Goal: Task Accomplishment & Management: Complete application form

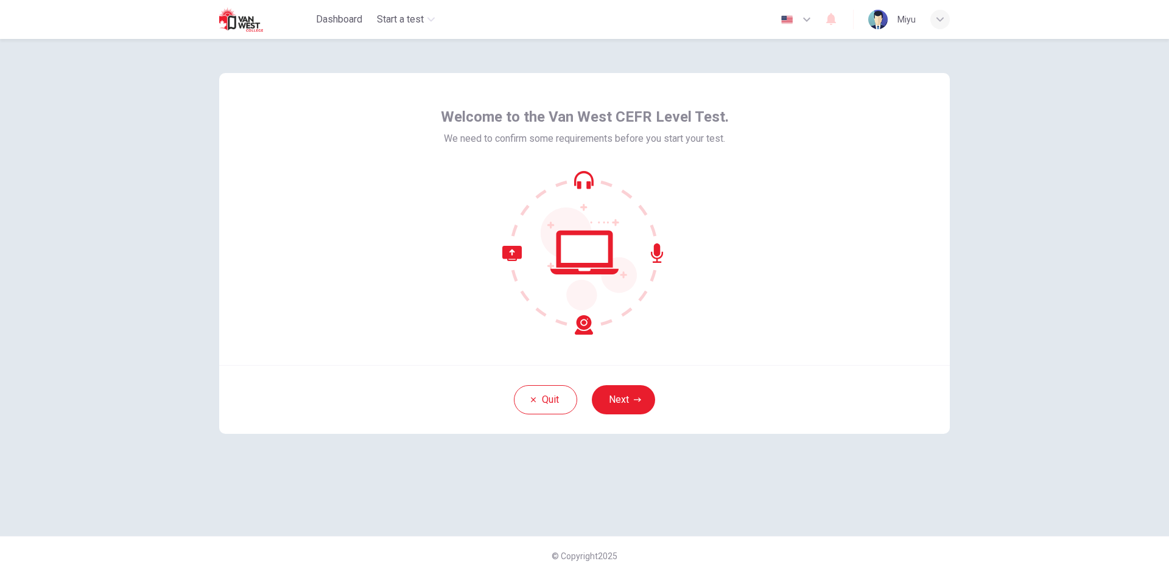
click at [617, 398] on button "Next" at bounding box center [623, 399] width 63 height 29
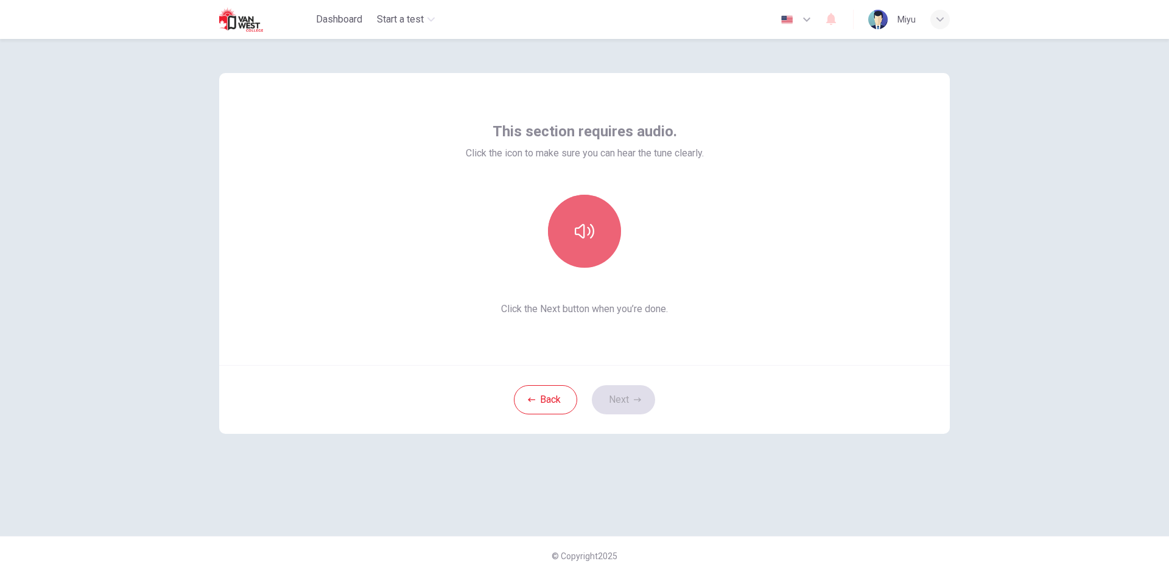
click at [592, 223] on icon "button" at bounding box center [584, 231] width 19 height 19
click at [628, 390] on button "Next" at bounding box center [623, 399] width 63 height 29
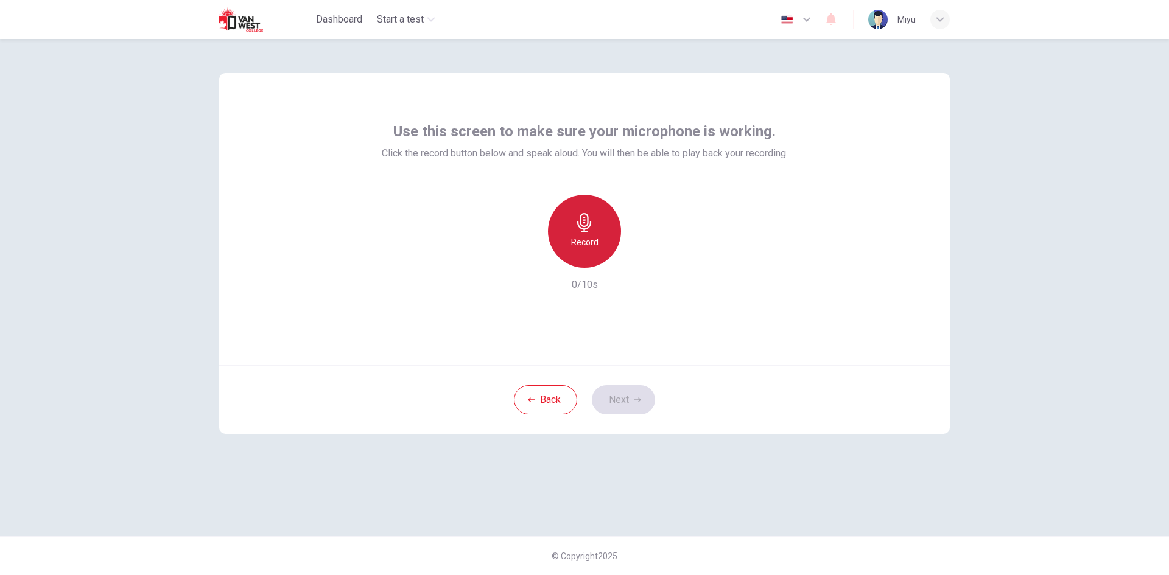
click at [597, 239] on h6 "Record" at bounding box center [584, 242] width 27 height 15
click at [597, 234] on div "Stop" at bounding box center [584, 231] width 73 height 73
click at [634, 262] on icon "button" at bounding box center [640, 258] width 12 height 12
click at [525, 264] on div "button" at bounding box center [528, 257] width 19 height 19
click at [600, 236] on div "Record" at bounding box center [584, 231] width 73 height 73
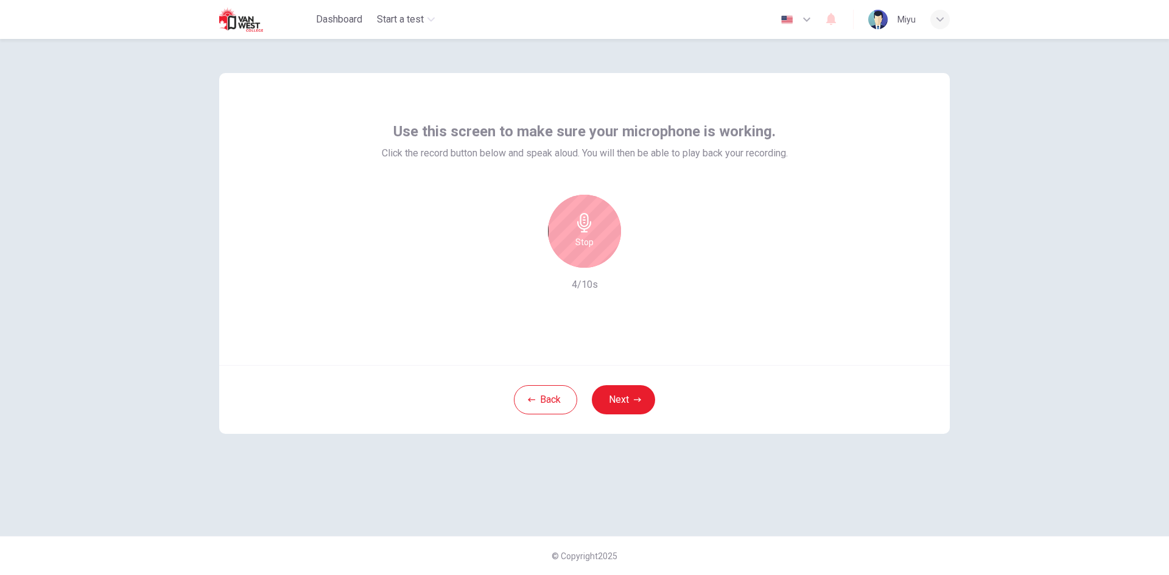
click at [600, 247] on div "Stop" at bounding box center [584, 231] width 73 height 73
click at [648, 258] on div "button" at bounding box center [640, 257] width 19 height 19
click at [613, 403] on button "Next" at bounding box center [623, 399] width 63 height 29
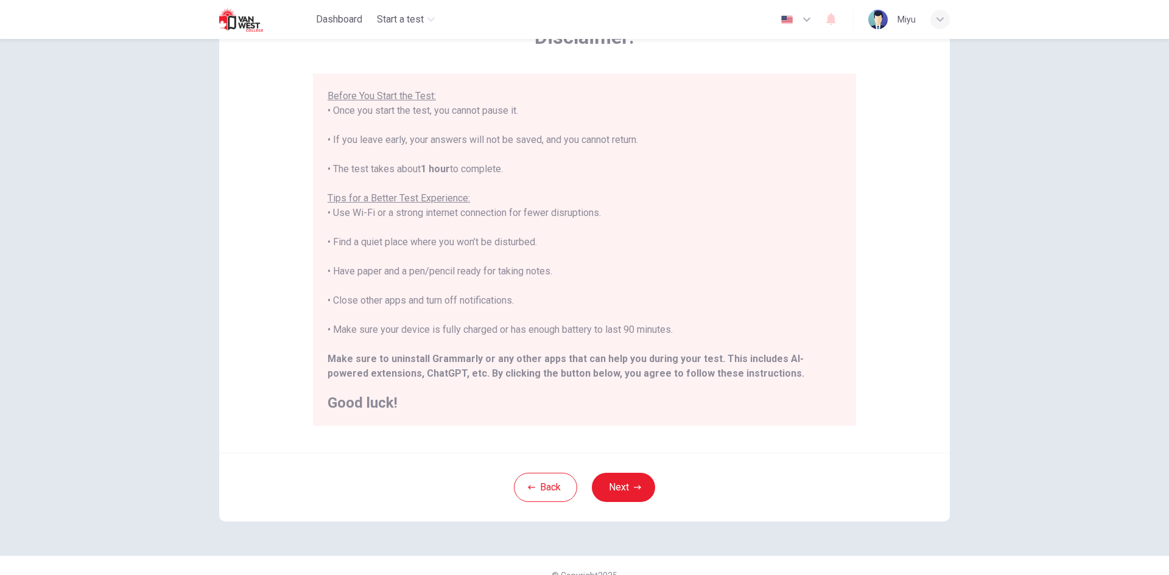
scroll to position [102, 0]
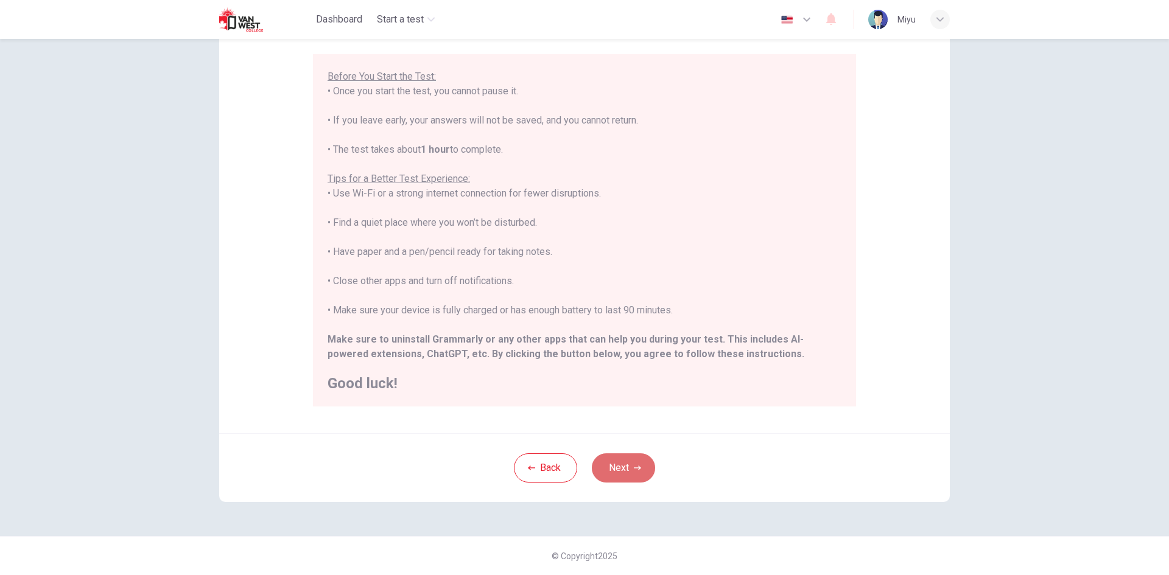
click at [639, 463] on button "Next" at bounding box center [623, 468] width 63 height 29
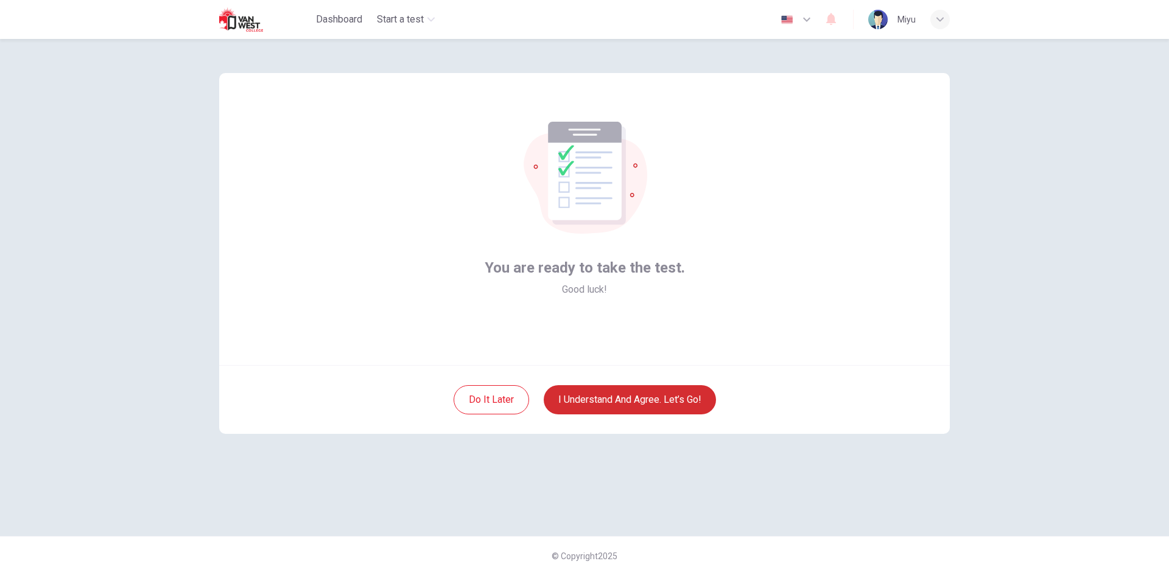
click at [615, 400] on button "I understand and agree. Let’s go!" at bounding box center [630, 399] width 172 height 29
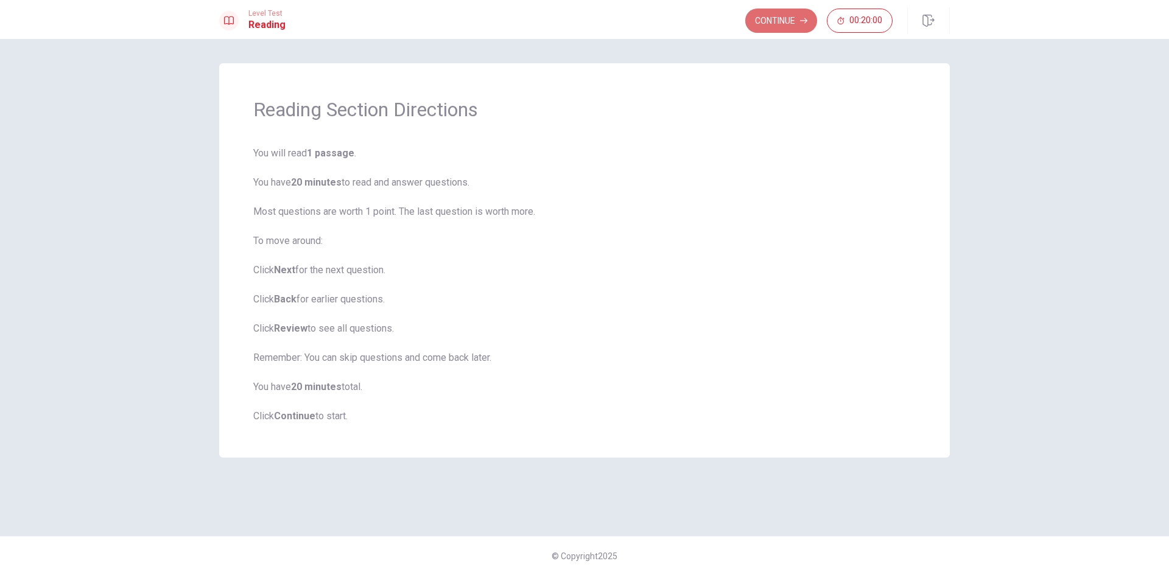
click at [761, 19] on button "Continue" at bounding box center [781, 21] width 72 height 24
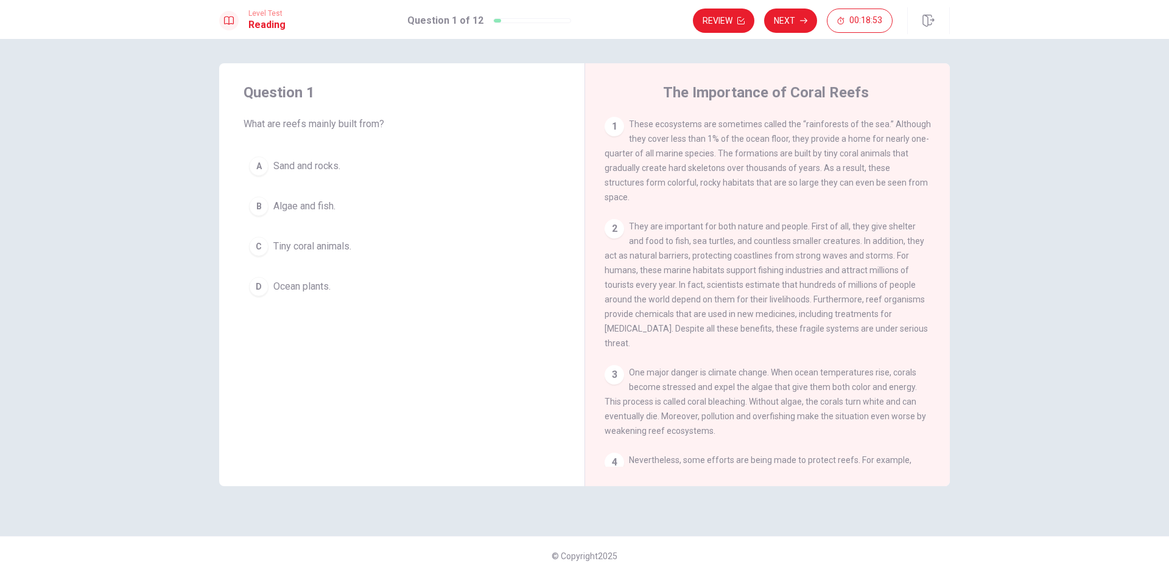
click at [256, 244] on div "C" at bounding box center [258, 246] width 19 height 19
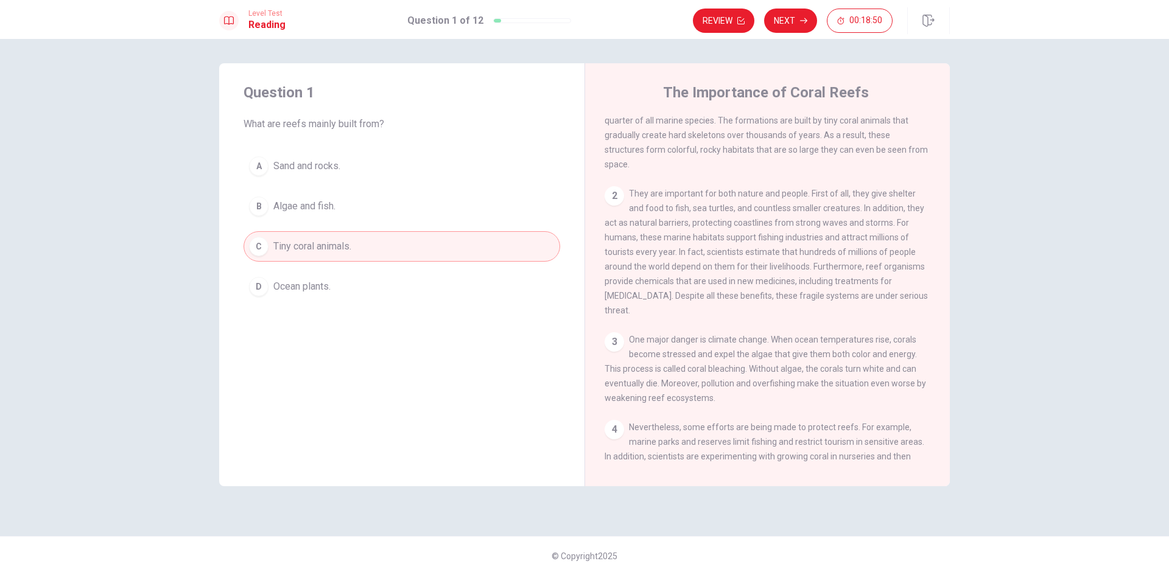
scroll to position [61, 0]
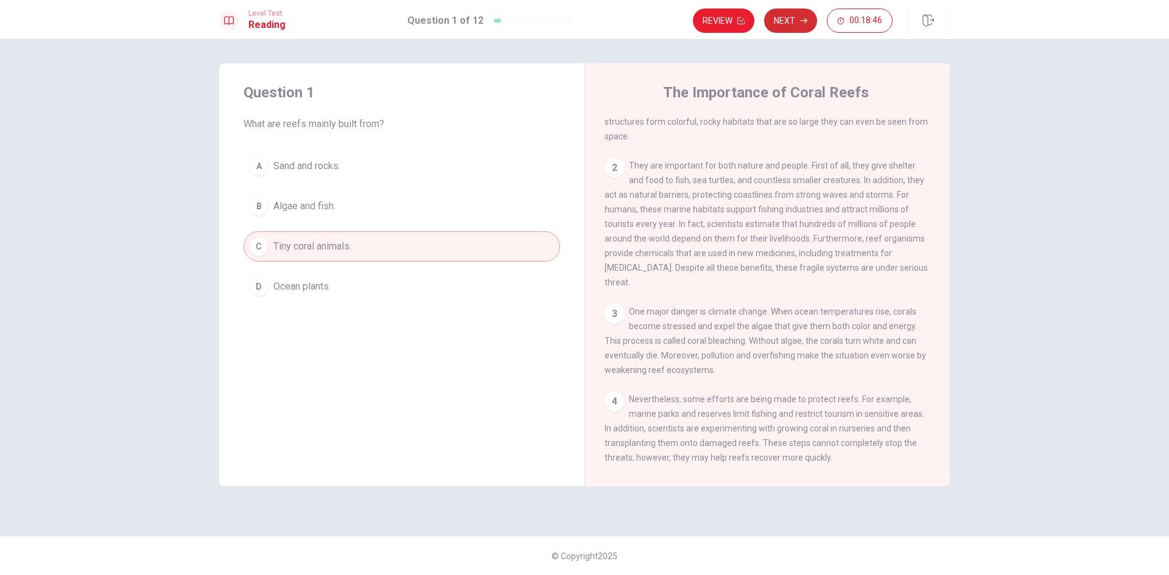
click at [786, 20] on button "Next" at bounding box center [790, 21] width 53 height 24
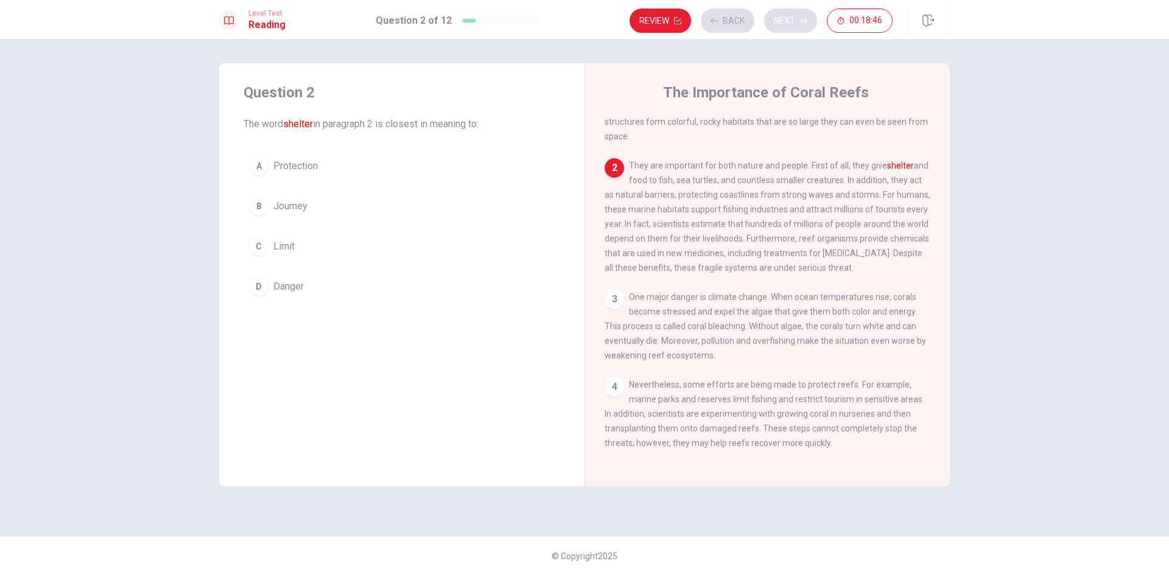
scroll to position [106, 0]
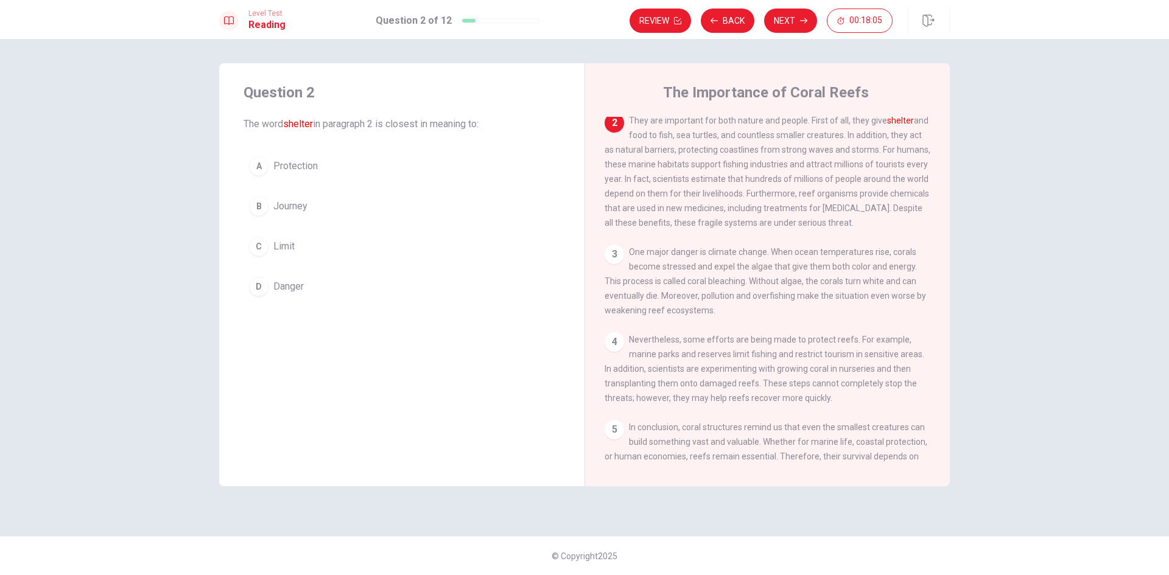
click at [267, 164] on div "A" at bounding box center [258, 165] width 19 height 19
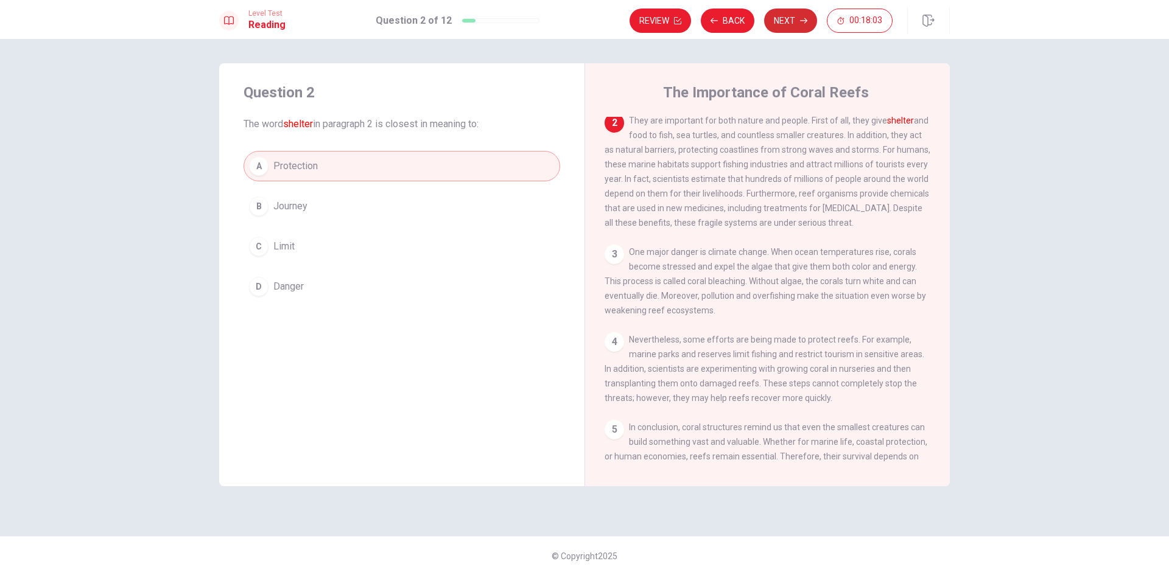
click at [790, 15] on button "Next" at bounding box center [790, 21] width 53 height 24
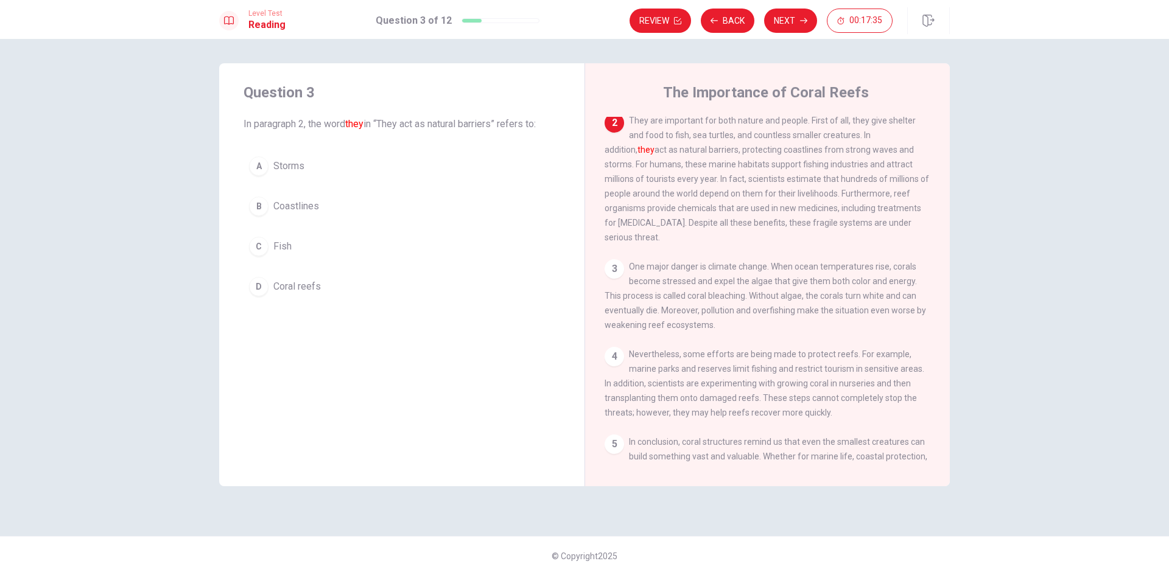
click at [261, 287] on div "D" at bounding box center [258, 286] width 19 height 19
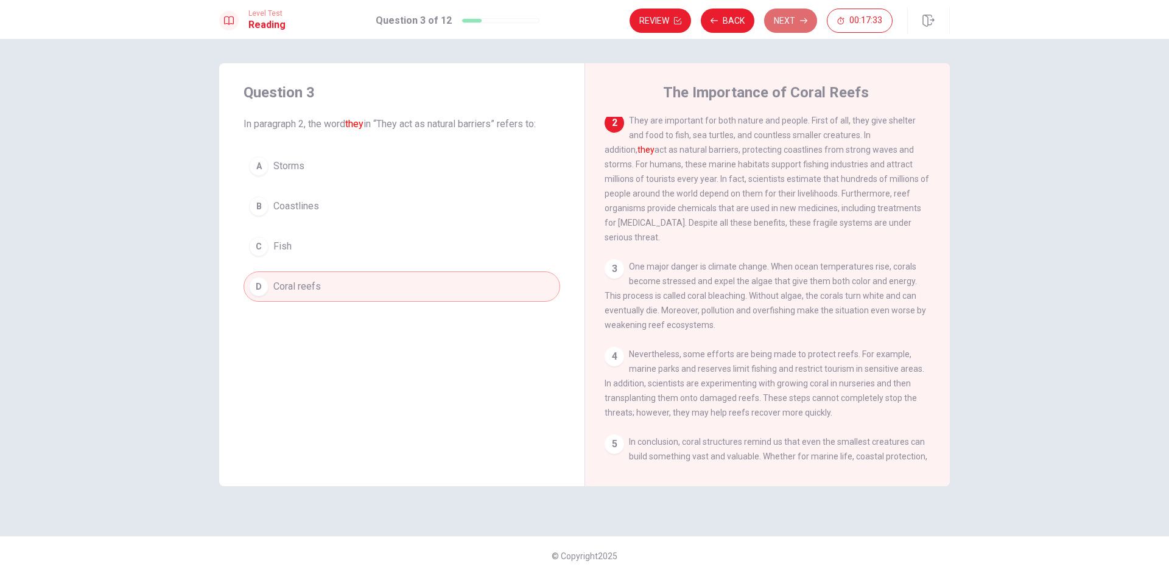
click at [776, 18] on button "Next" at bounding box center [790, 21] width 53 height 24
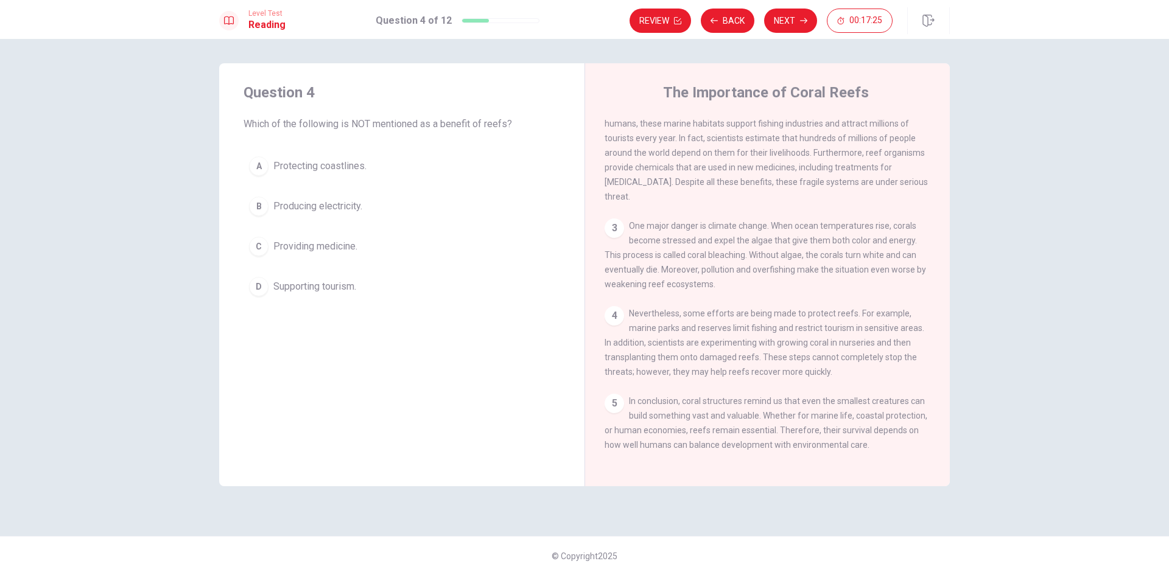
scroll to position [88, 0]
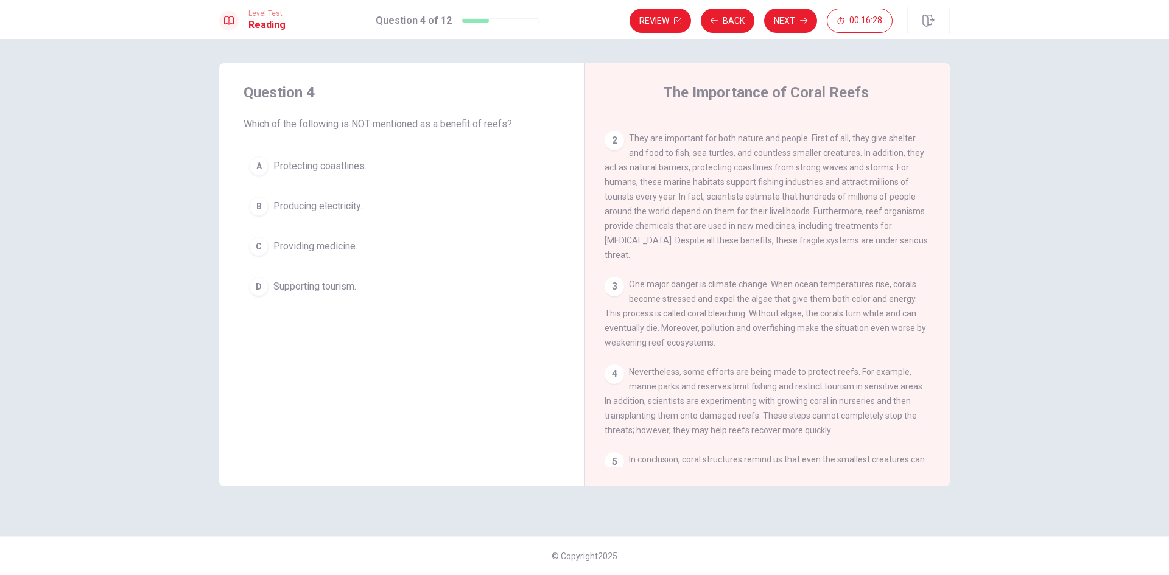
click at [261, 204] on div "B" at bounding box center [258, 206] width 19 height 19
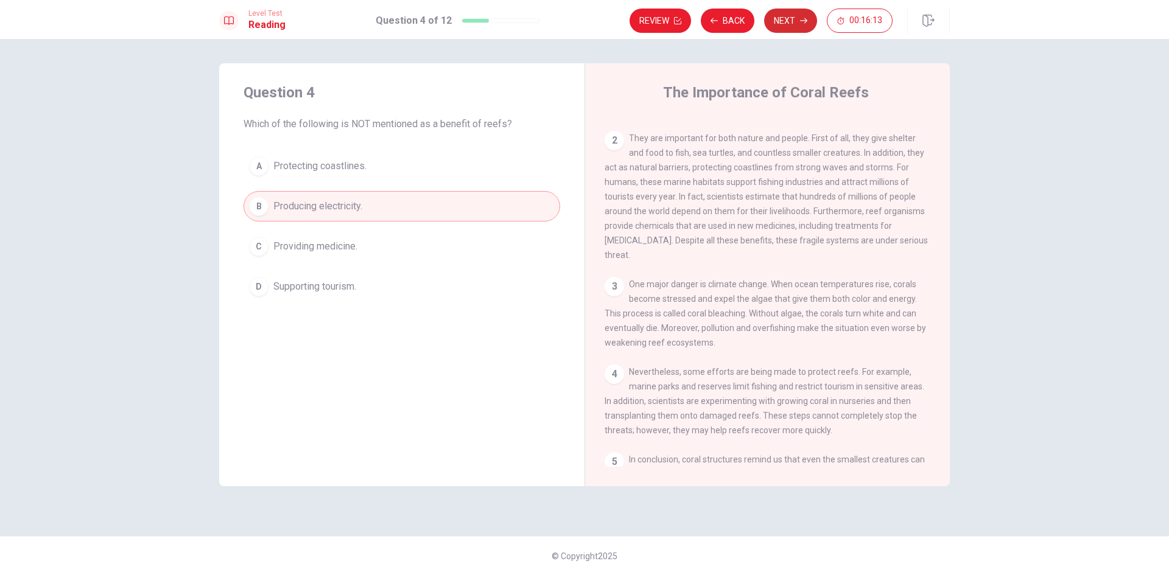
click at [795, 21] on button "Next" at bounding box center [790, 21] width 53 height 24
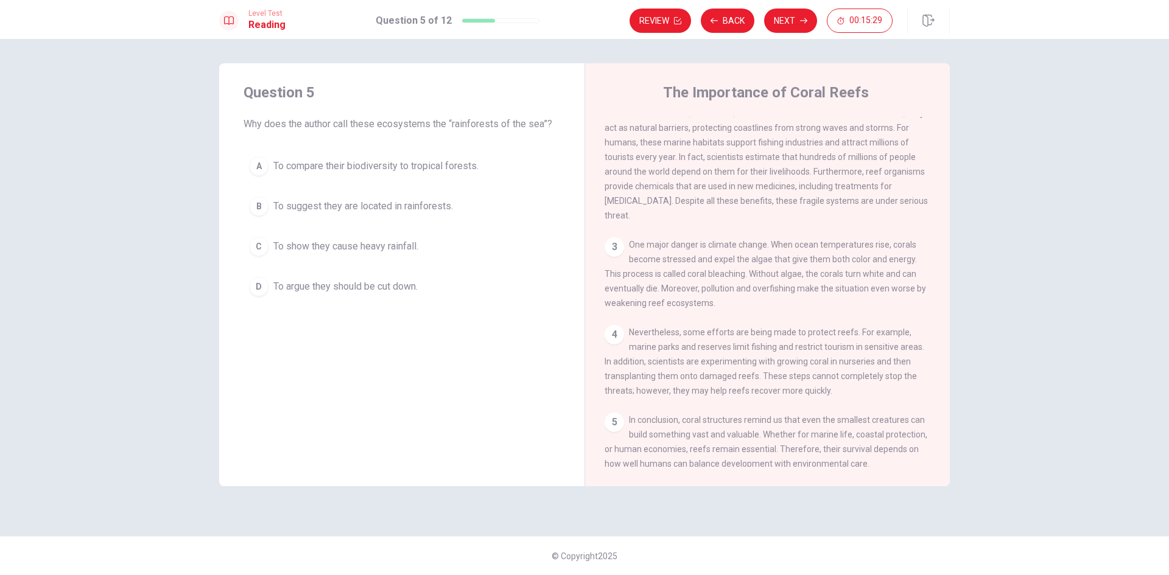
scroll to position [149, 0]
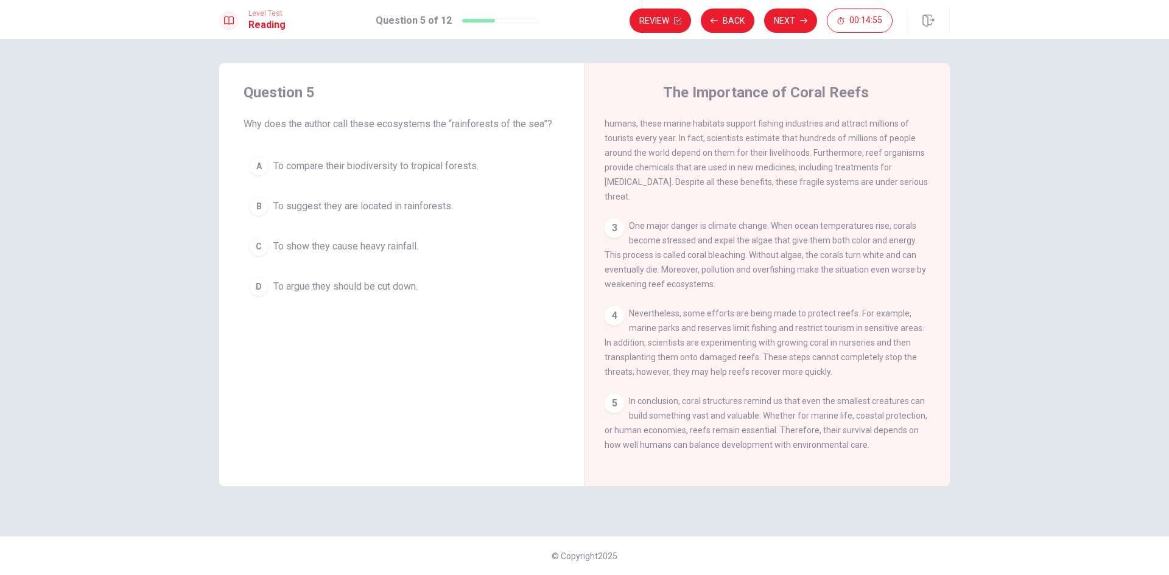
click at [254, 198] on div "B" at bounding box center [258, 206] width 19 height 19
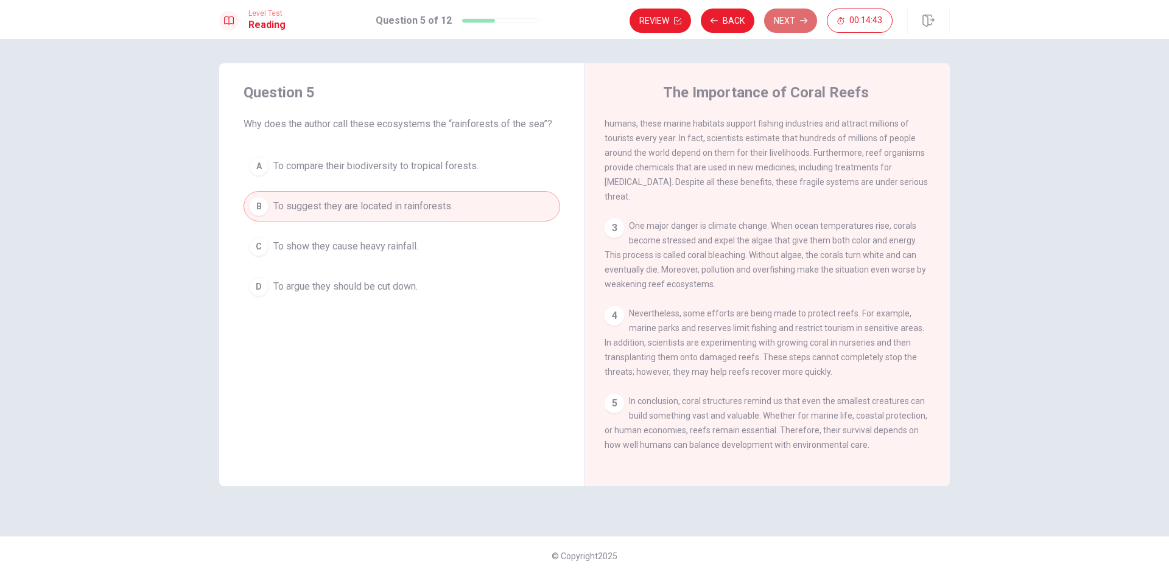
click at [795, 15] on button "Next" at bounding box center [790, 21] width 53 height 24
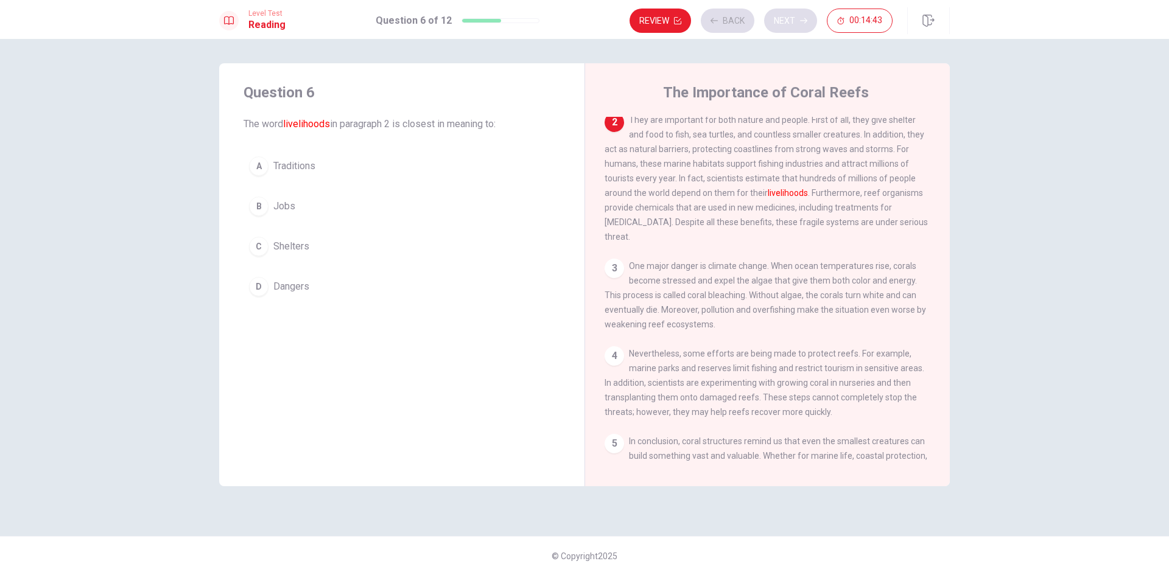
scroll to position [106, 0]
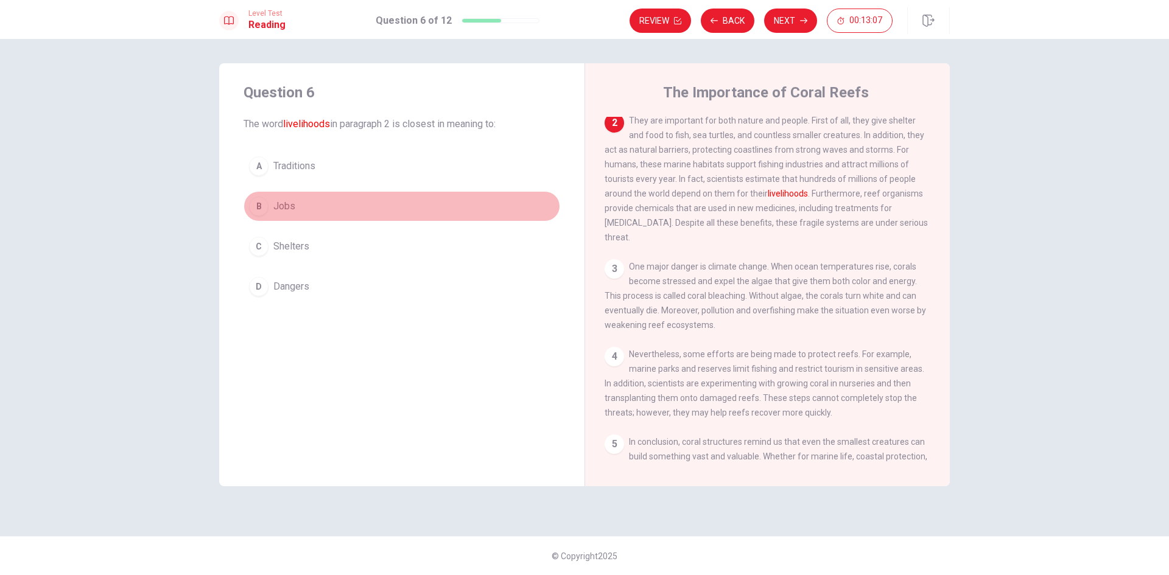
click at [261, 203] on div "B" at bounding box center [258, 206] width 19 height 19
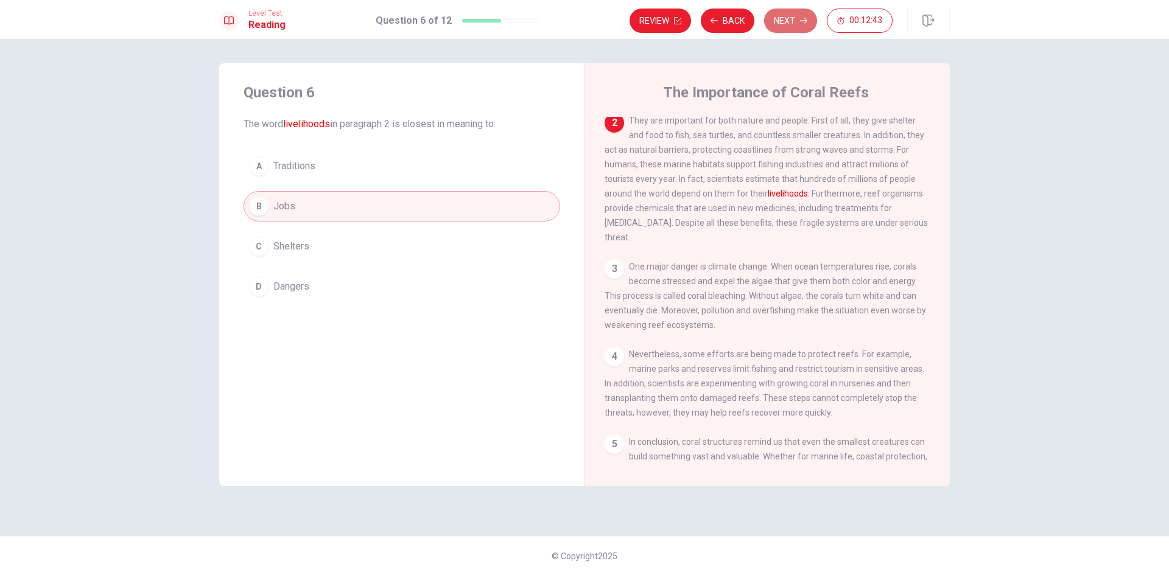
click at [788, 17] on button "Next" at bounding box center [790, 21] width 53 height 24
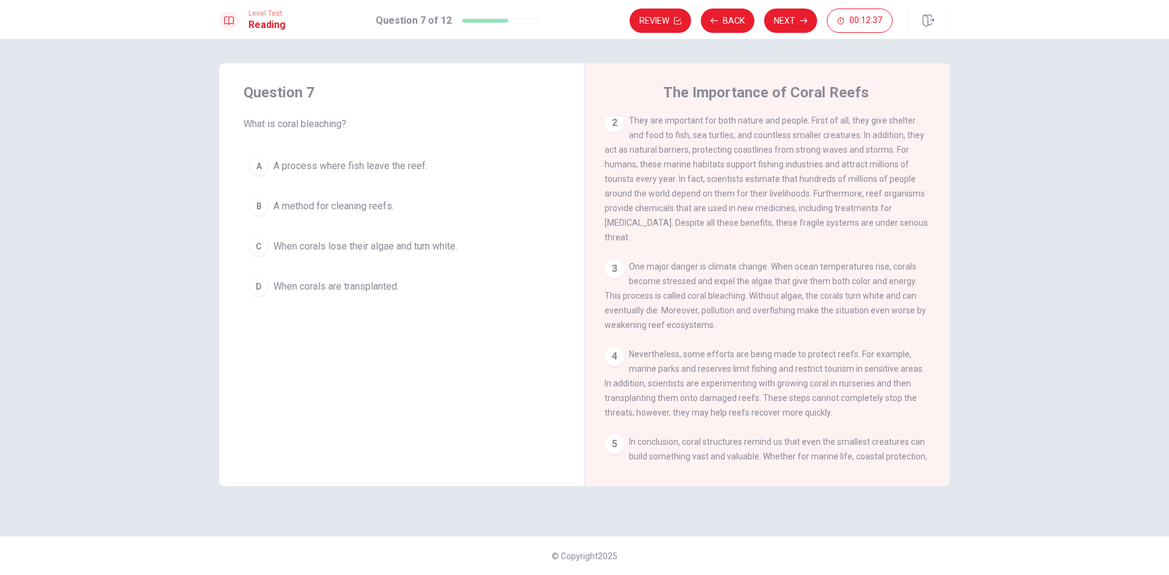
scroll to position [149, 0]
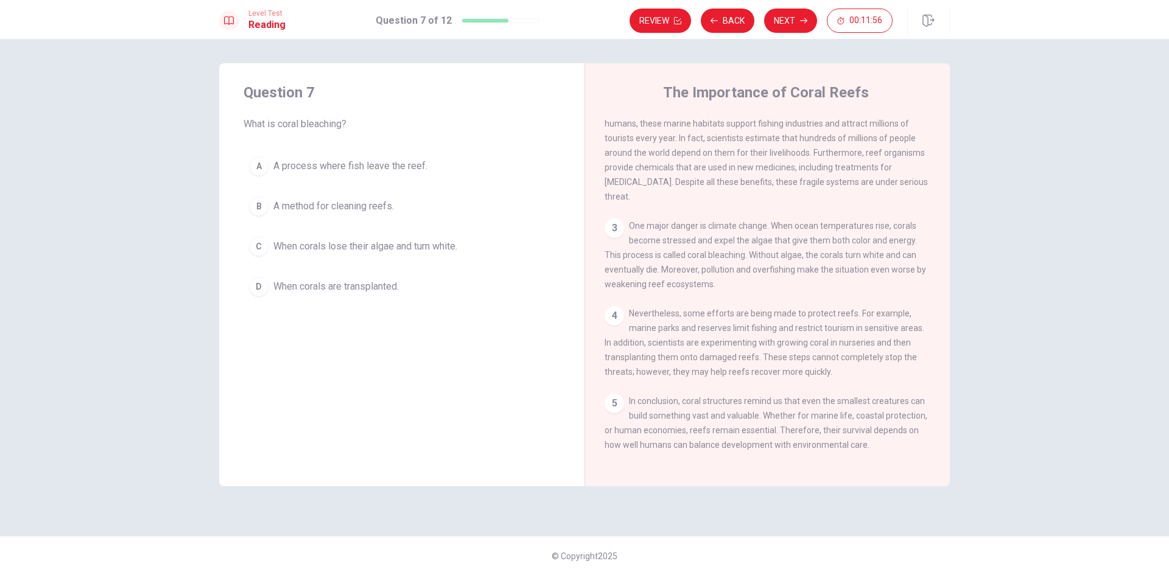
click at [261, 242] on div "C" at bounding box center [258, 246] width 19 height 19
click at [784, 20] on button "Next" at bounding box center [790, 21] width 53 height 24
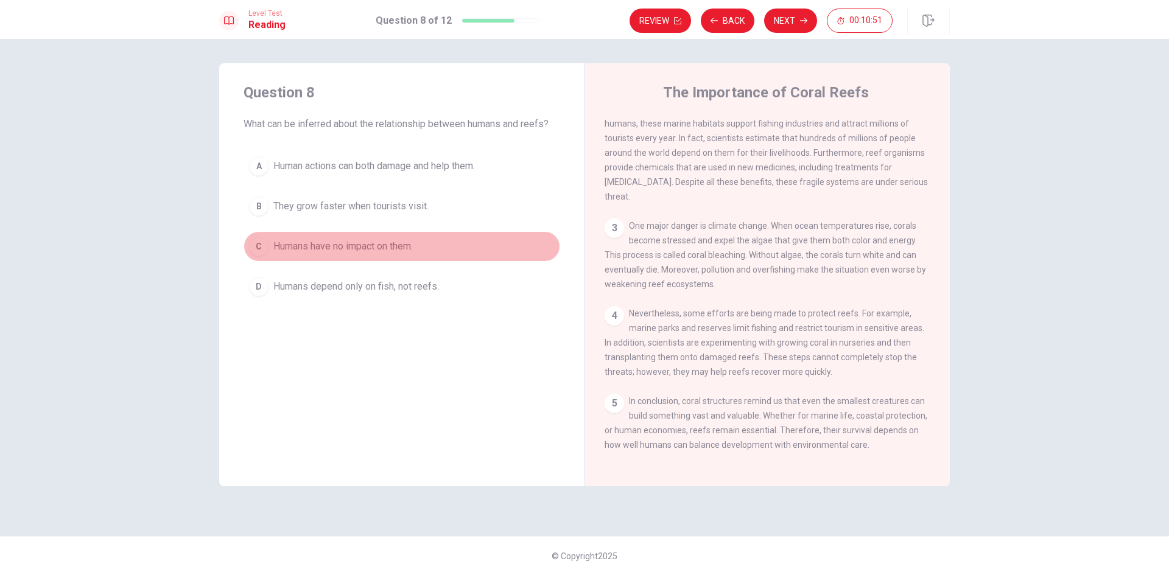
click at [259, 243] on div "C" at bounding box center [258, 246] width 19 height 19
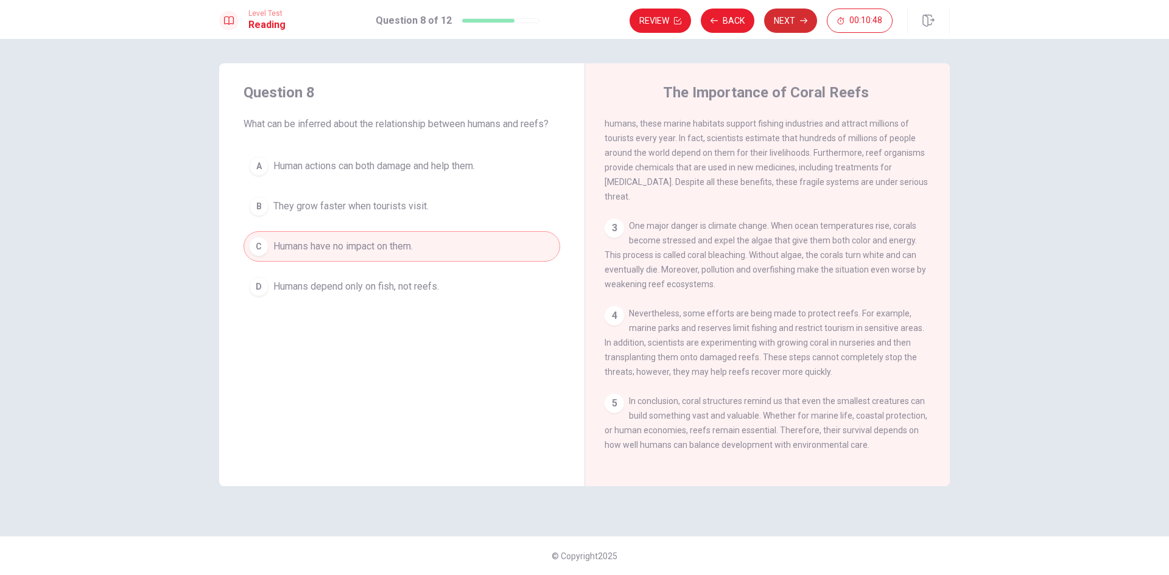
click at [797, 20] on button "Next" at bounding box center [790, 21] width 53 height 24
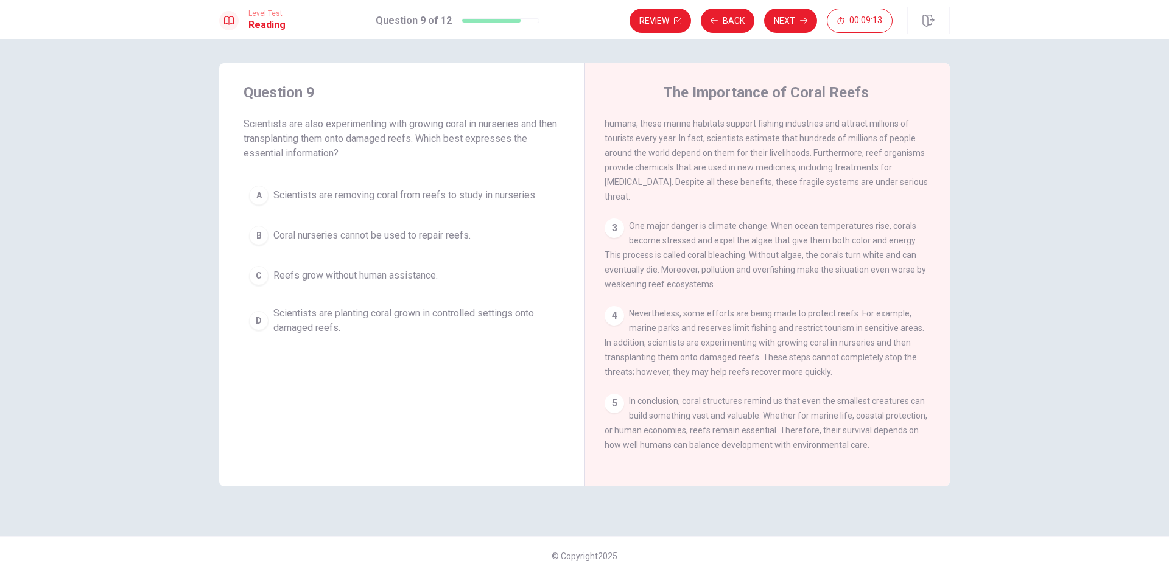
click at [264, 314] on div "D" at bounding box center [258, 320] width 19 height 19
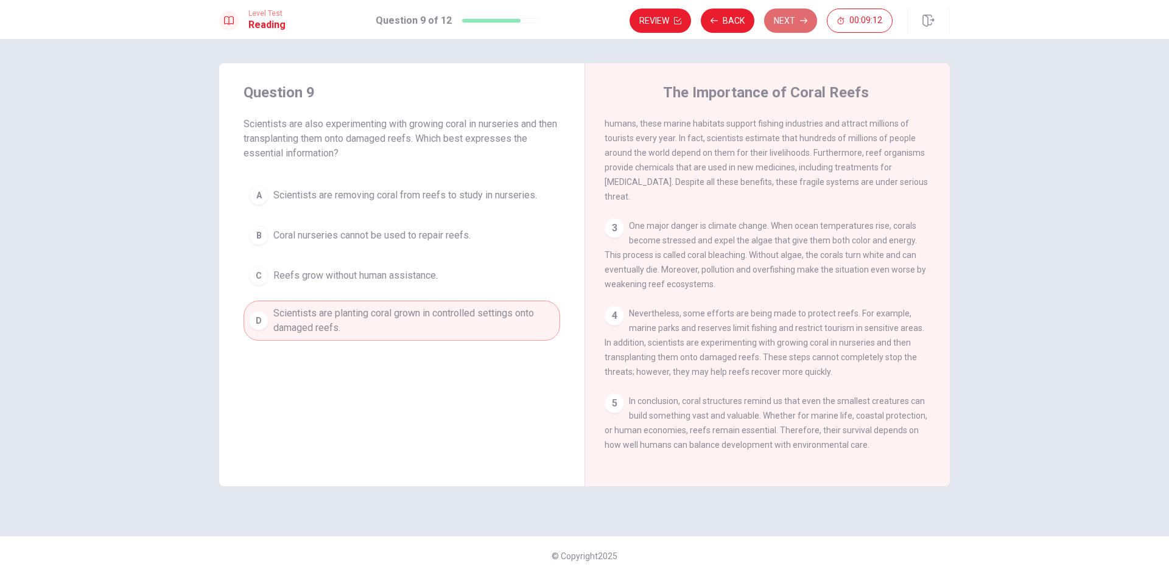
click at [803, 9] on button "Next" at bounding box center [790, 21] width 53 height 24
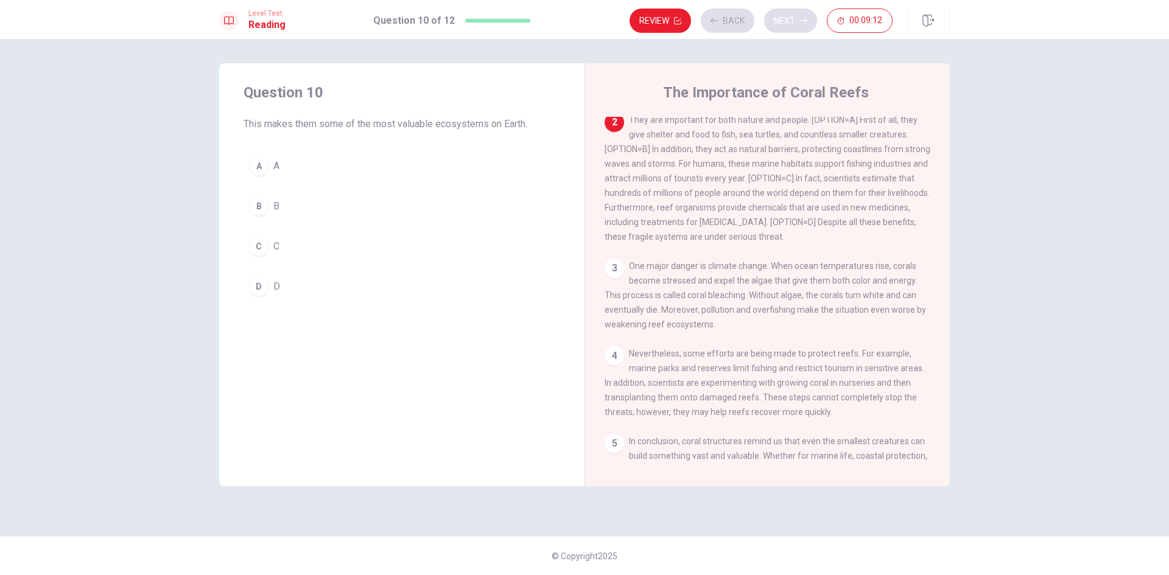
scroll to position [106, 0]
click at [256, 208] on div "B" at bounding box center [258, 206] width 19 height 19
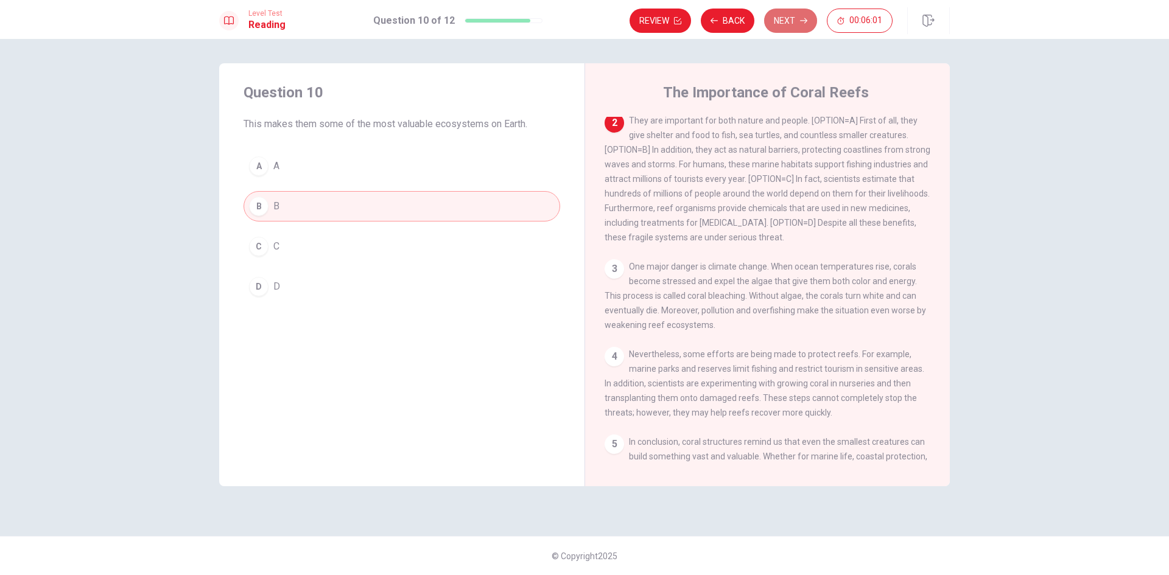
click at [790, 19] on button "Next" at bounding box center [790, 21] width 53 height 24
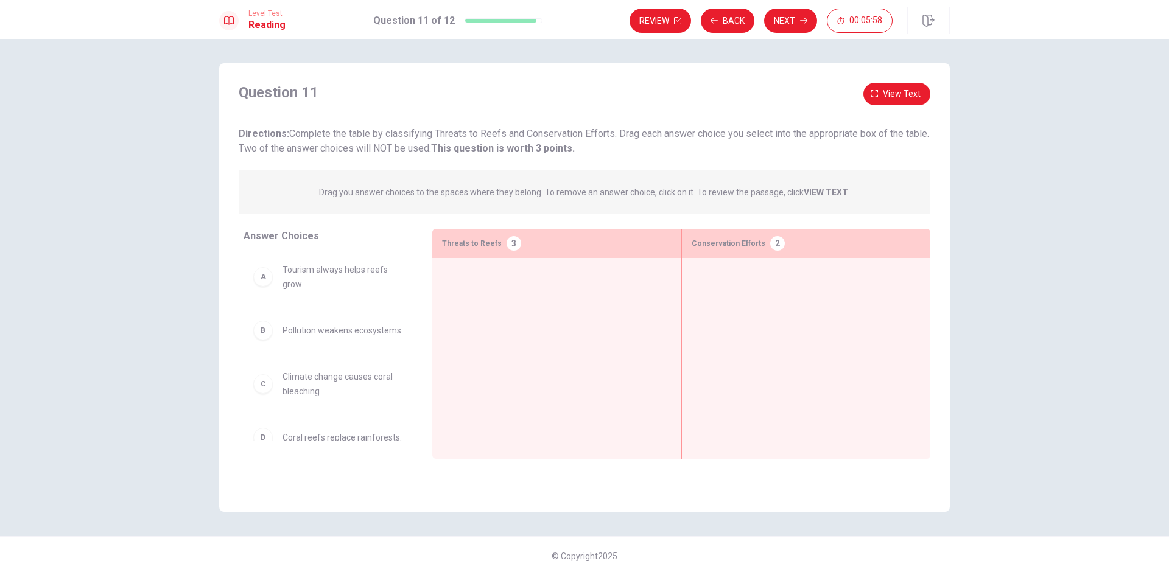
scroll to position [0, 0]
drag, startPoint x: 331, startPoint y: 278, endPoint x: 829, endPoint y: 300, distance: 498.6
drag, startPoint x: 306, startPoint y: 280, endPoint x: 519, endPoint y: 295, distance: 213.6
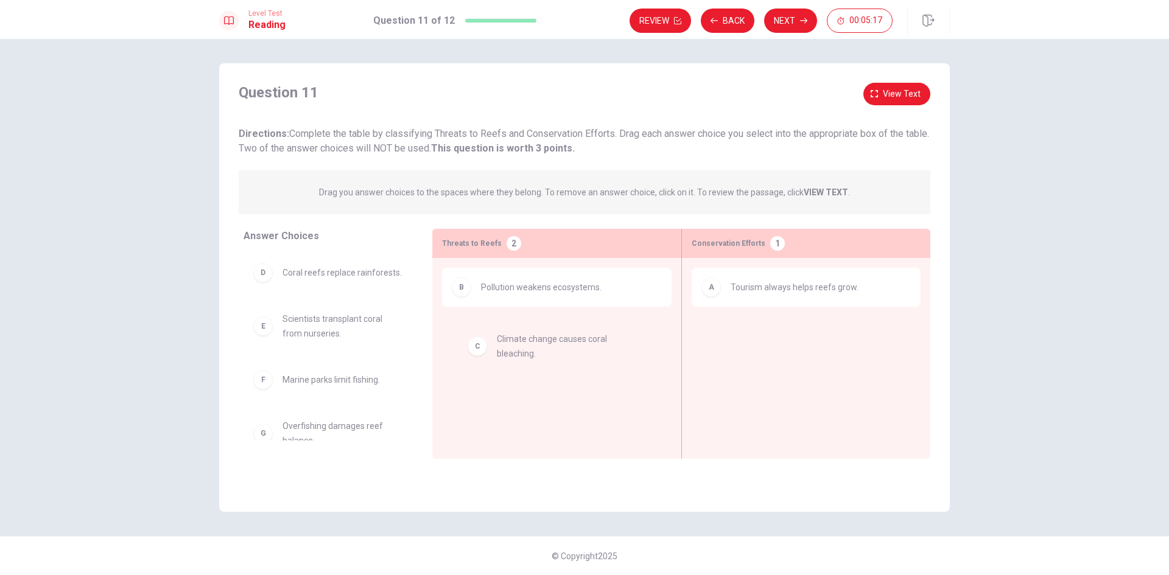
drag, startPoint x: 316, startPoint y: 279, endPoint x: 533, endPoint y: 352, distance: 228.8
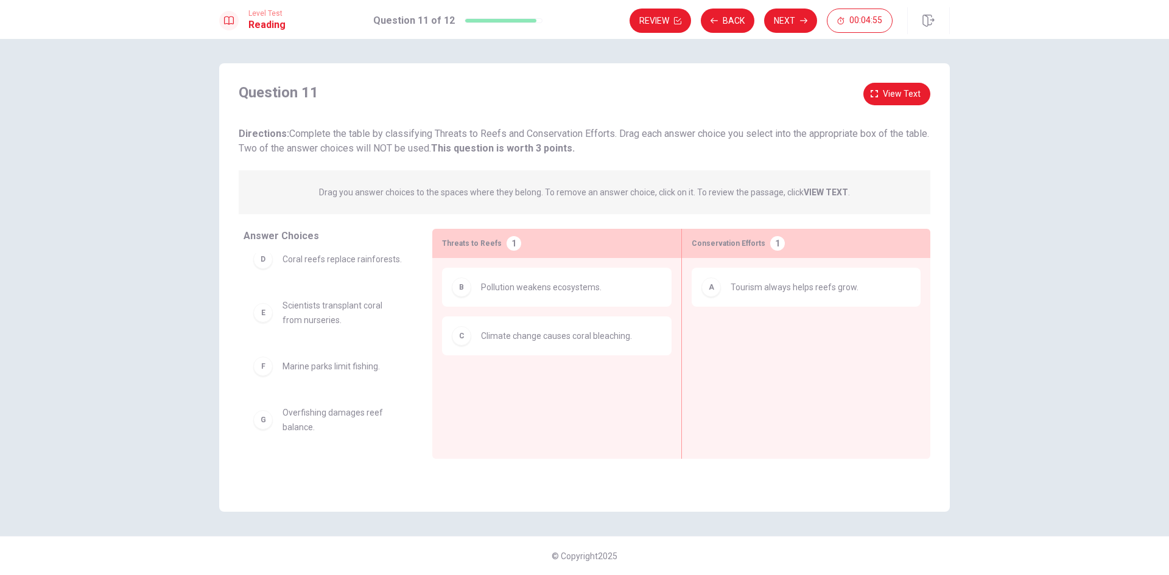
scroll to position [27, 0]
drag, startPoint x: 325, startPoint y: 309, endPoint x: 826, endPoint y: 340, distance: 501.5
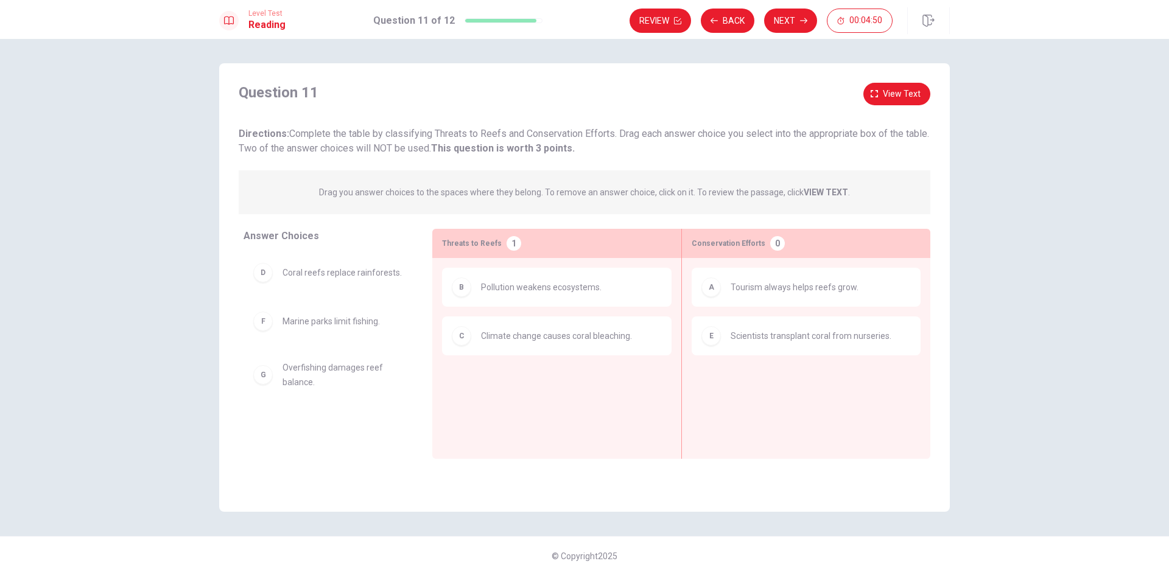
scroll to position [0, 0]
drag, startPoint x: 332, startPoint y: 377, endPoint x: 555, endPoint y: 399, distance: 224.5
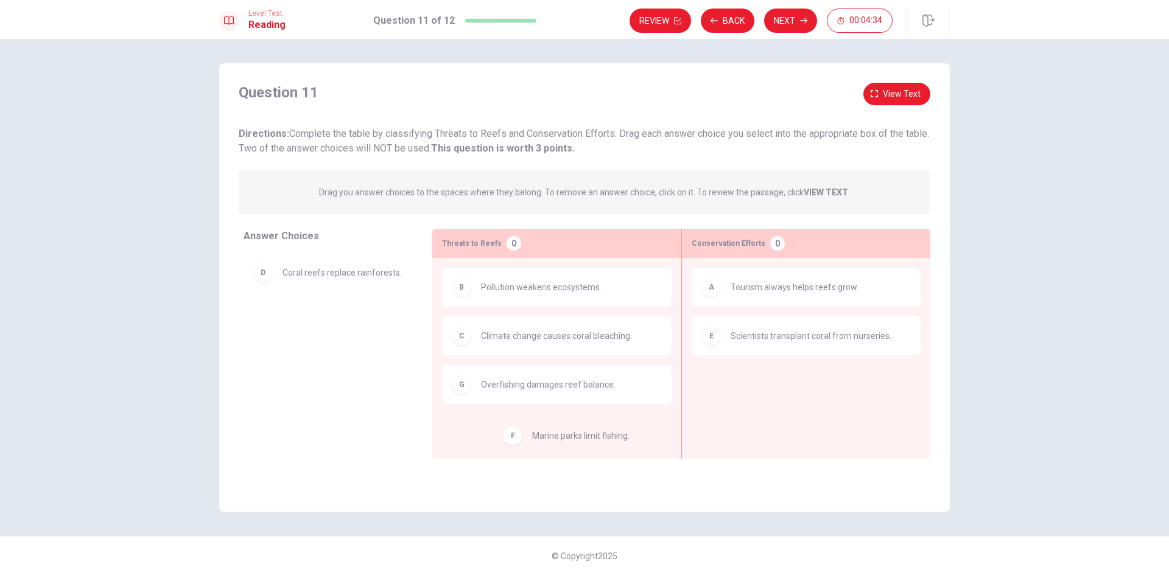
drag, startPoint x: 323, startPoint y: 331, endPoint x: 578, endPoint y: 451, distance: 282.5
click at [781, 27] on button "Next" at bounding box center [790, 21] width 53 height 24
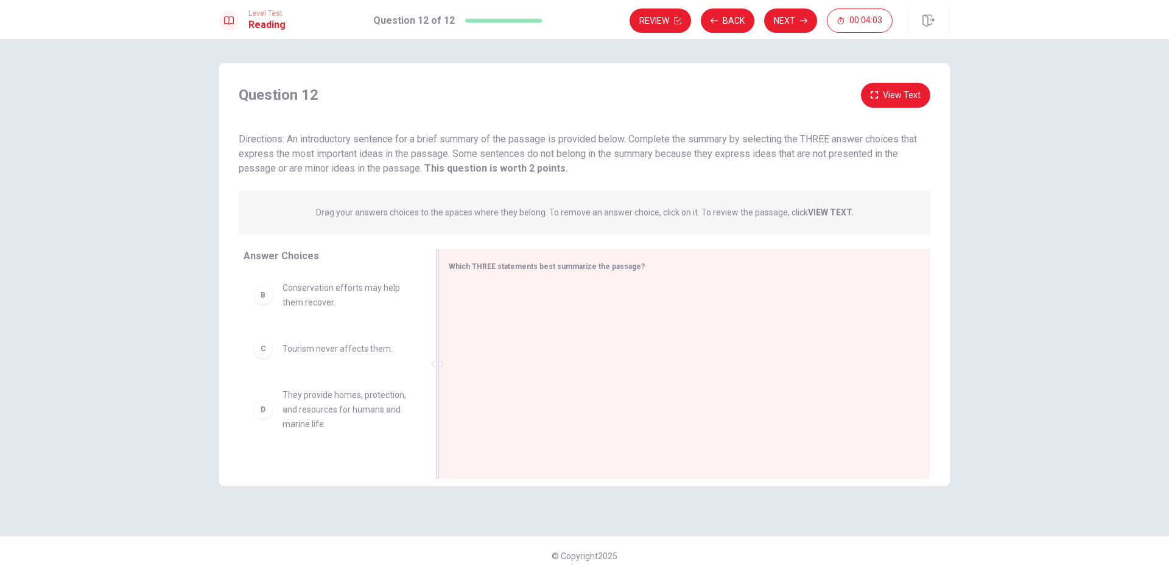
scroll to position [53, 0]
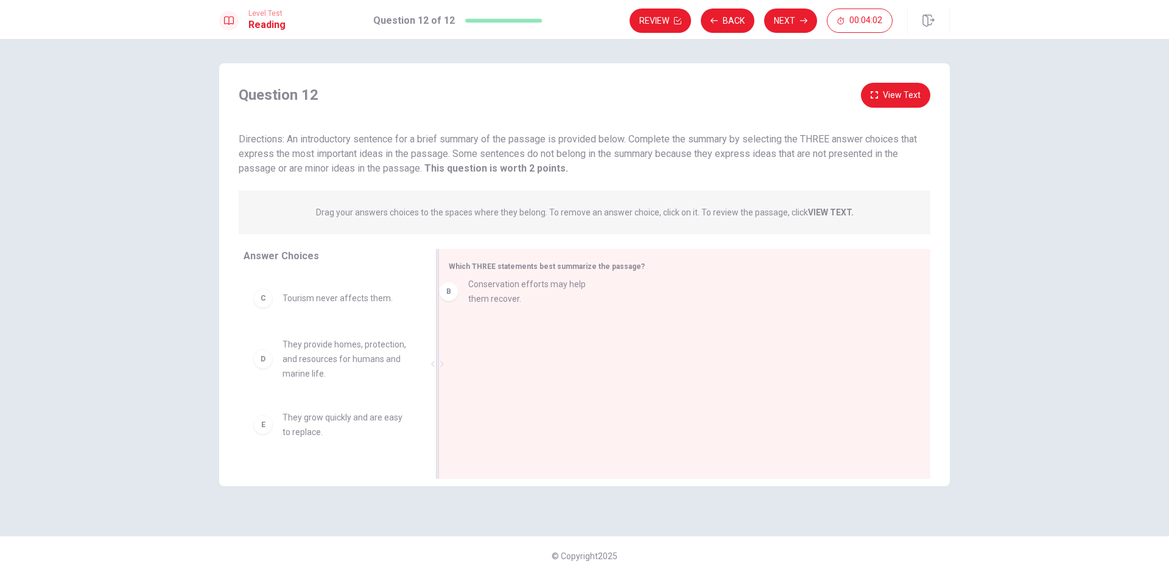
drag, startPoint x: 314, startPoint y: 307, endPoint x: 503, endPoint y: 302, distance: 189.4
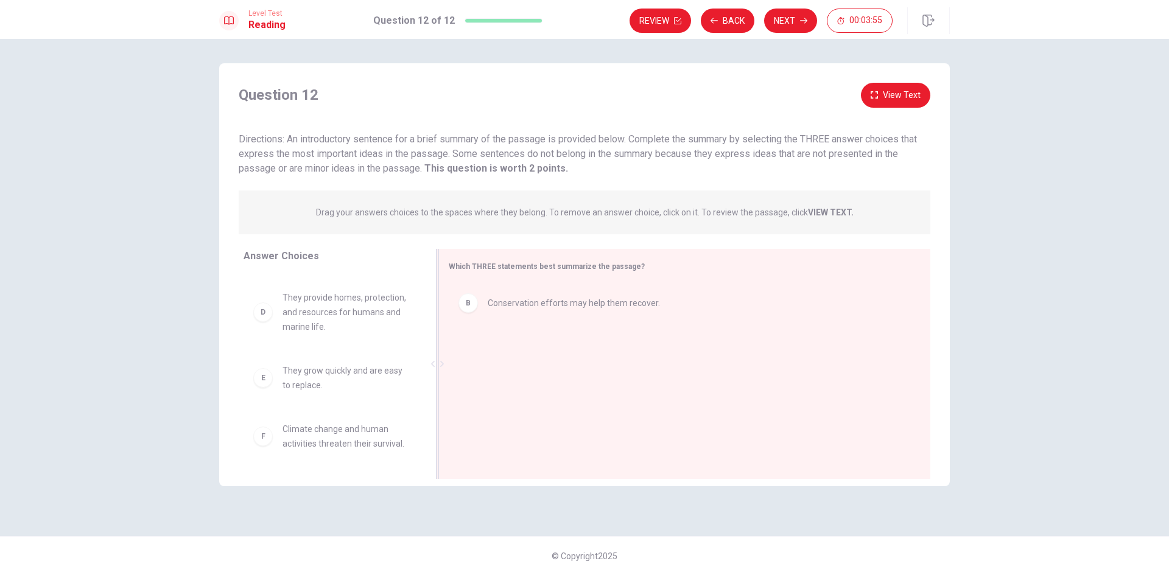
scroll to position [98, 0]
drag, startPoint x: 343, startPoint y: 307, endPoint x: 597, endPoint y: 348, distance: 256.7
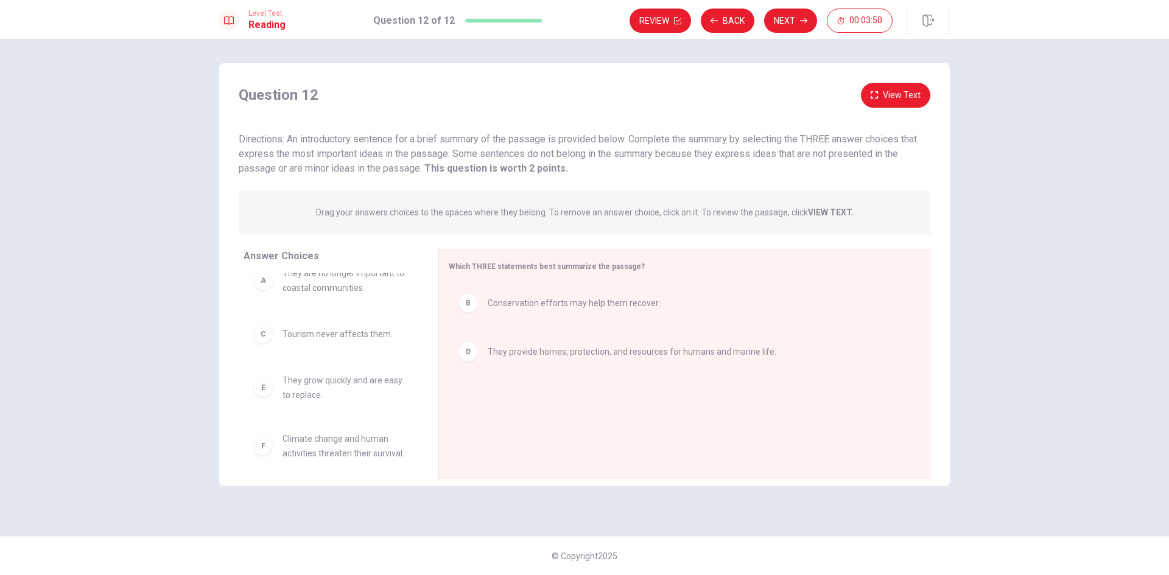
scroll to position [27, 0]
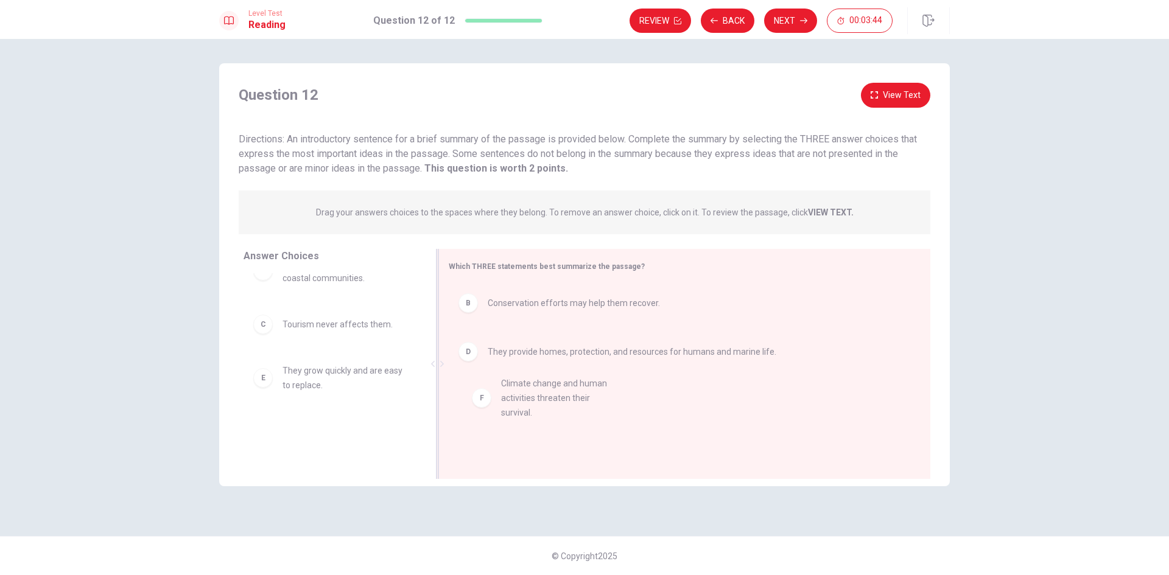
drag, startPoint x: 336, startPoint y: 442, endPoint x: 566, endPoint y: 394, distance: 235.1
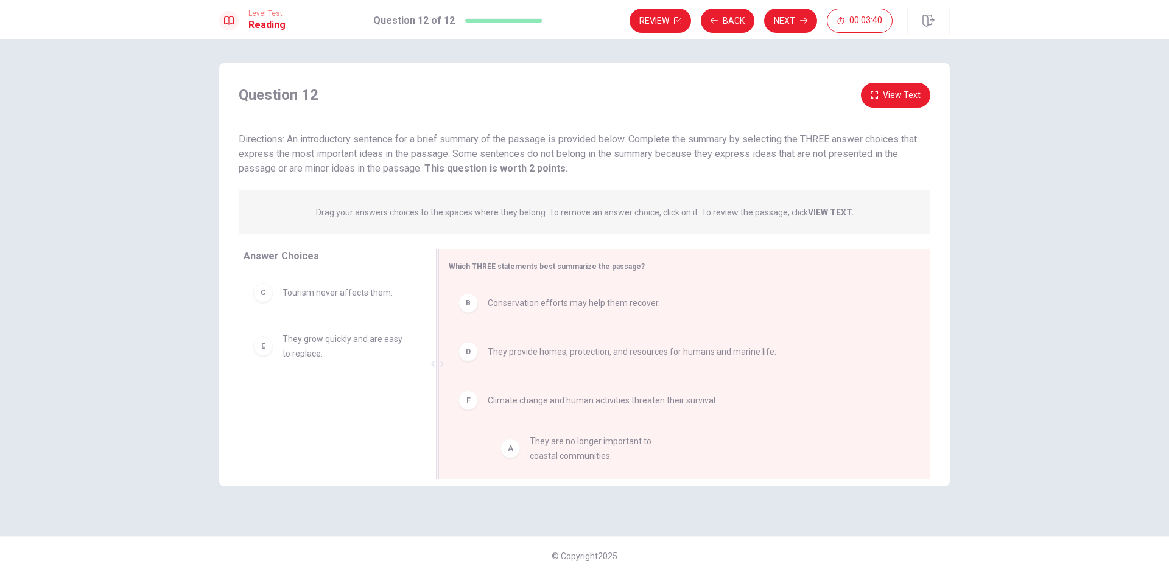
drag, startPoint x: 338, startPoint y: 300, endPoint x: 596, endPoint y: 457, distance: 301.9
click at [794, 16] on button "Next" at bounding box center [790, 21] width 53 height 24
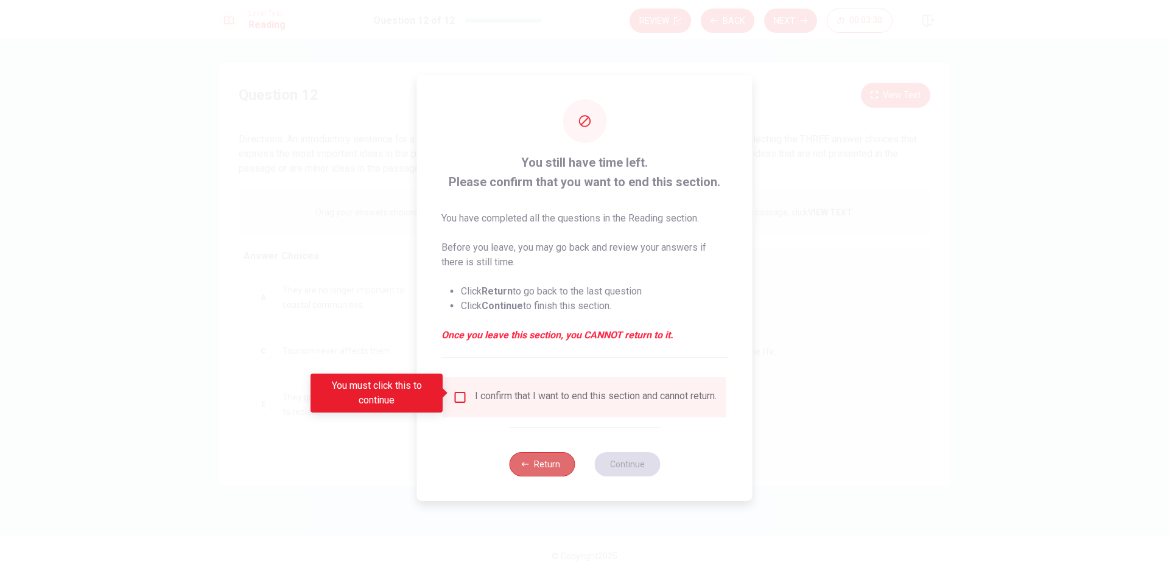
click at [537, 471] on button "Return" at bounding box center [542, 464] width 66 height 24
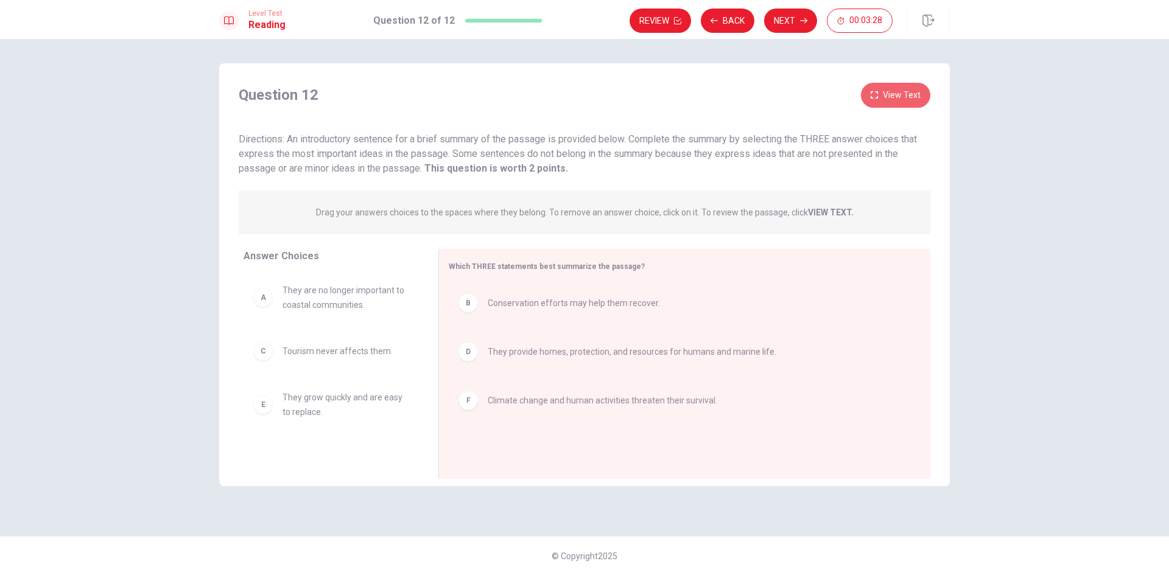
click at [877, 97] on icon "button" at bounding box center [874, 94] width 7 height 7
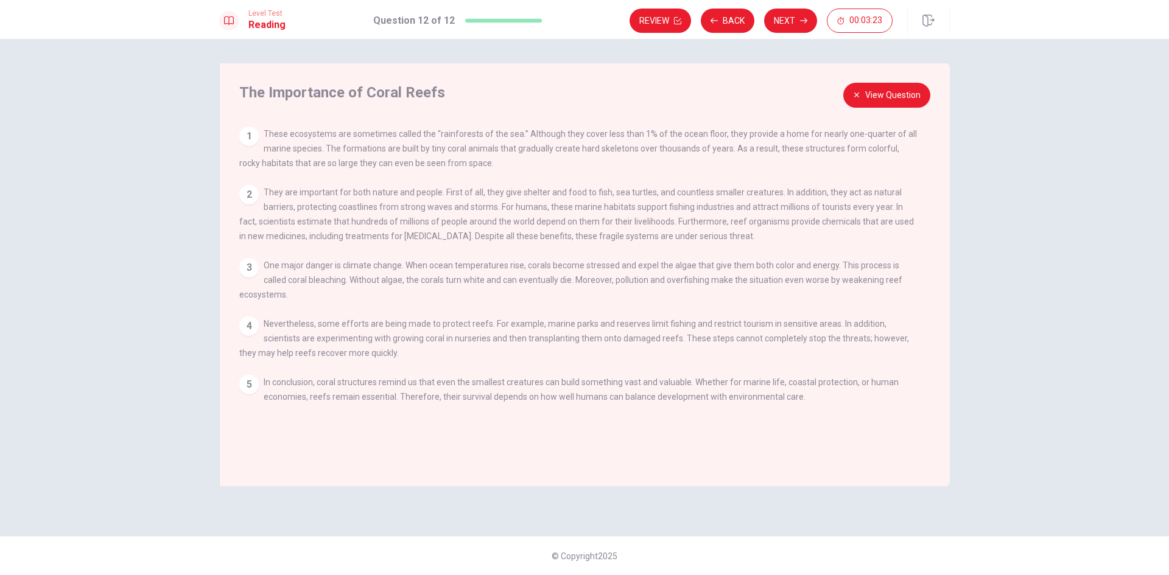
click at [909, 91] on button "View Question" at bounding box center [886, 95] width 87 height 25
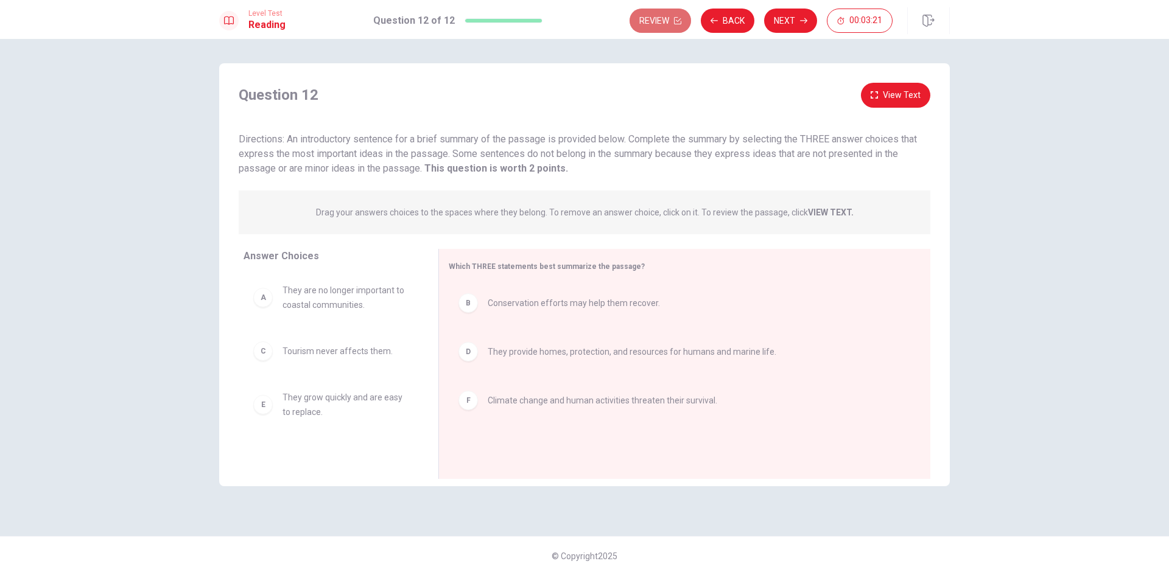
click at [664, 18] on button "Review" at bounding box center [661, 21] width 62 height 24
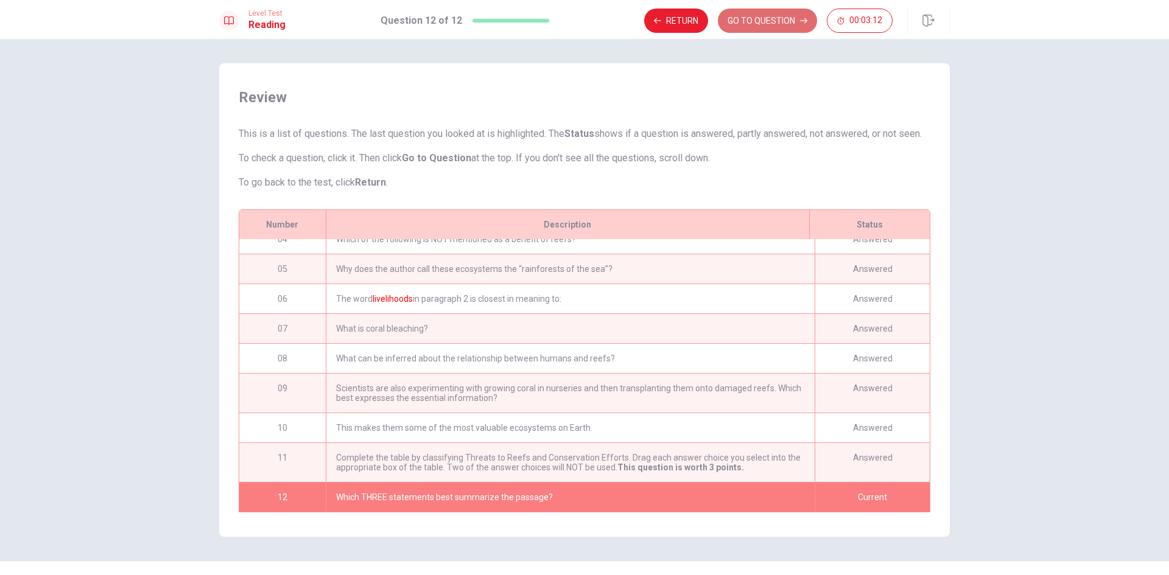
click at [759, 16] on button "GO TO QUESTION" at bounding box center [767, 21] width 99 height 24
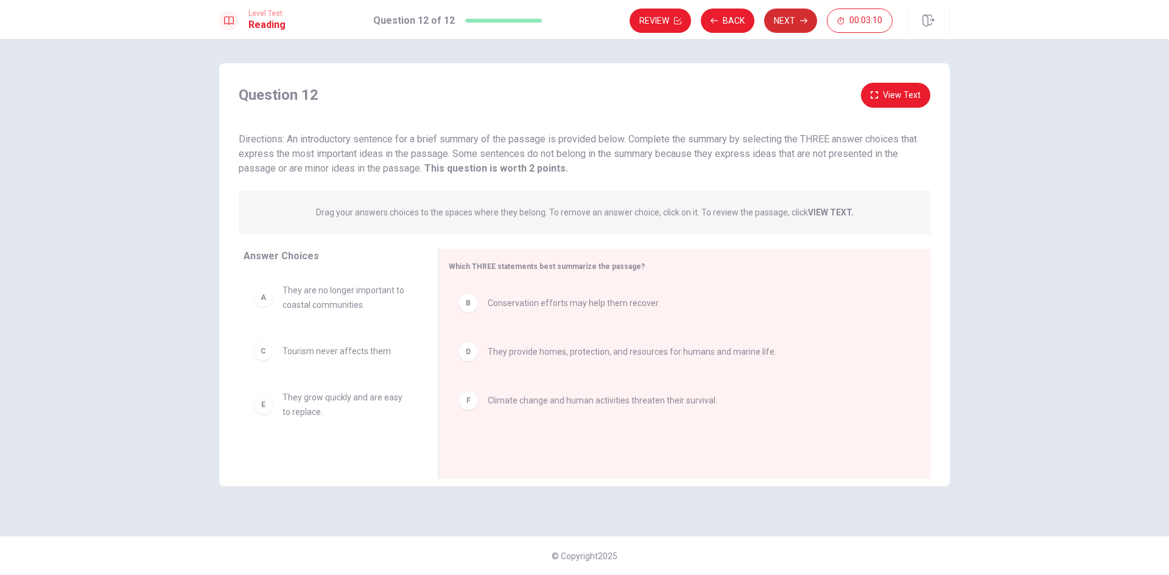
click at [791, 12] on button "Next" at bounding box center [790, 21] width 53 height 24
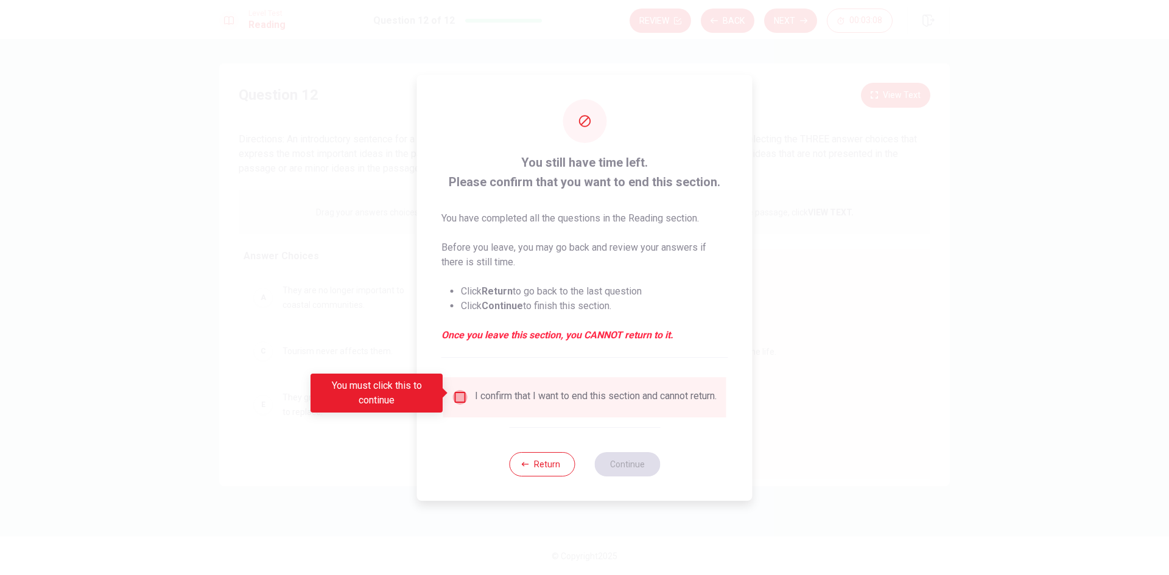
click at [462, 392] on input "You must click this to continue" at bounding box center [460, 397] width 15 height 15
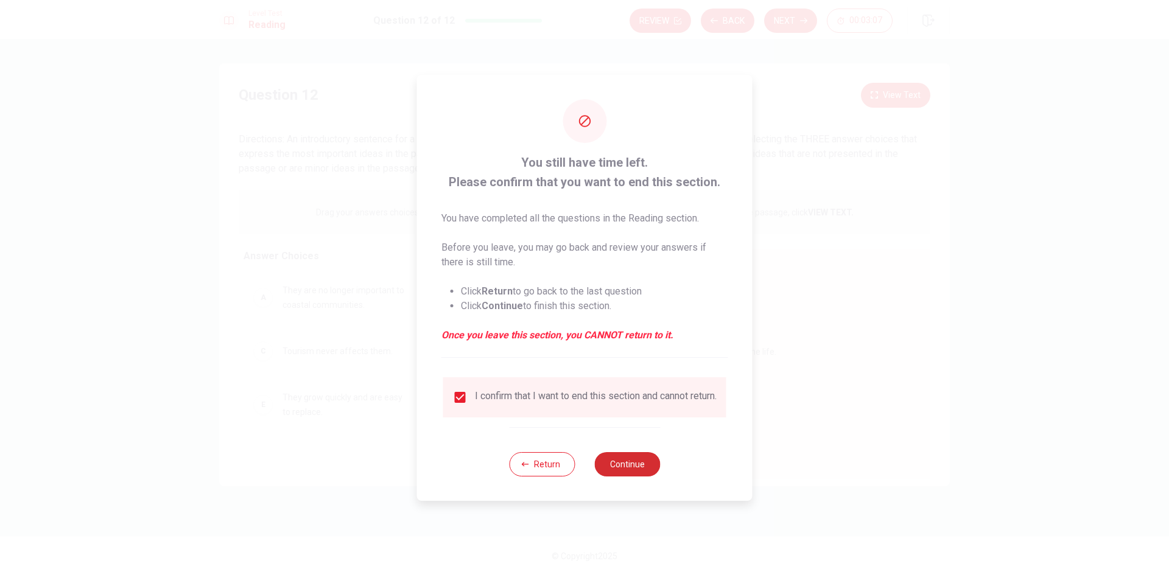
click at [647, 465] on button "Continue" at bounding box center [627, 464] width 66 height 24
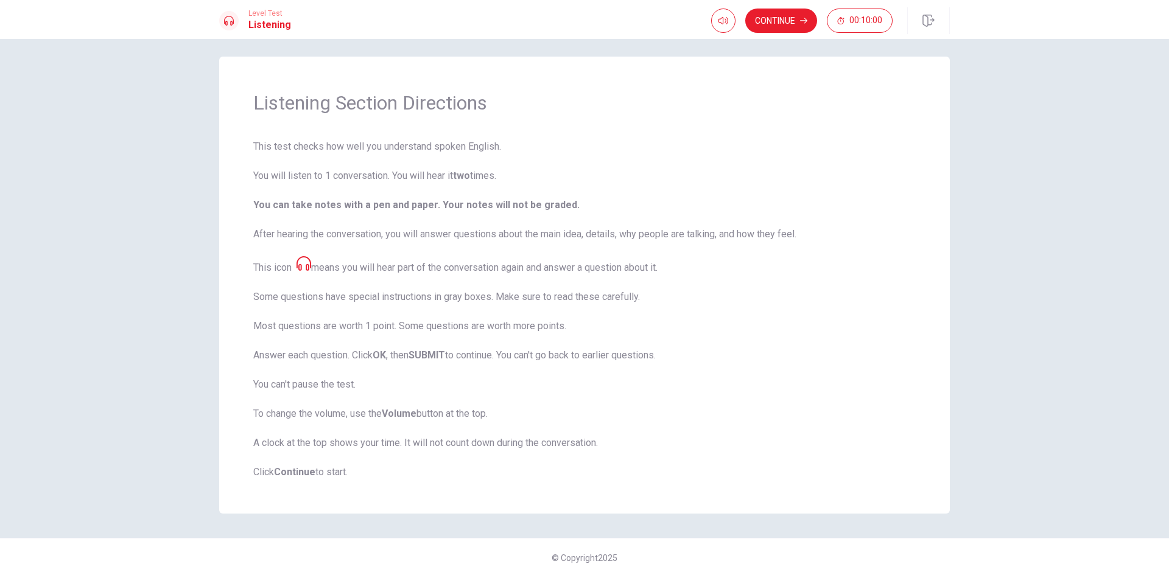
scroll to position [9, 0]
click at [759, 21] on button "Continue" at bounding box center [781, 21] width 72 height 24
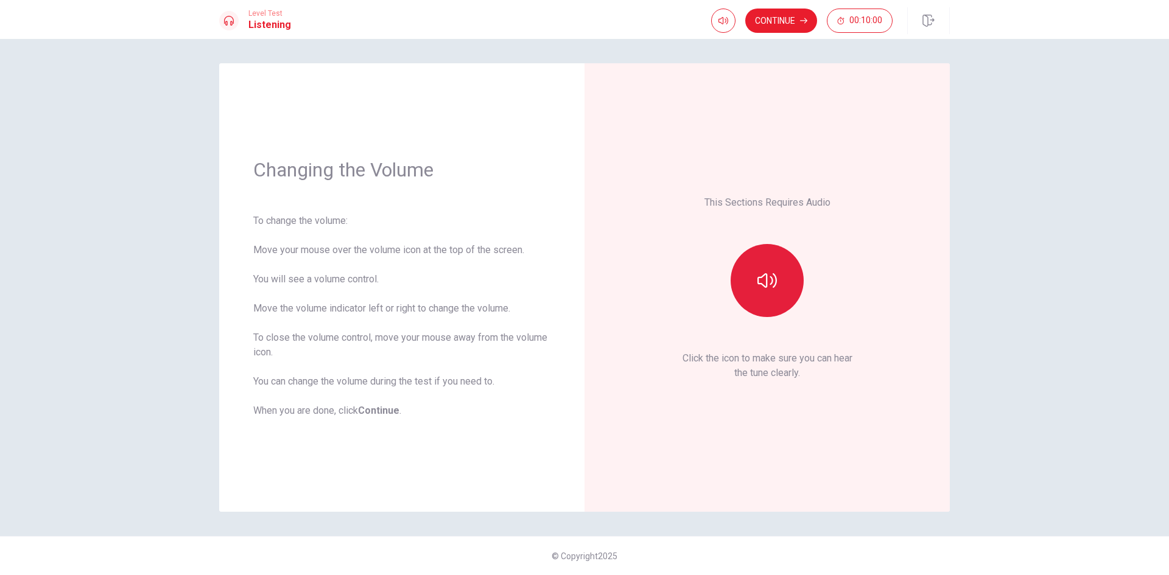
click at [780, 261] on button "button" at bounding box center [767, 280] width 73 height 73
click at [786, 21] on button "Continue" at bounding box center [781, 21] width 72 height 24
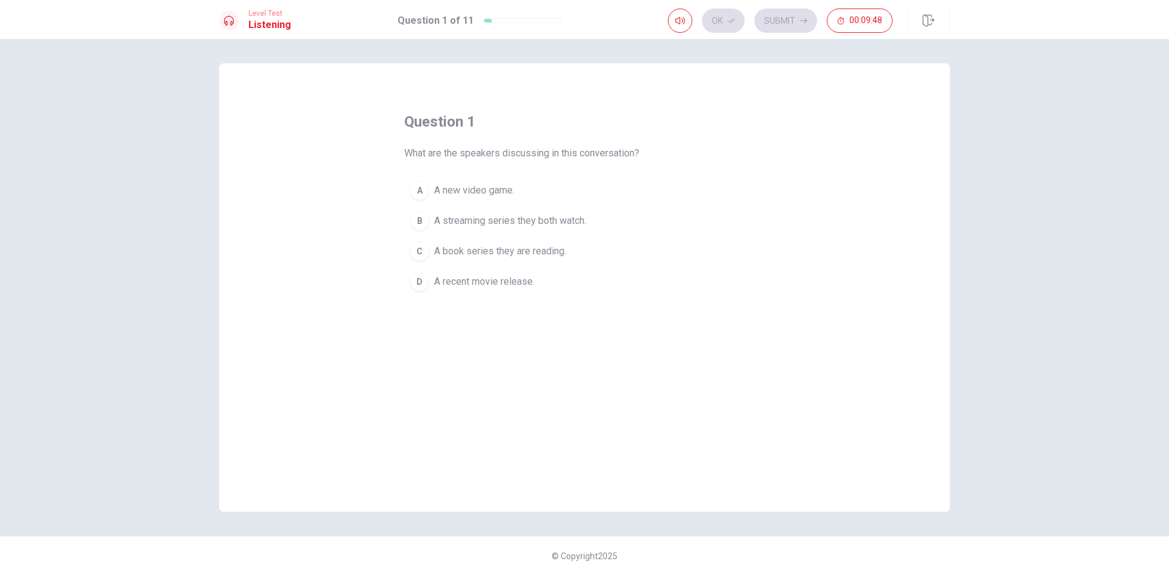
click at [422, 216] on div "B" at bounding box center [419, 220] width 19 height 19
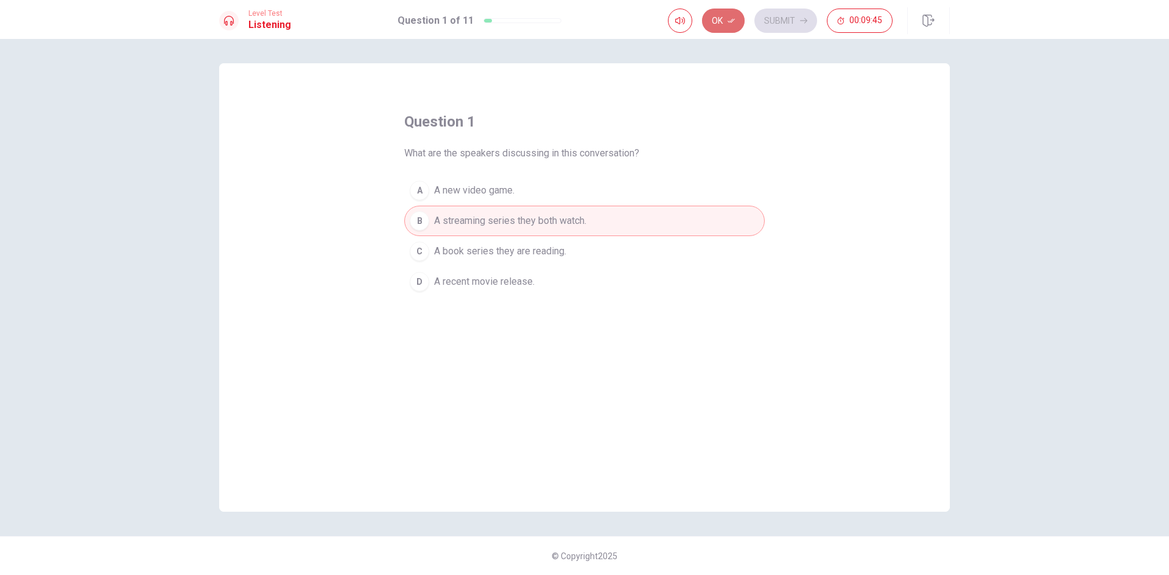
click at [715, 24] on button "Ok" at bounding box center [723, 21] width 43 height 24
click at [787, 19] on button "Submit" at bounding box center [785, 21] width 63 height 24
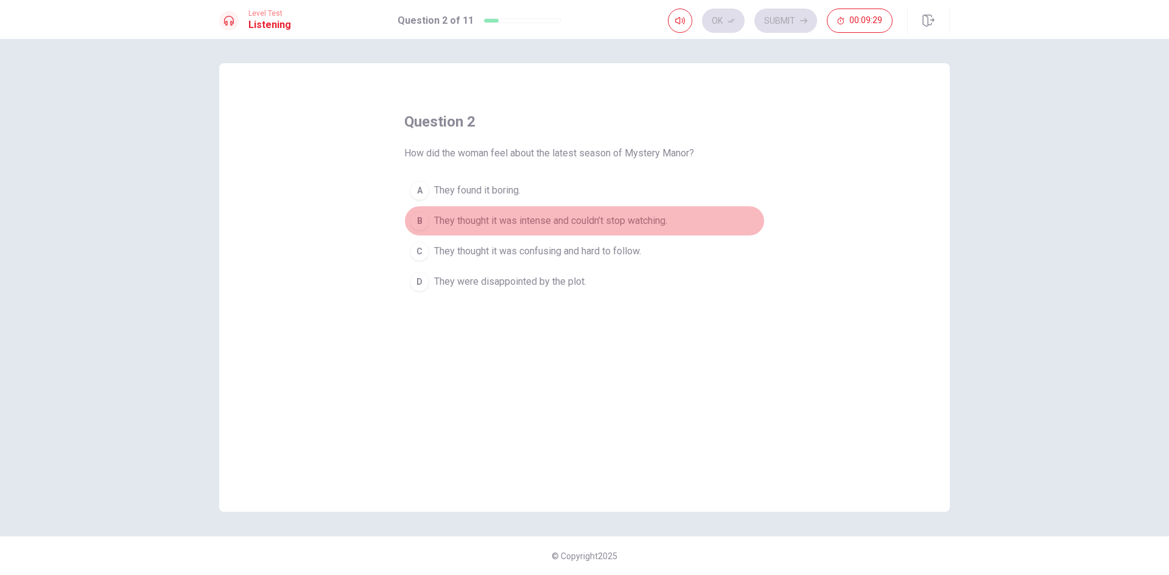
click at [426, 214] on div "B" at bounding box center [419, 220] width 19 height 19
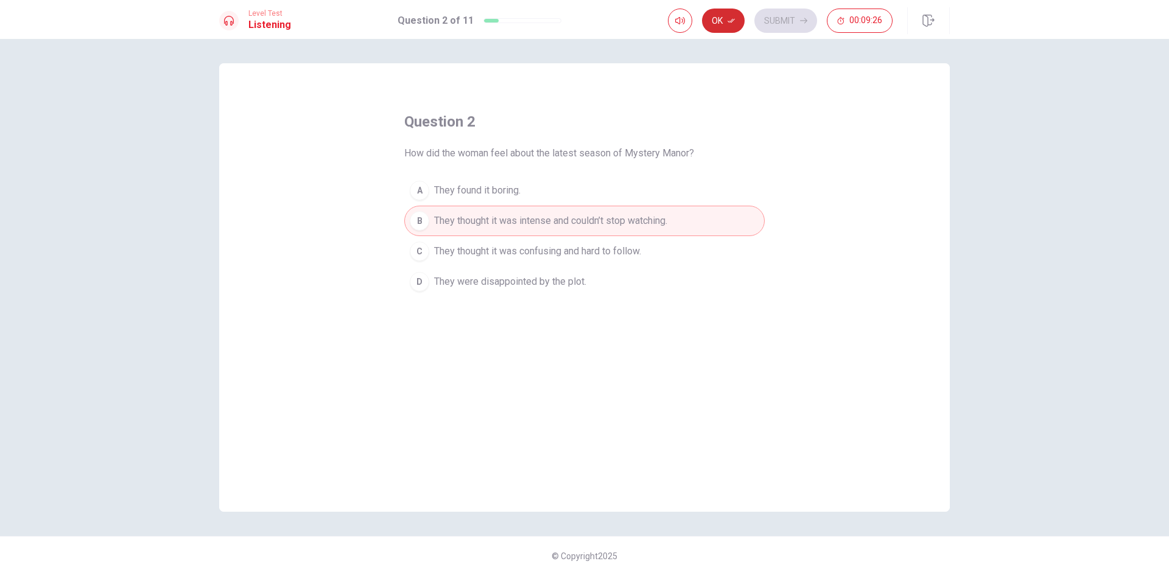
click at [733, 18] on icon "button" at bounding box center [731, 20] width 7 height 7
click at [794, 19] on button "Submit" at bounding box center [785, 21] width 63 height 24
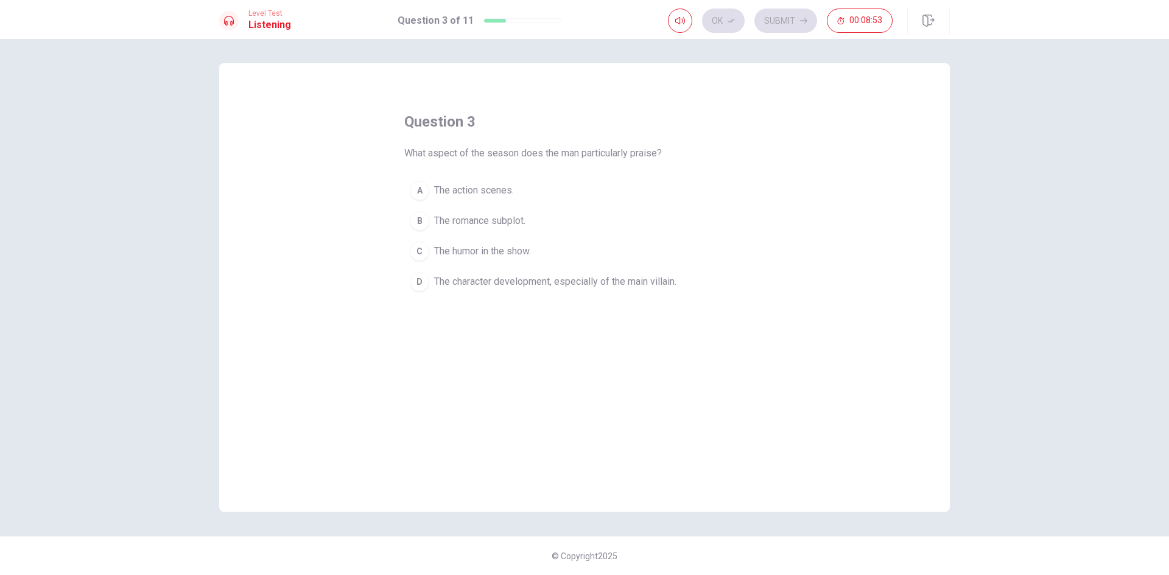
click at [421, 276] on div "D" at bounding box center [419, 281] width 19 height 19
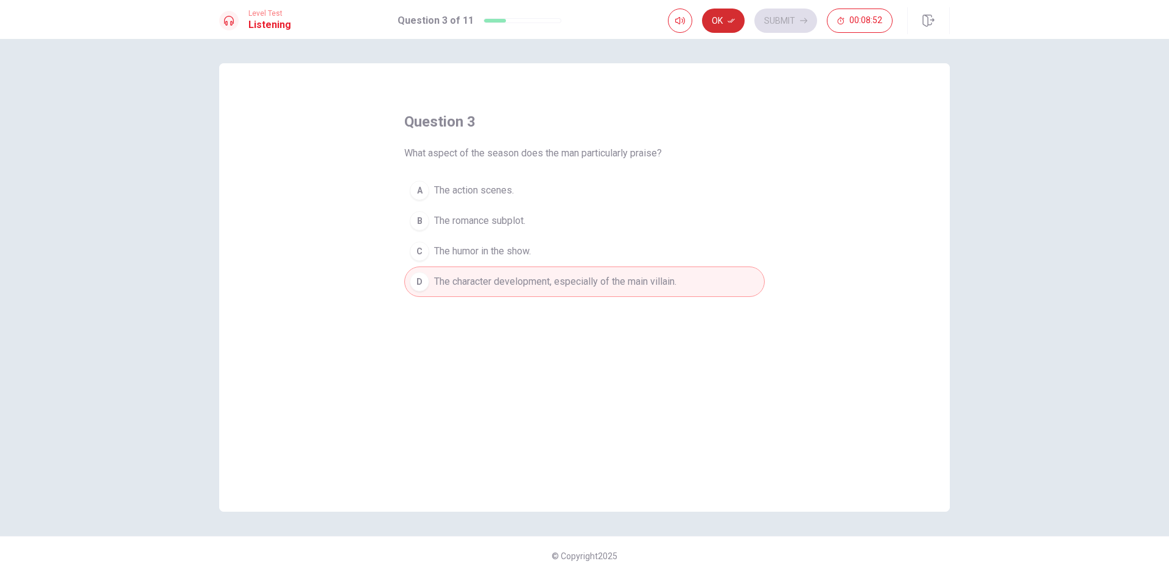
click at [724, 27] on button "Ok" at bounding box center [723, 21] width 43 height 24
click at [776, 17] on button "Submit" at bounding box center [785, 21] width 63 height 24
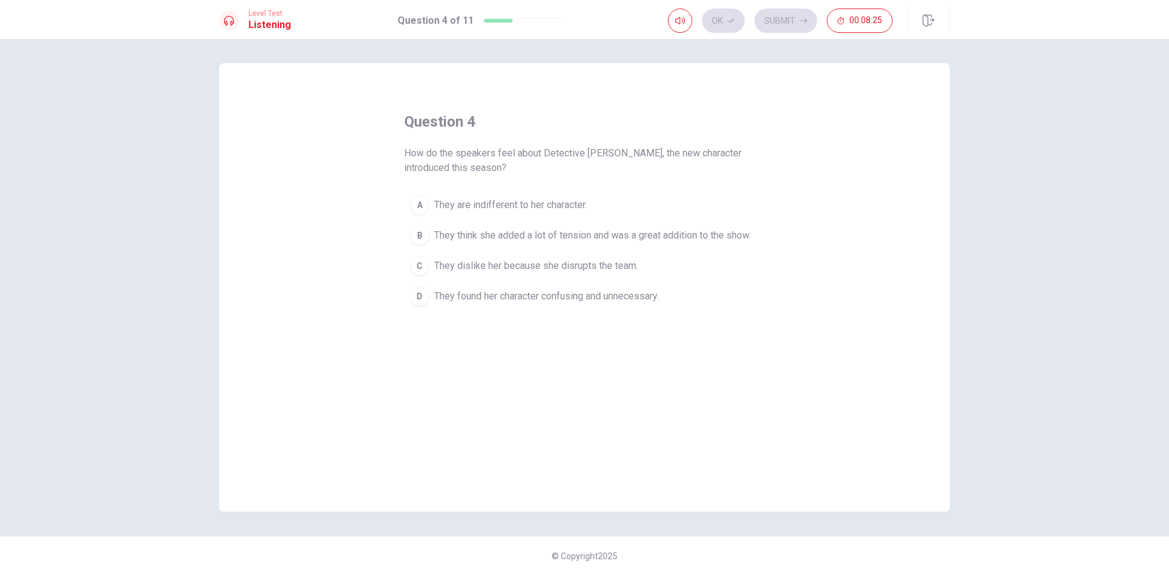
click at [417, 235] on div "B" at bounding box center [419, 235] width 19 height 19
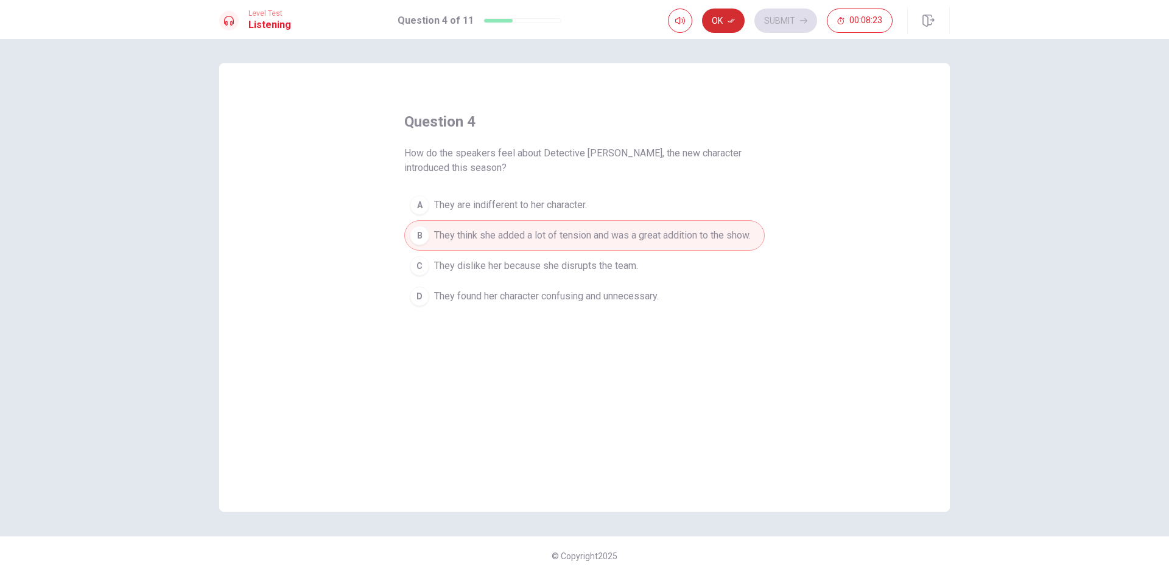
click at [719, 23] on button "Ok" at bounding box center [723, 21] width 43 height 24
click at [787, 23] on button "Submit" at bounding box center [785, 21] width 63 height 24
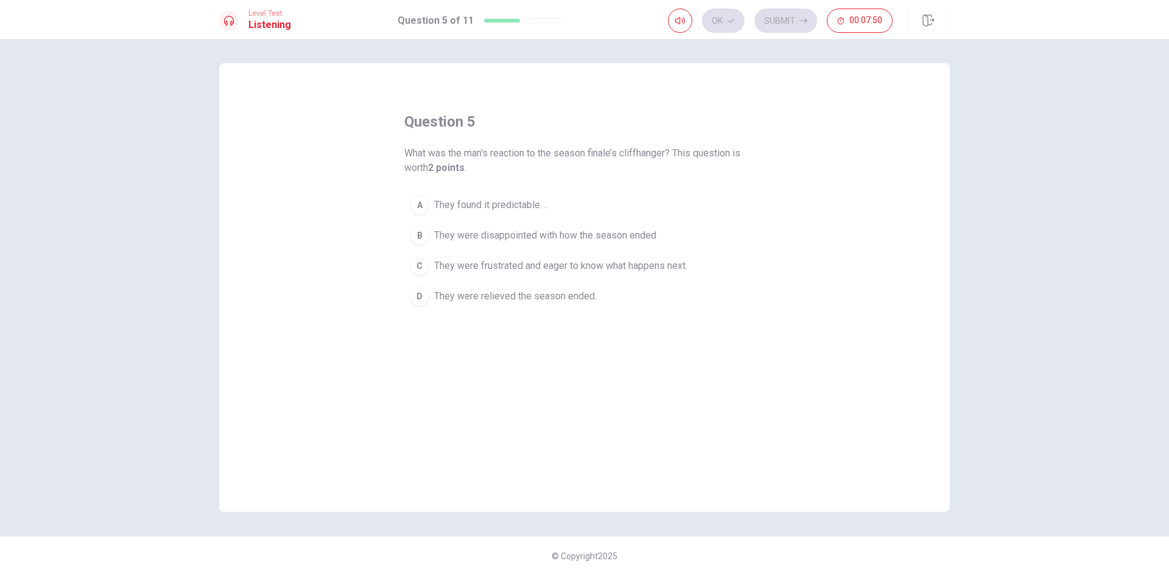
click at [426, 267] on div "C" at bounding box center [419, 265] width 19 height 19
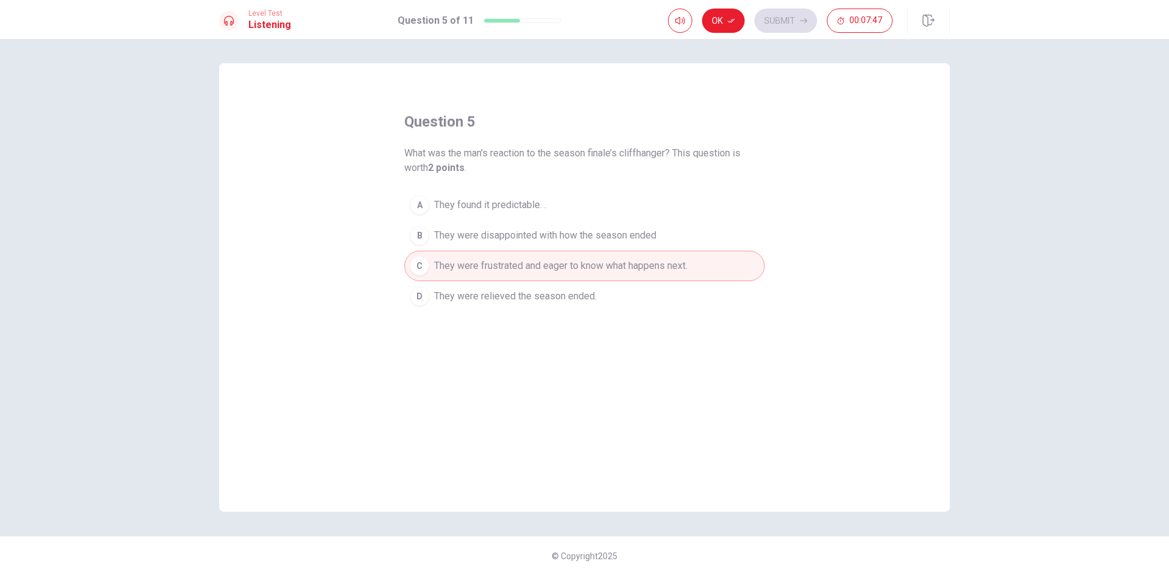
click at [418, 237] on div "B" at bounding box center [419, 235] width 19 height 19
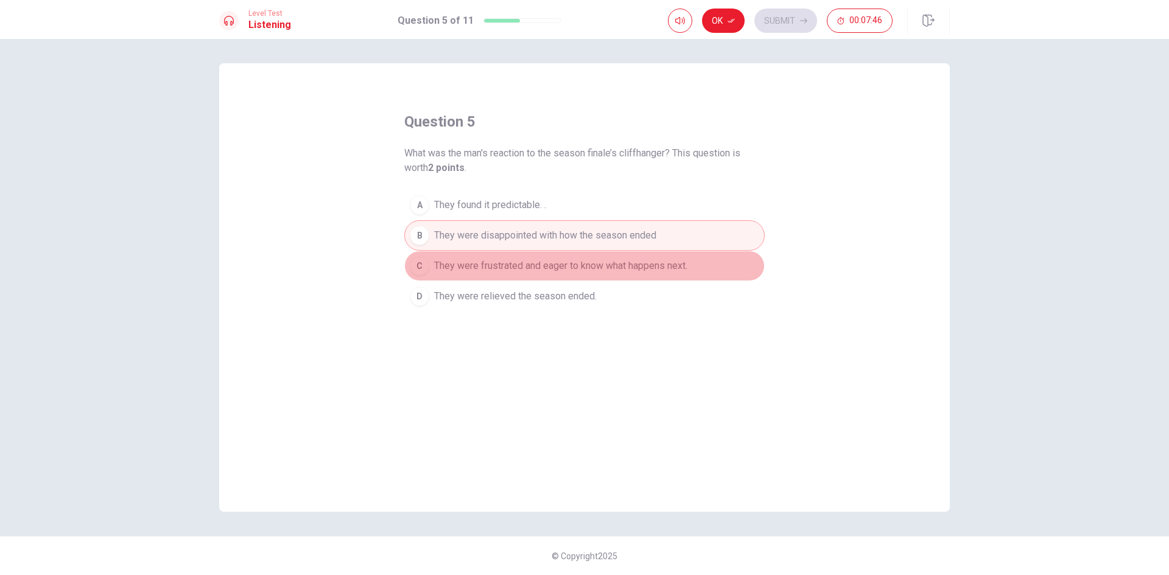
click at [421, 261] on div "C" at bounding box center [419, 265] width 19 height 19
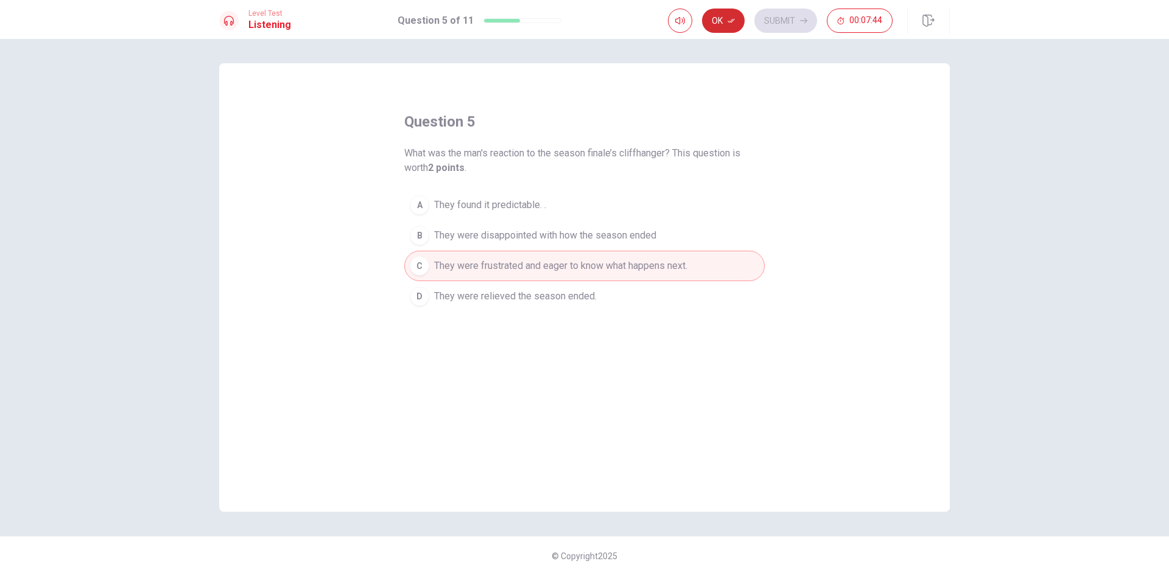
click at [726, 25] on button "Ok" at bounding box center [723, 21] width 43 height 24
click at [775, 18] on button "Submit" at bounding box center [785, 21] width 63 height 24
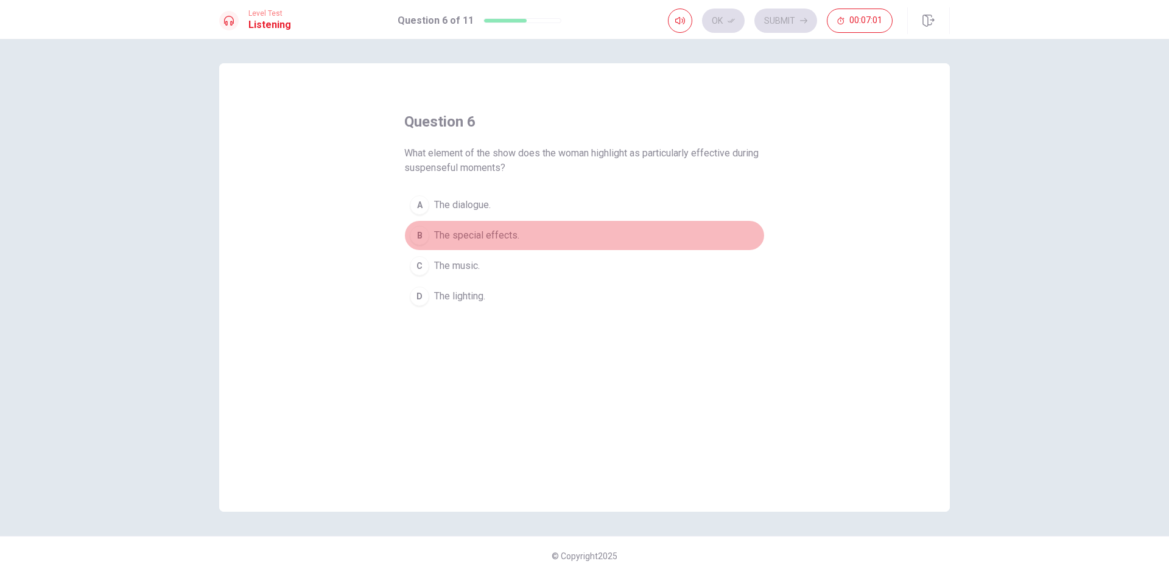
click at [426, 236] on div "B" at bounding box center [419, 235] width 19 height 19
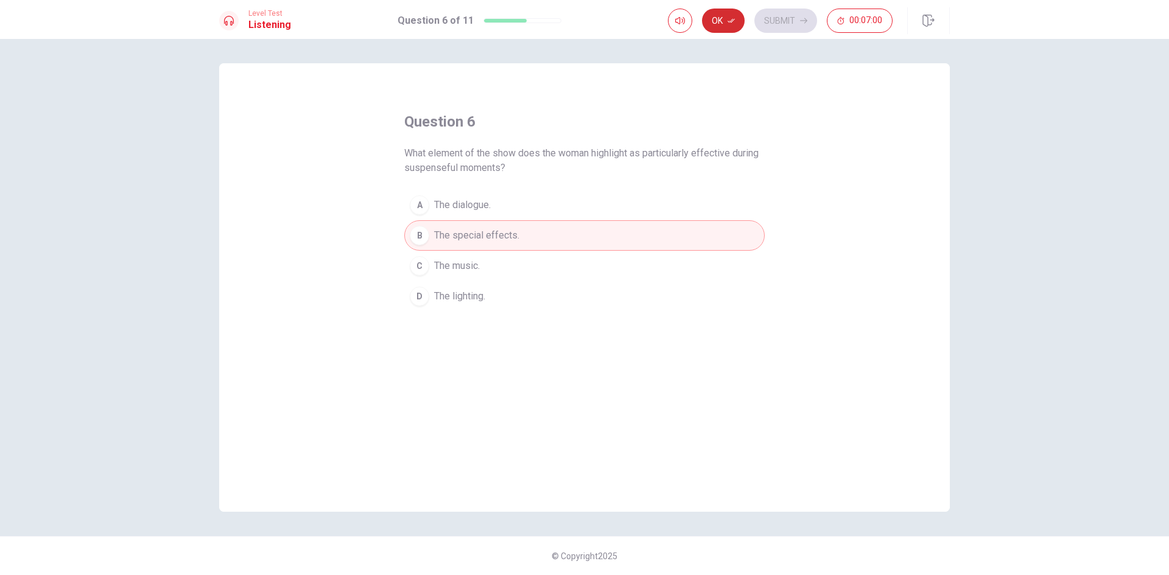
click at [731, 15] on button "Ok" at bounding box center [723, 21] width 43 height 24
click at [773, 11] on button "Submit" at bounding box center [785, 21] width 63 height 24
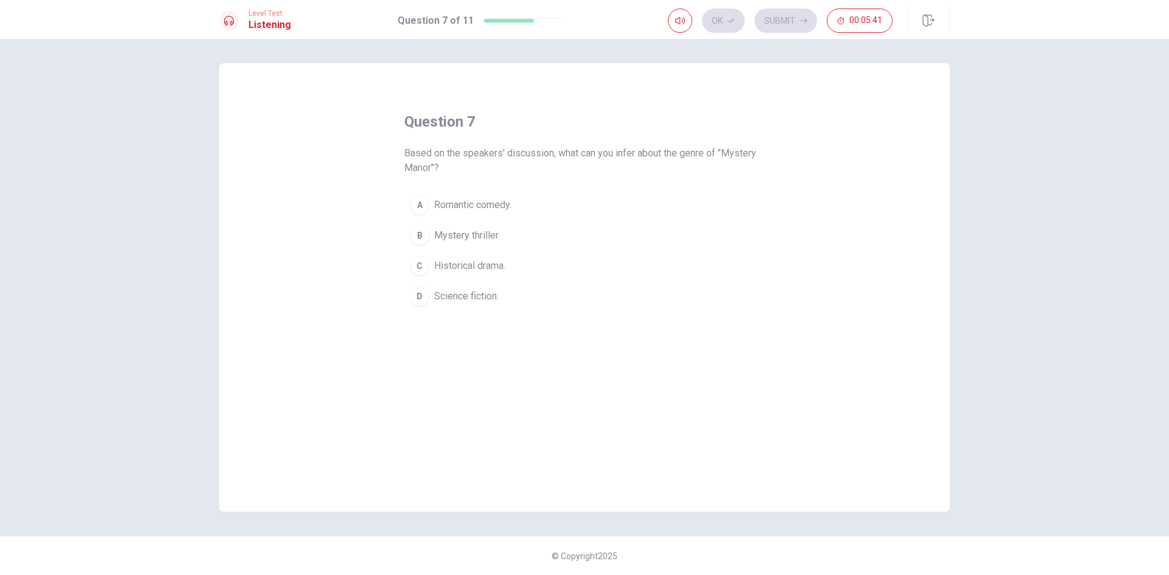
click at [421, 202] on div "A" at bounding box center [419, 204] width 19 height 19
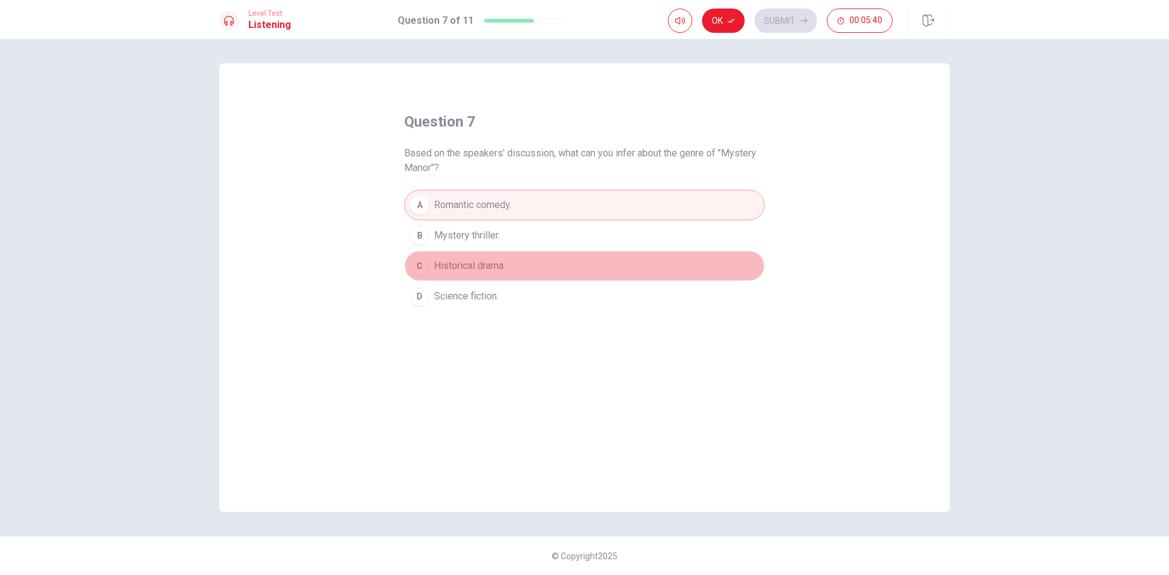
click at [418, 265] on div "C" at bounding box center [419, 265] width 19 height 19
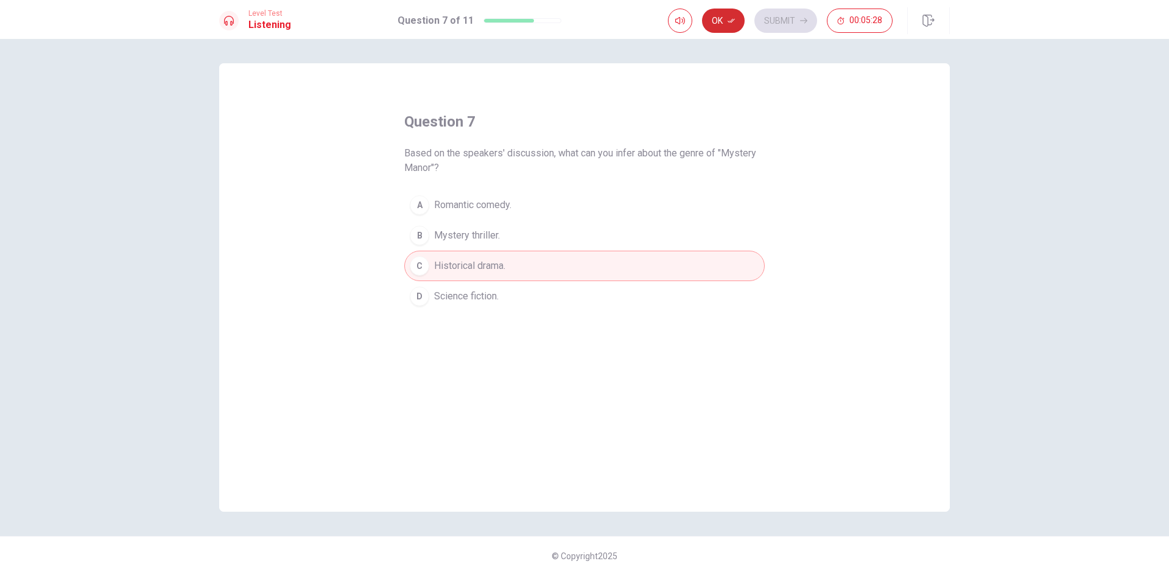
click at [720, 17] on button "Ok" at bounding box center [723, 21] width 43 height 24
click at [803, 16] on button "Submit" at bounding box center [785, 21] width 63 height 24
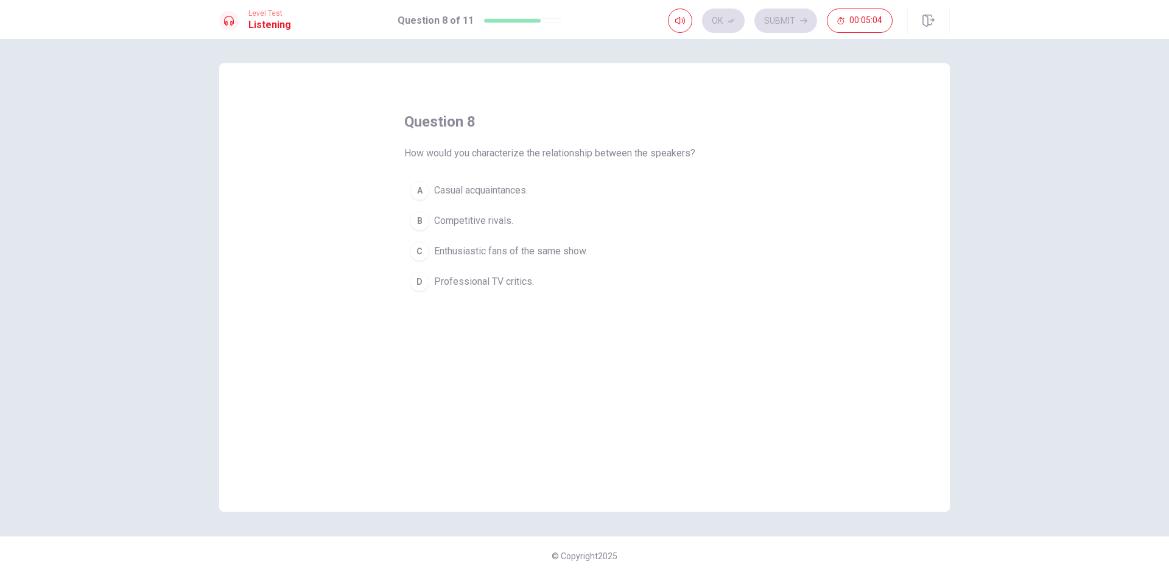
click at [416, 250] on div "C" at bounding box center [419, 251] width 19 height 19
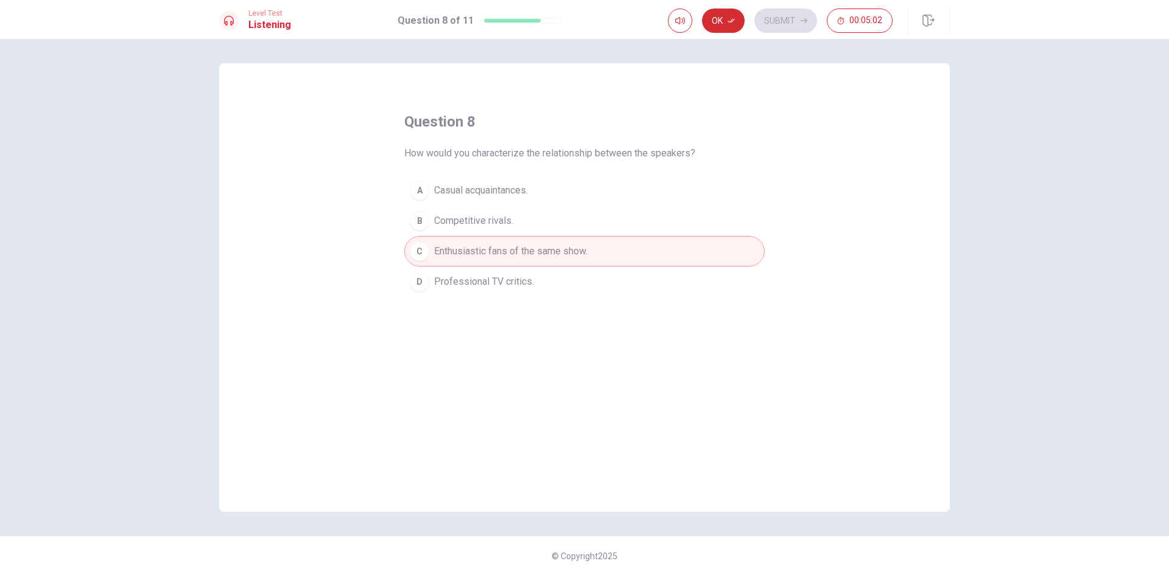
click at [733, 17] on icon "button" at bounding box center [731, 20] width 7 height 7
click at [797, 19] on button "Submit" at bounding box center [785, 21] width 63 height 24
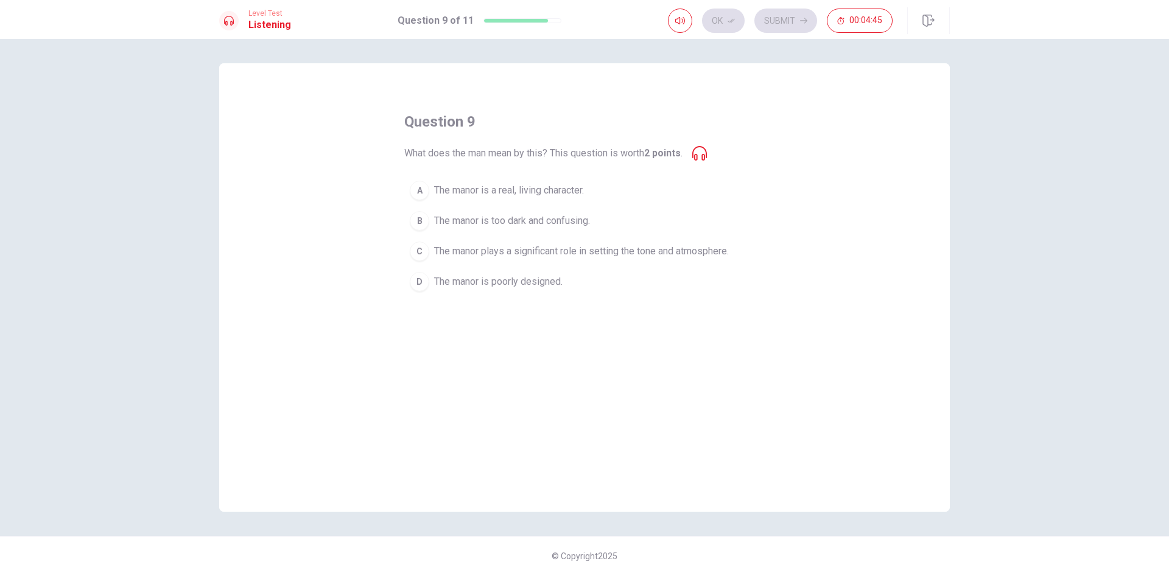
click at [423, 191] on div "A" at bounding box center [419, 190] width 19 height 19
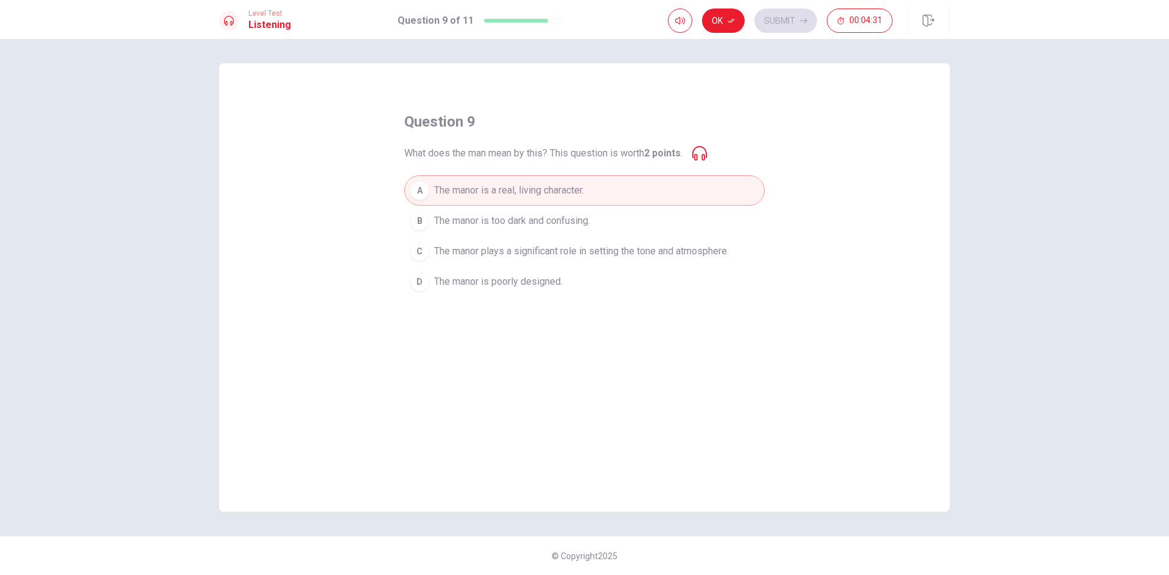
click at [420, 249] on div "C" at bounding box center [419, 251] width 19 height 19
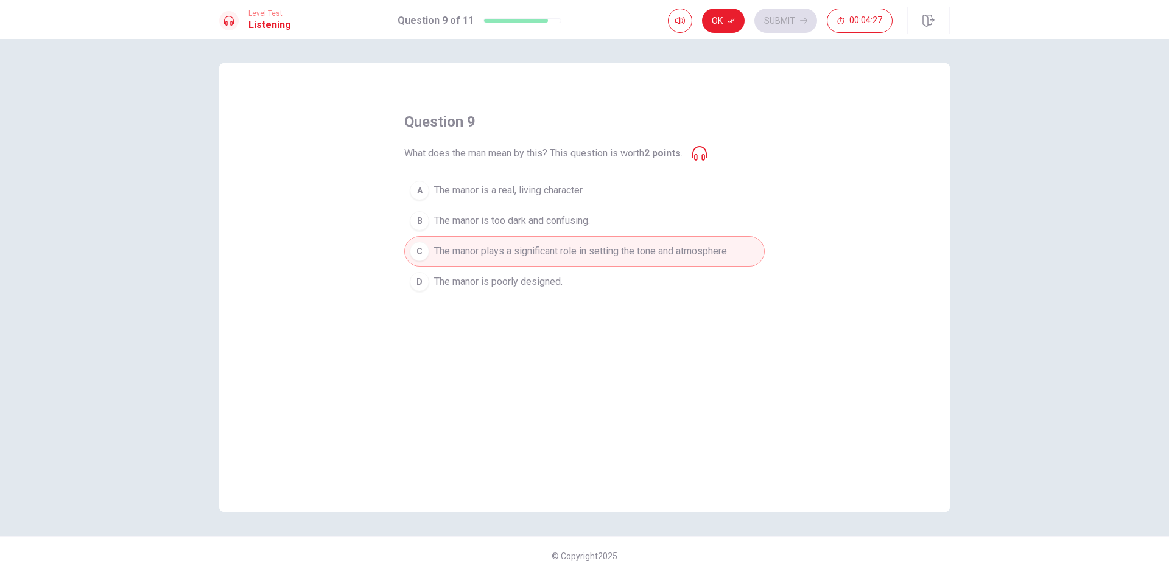
click at [703, 155] on icon at bounding box center [699, 153] width 15 height 15
click at [723, 8] on div "Ok Submit 00:04:26" at bounding box center [809, 20] width 282 height 27
click at [720, 25] on button "Ok" at bounding box center [723, 21] width 43 height 24
click at [780, 23] on button "Submit" at bounding box center [785, 21] width 63 height 24
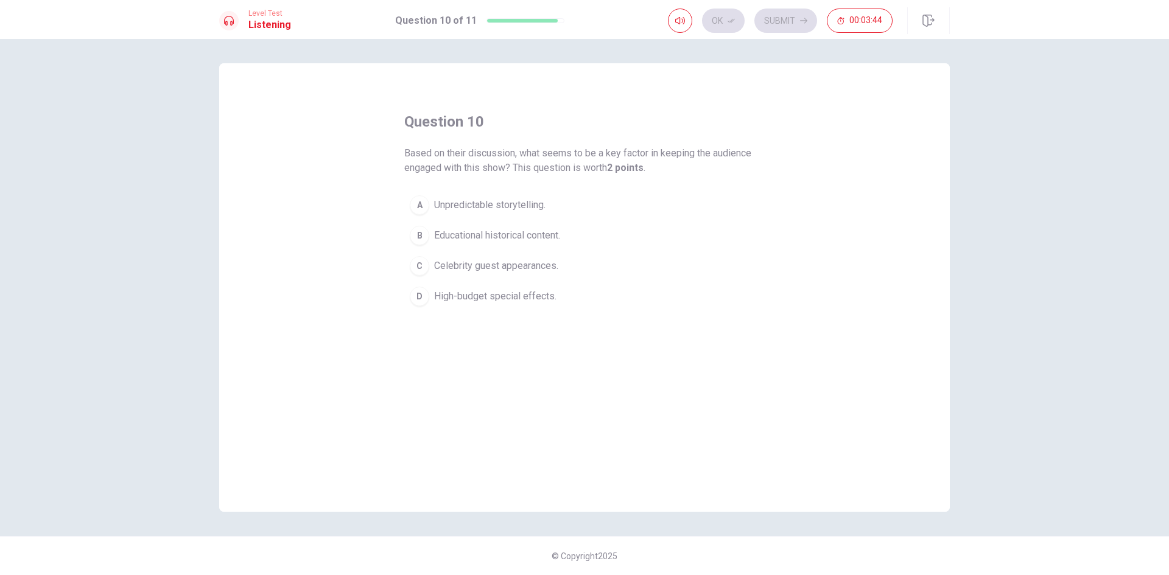
click at [418, 265] on div "C" at bounding box center [419, 265] width 19 height 19
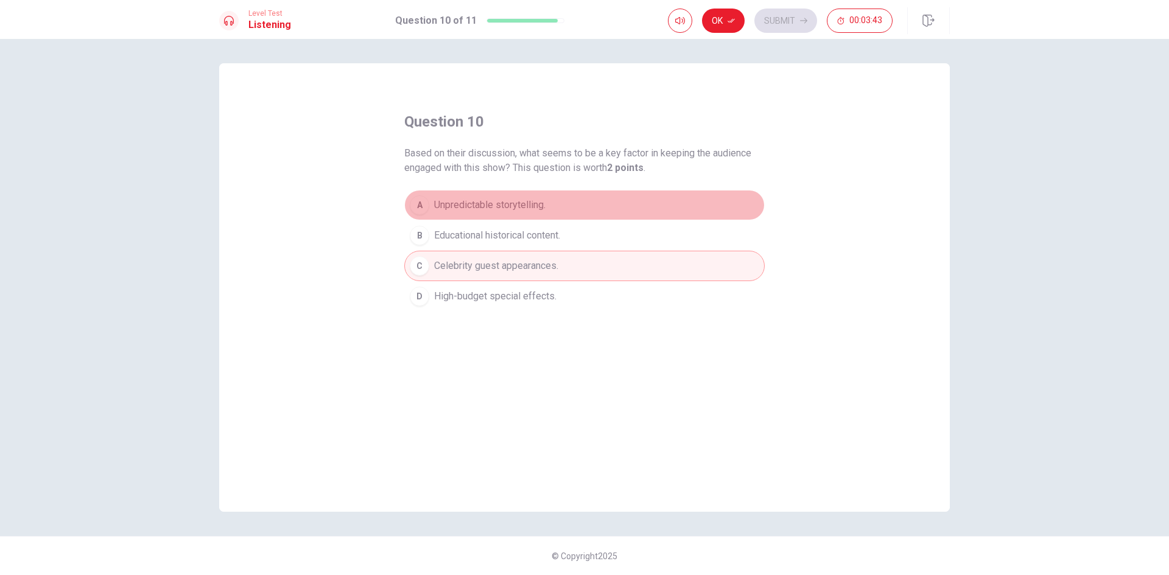
click at [424, 205] on div "A" at bounding box center [419, 204] width 19 height 19
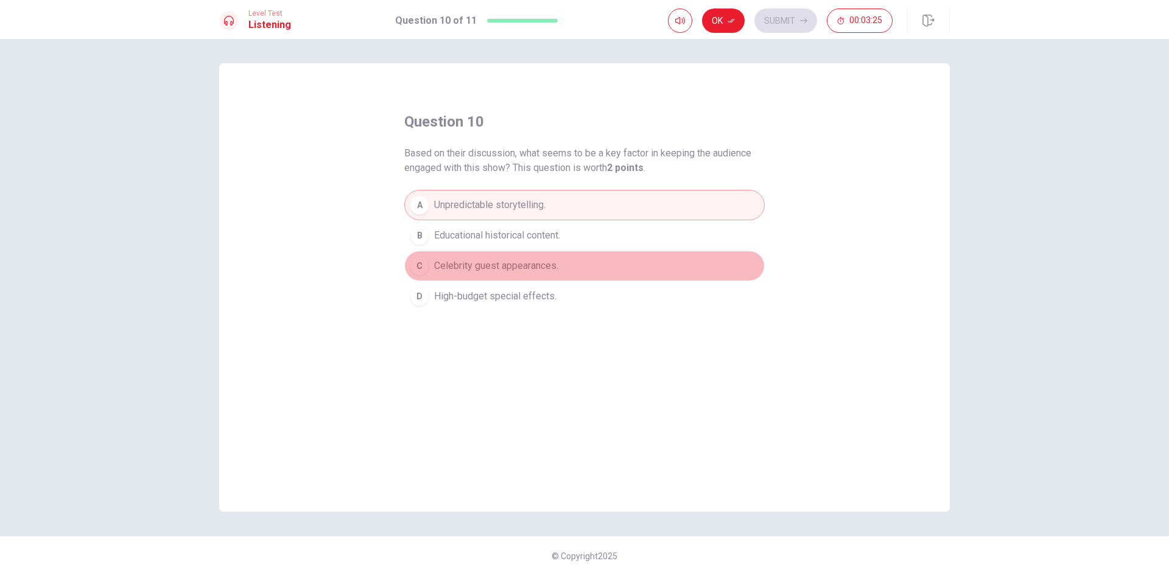
click at [424, 262] on div "C" at bounding box center [419, 265] width 19 height 19
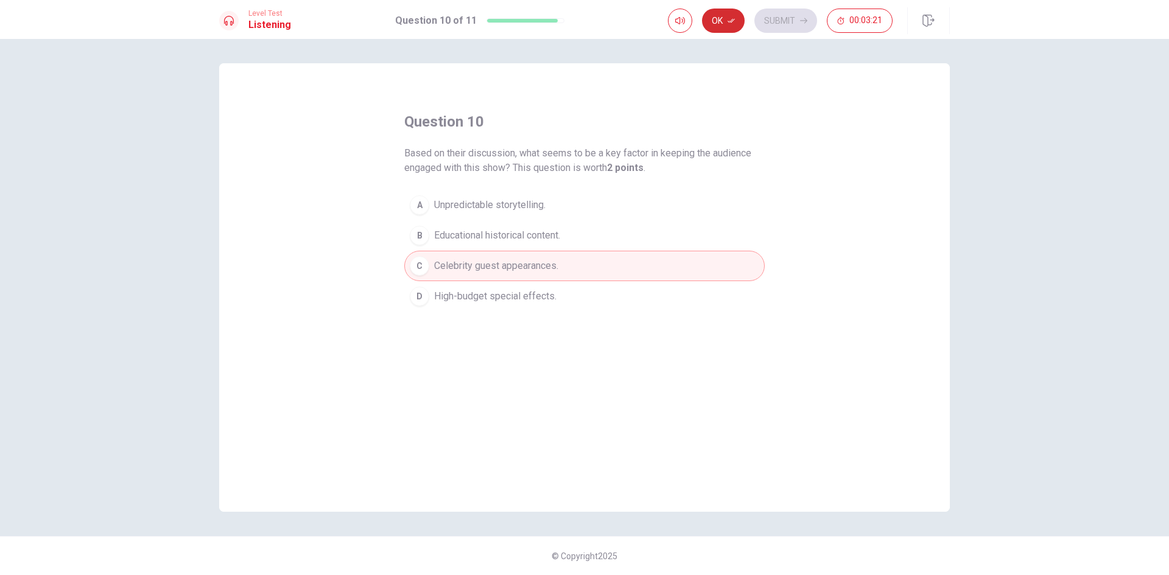
click at [728, 29] on button "Ok" at bounding box center [723, 21] width 43 height 24
click at [768, 27] on button "Submit" at bounding box center [785, 21] width 63 height 24
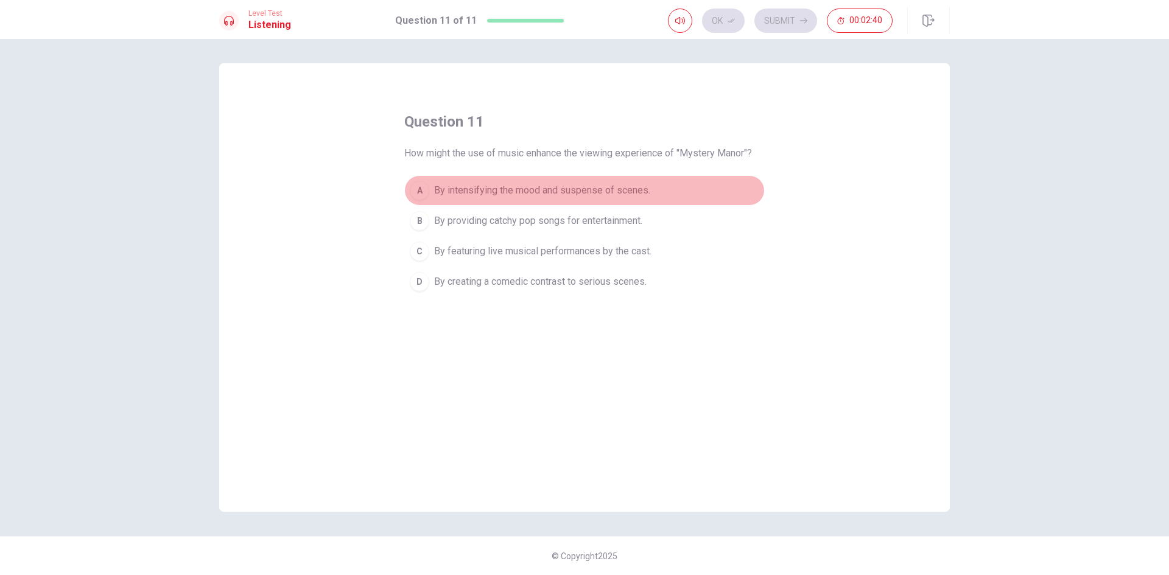
click at [422, 192] on div "A" at bounding box center [419, 190] width 19 height 19
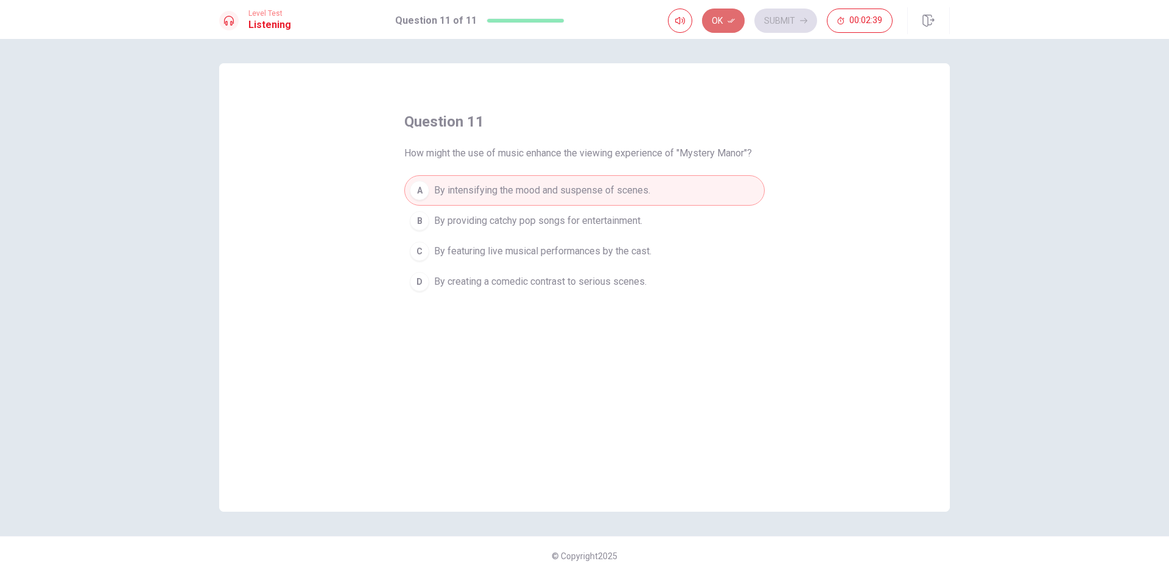
click at [726, 23] on button "Ok" at bounding box center [723, 21] width 43 height 24
click at [765, 18] on button "Submit" at bounding box center [785, 21] width 63 height 24
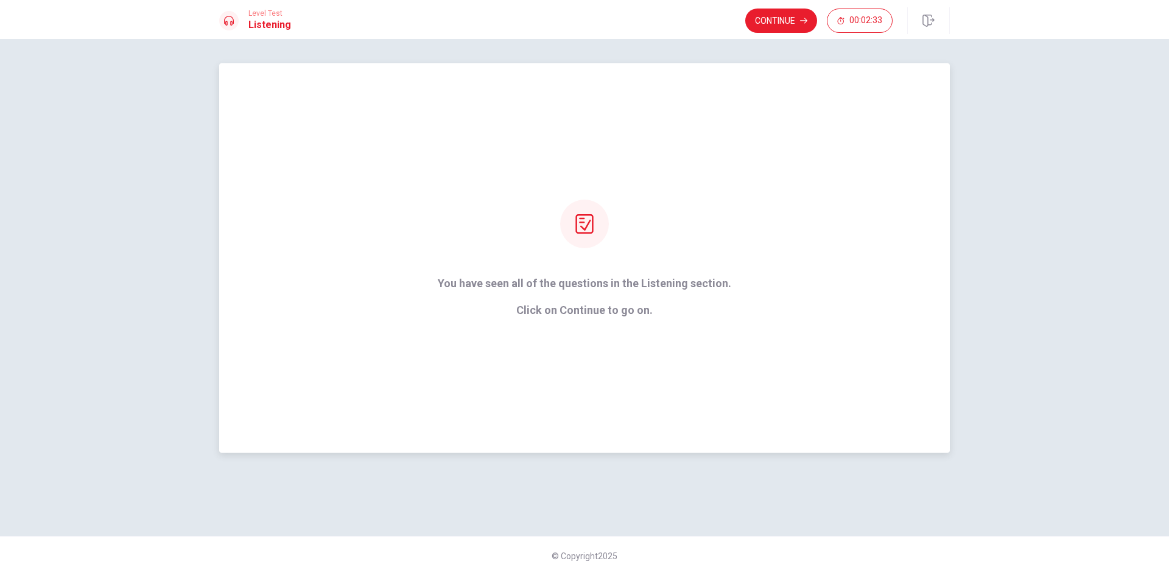
click at [599, 337] on div "You have seen all of the questions in the Listening section. Click on Continue …" at bounding box center [584, 258] width 731 height 390
click at [771, 18] on button "Continue" at bounding box center [781, 21] width 72 height 24
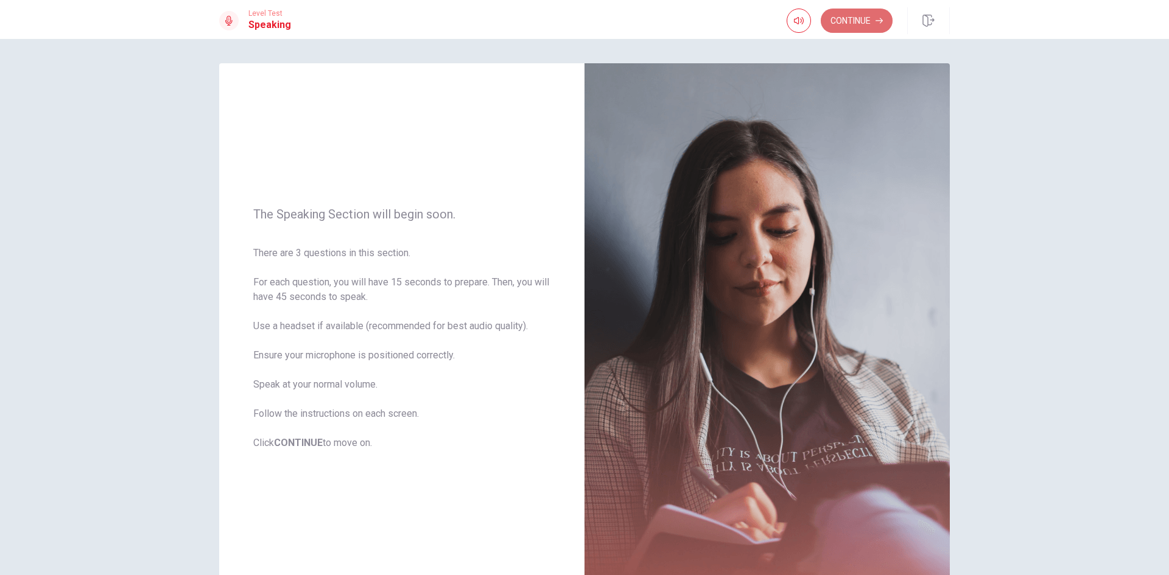
click at [853, 25] on button "Continue" at bounding box center [857, 21] width 72 height 24
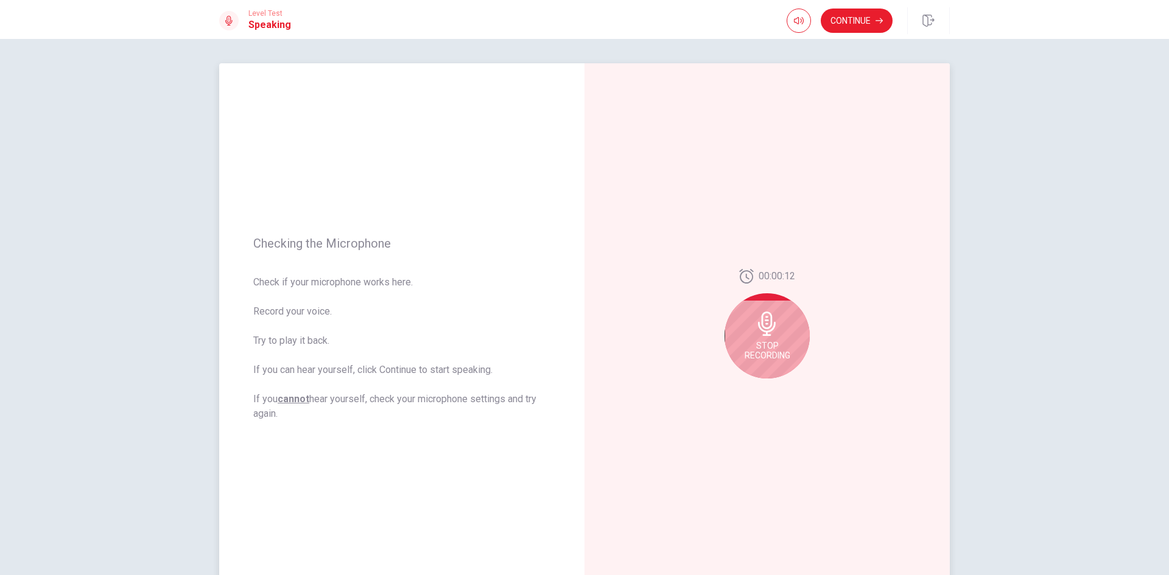
click at [768, 338] on div "Stop Recording" at bounding box center [767, 335] width 85 height 85
click at [768, 338] on icon at bounding box center [769, 327] width 24 height 24
click at [773, 389] on button "Play Audio" at bounding box center [780, 388] width 17 height 17
click at [772, 385] on button "Play Audio" at bounding box center [780, 388] width 17 height 17
click at [778, 338] on icon at bounding box center [769, 327] width 24 height 24
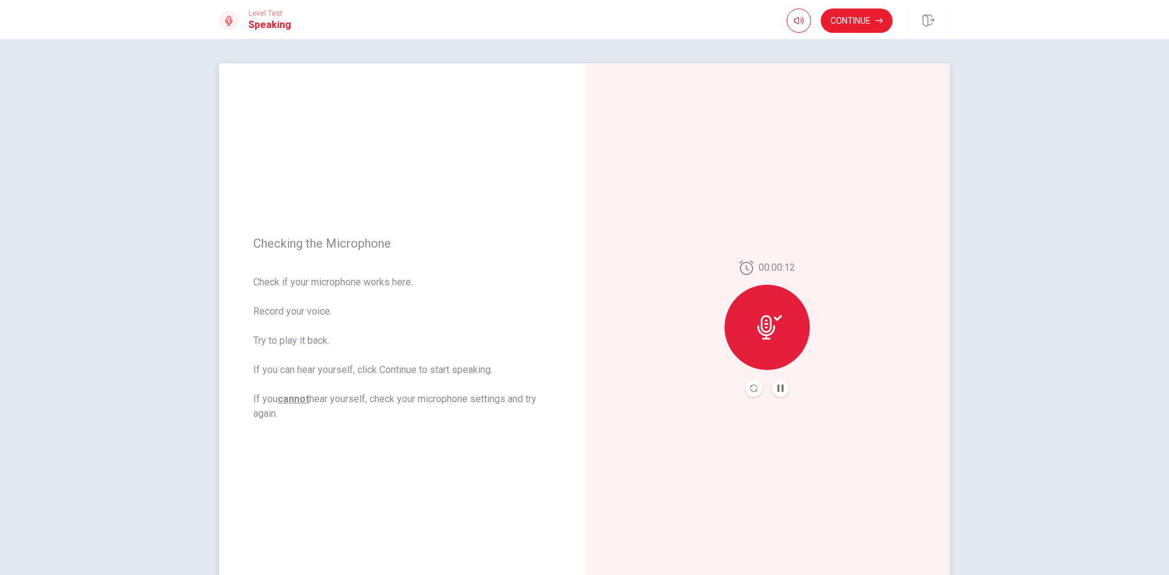
click at [663, 372] on div "00:00:12" at bounding box center [767, 328] width 365 height 531
click at [746, 388] on button "Record Again" at bounding box center [753, 388] width 17 height 17
click at [771, 345] on span "Stop Recording" at bounding box center [768, 350] width 46 height 19
click at [773, 388] on button "Play Audio" at bounding box center [780, 388] width 17 height 17
click at [857, 19] on button "Continue" at bounding box center [857, 21] width 72 height 24
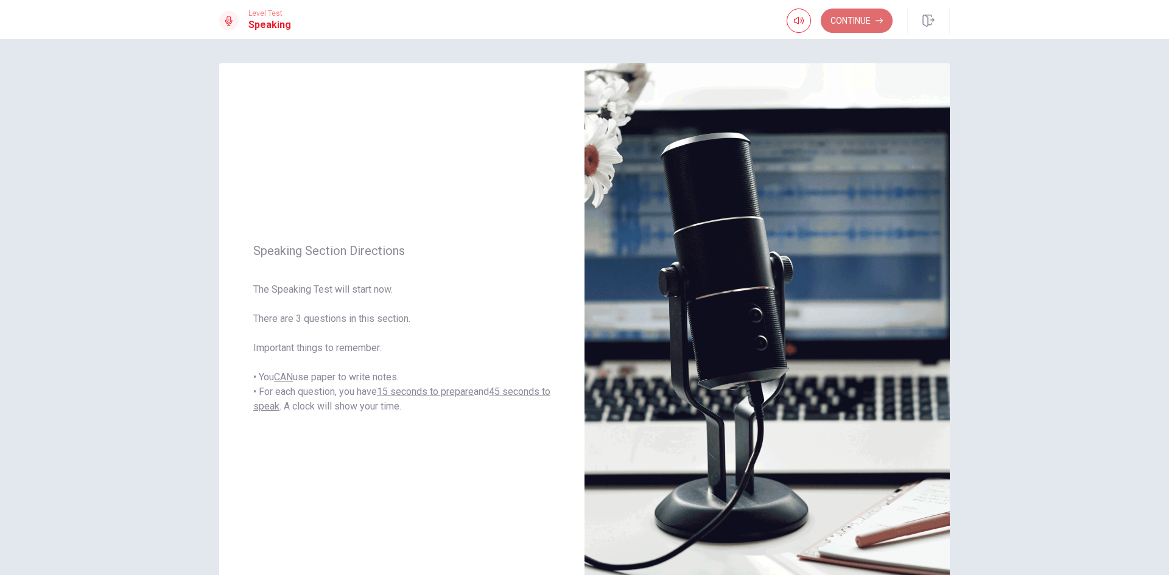
click at [864, 17] on button "Continue" at bounding box center [857, 21] width 72 height 24
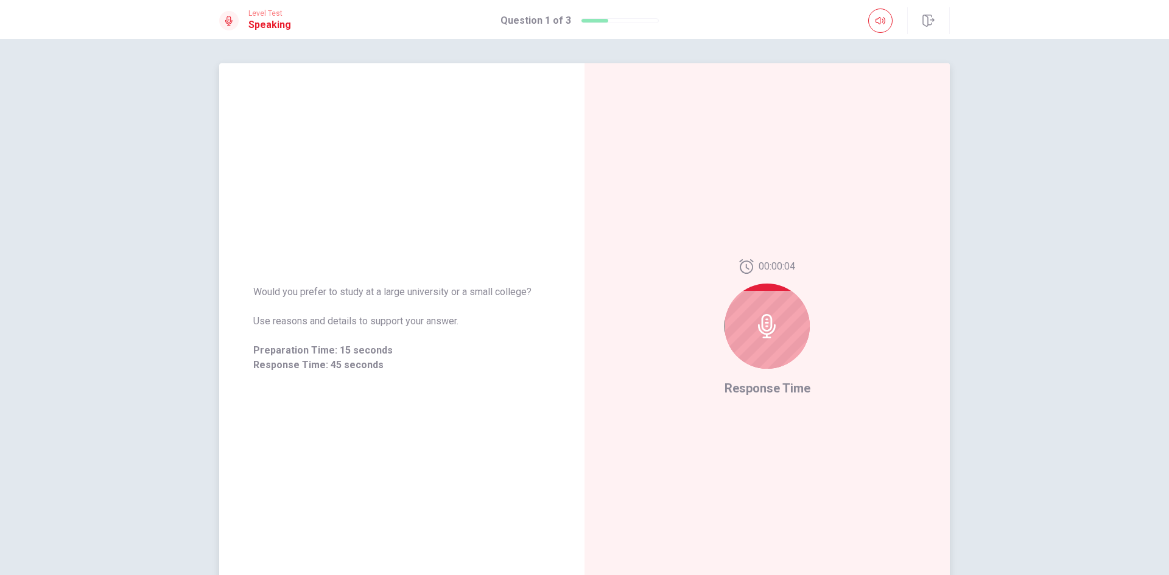
click at [784, 335] on div at bounding box center [767, 326] width 85 height 85
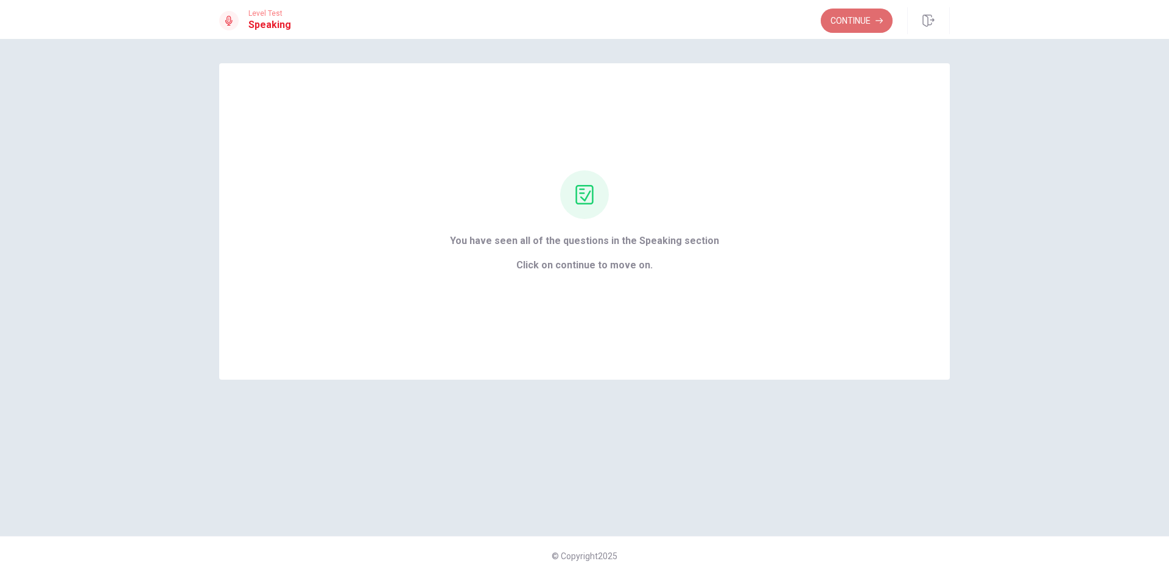
click at [852, 19] on button "Continue" at bounding box center [857, 21] width 72 height 24
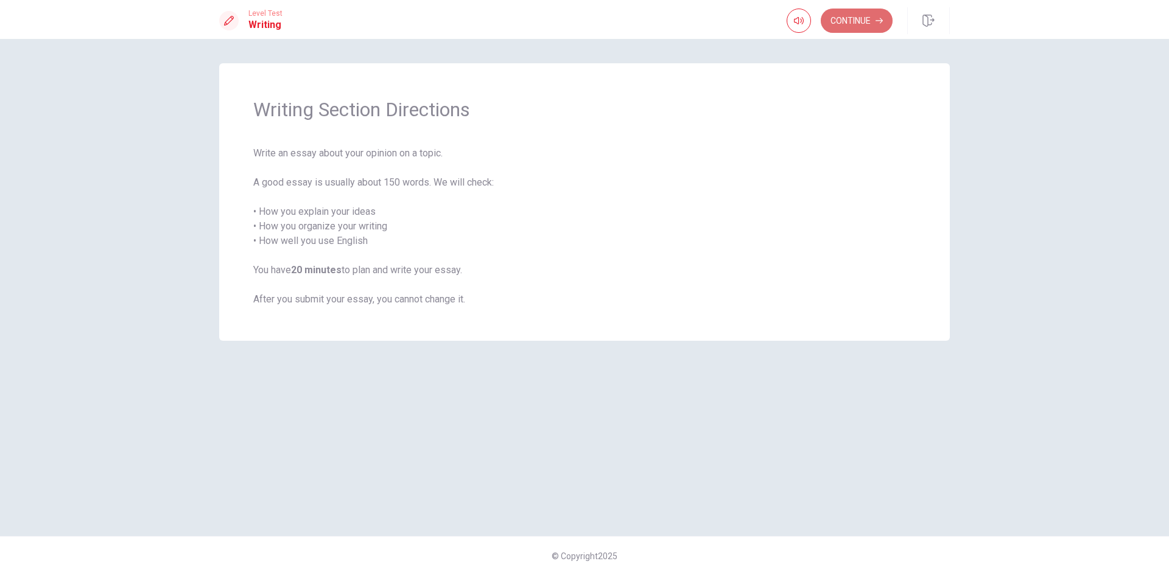
click at [838, 20] on button "Continue" at bounding box center [857, 21] width 72 height 24
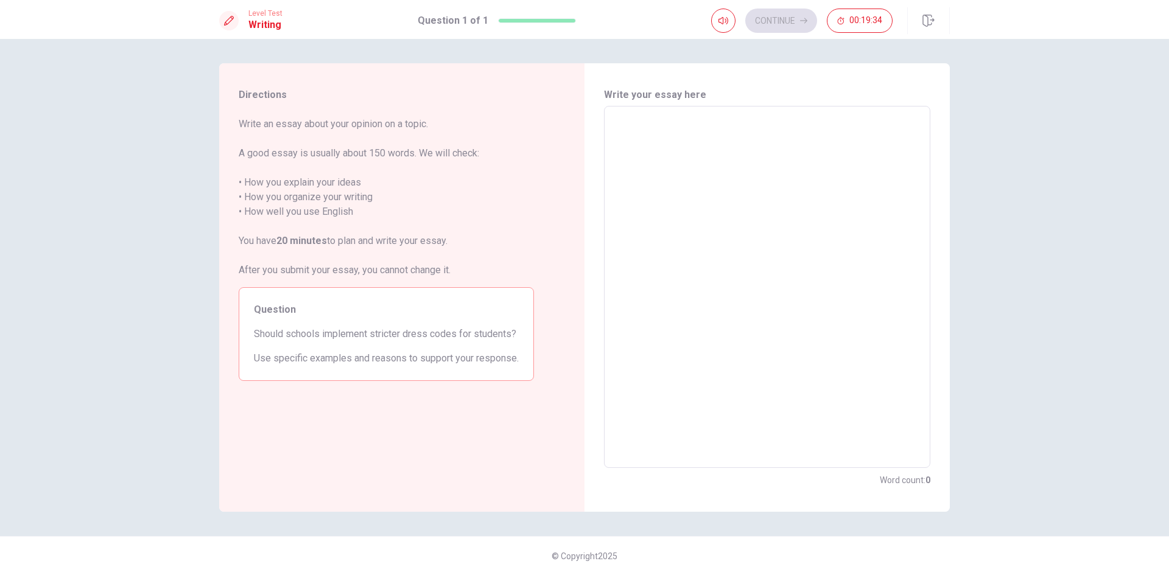
click at [672, 155] on textarea at bounding box center [767, 287] width 309 height 342
type textarea "I"
type textarea "x"
type textarea "I"
type textarea "x"
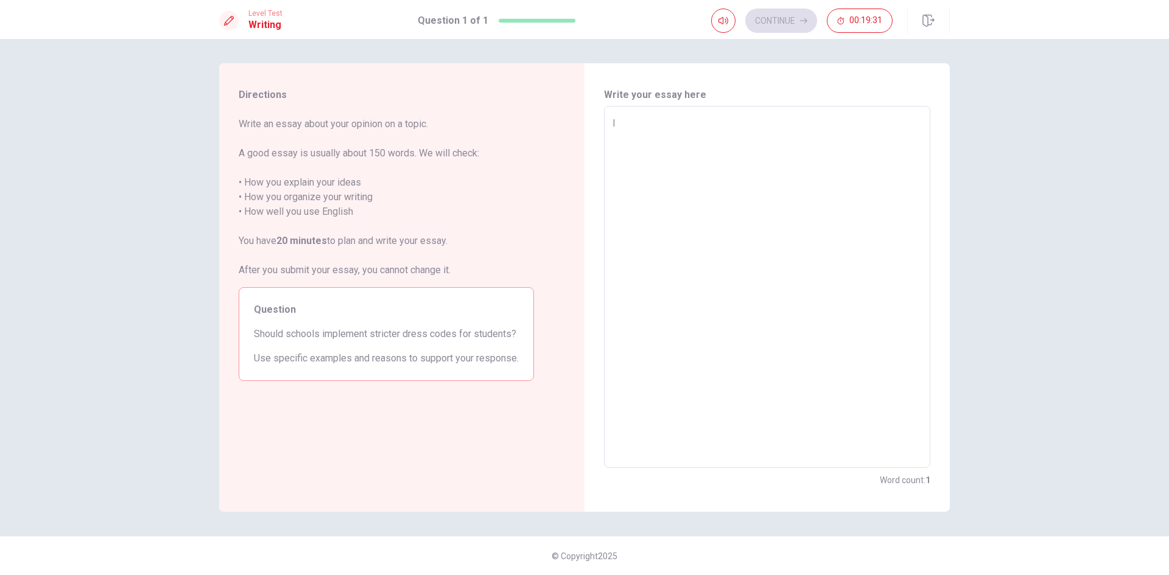
type textarea "I s"
type textarea "x"
type textarea "I sh"
type textarea "x"
type textarea "I shp"
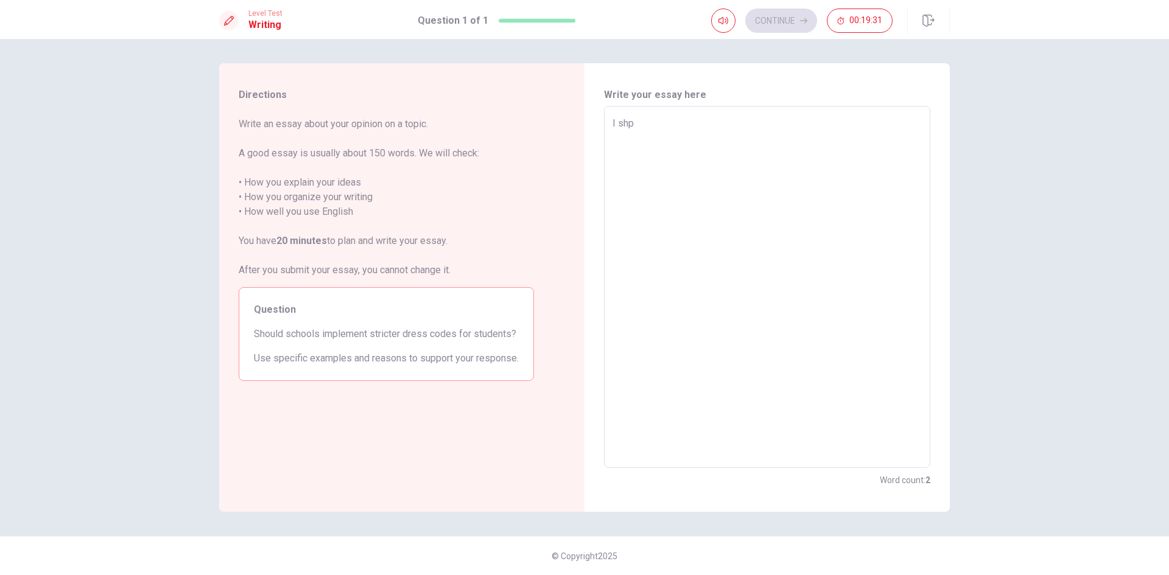
type textarea "x"
type textarea "I shpu"
type textarea "x"
type textarea "I shp"
type textarea "x"
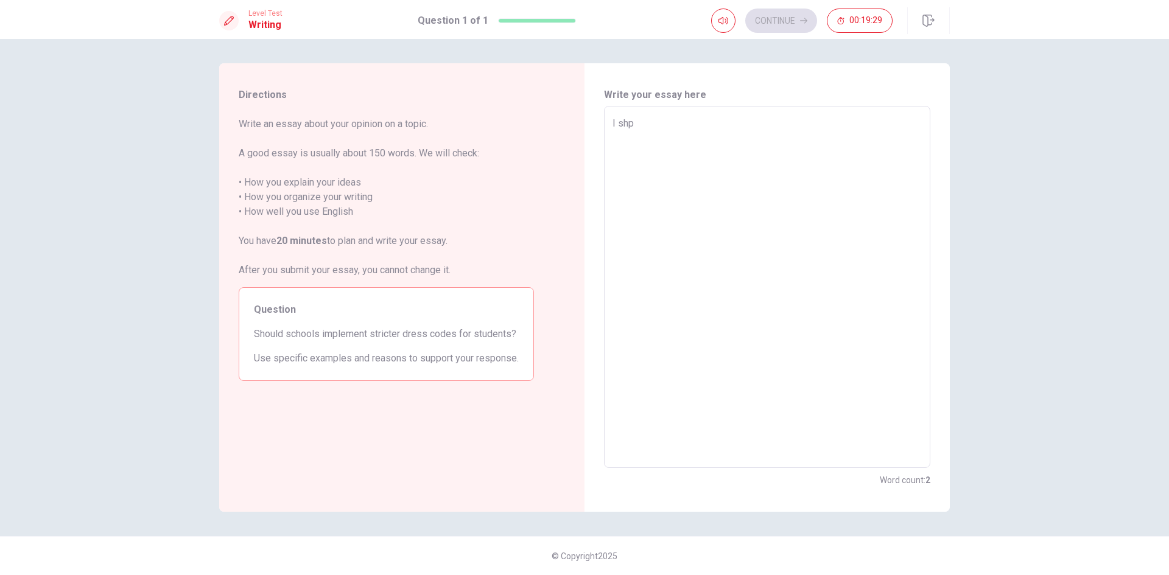
type textarea "I sh"
type textarea "x"
type textarea "I sho"
type textarea "x"
type textarea "I shou"
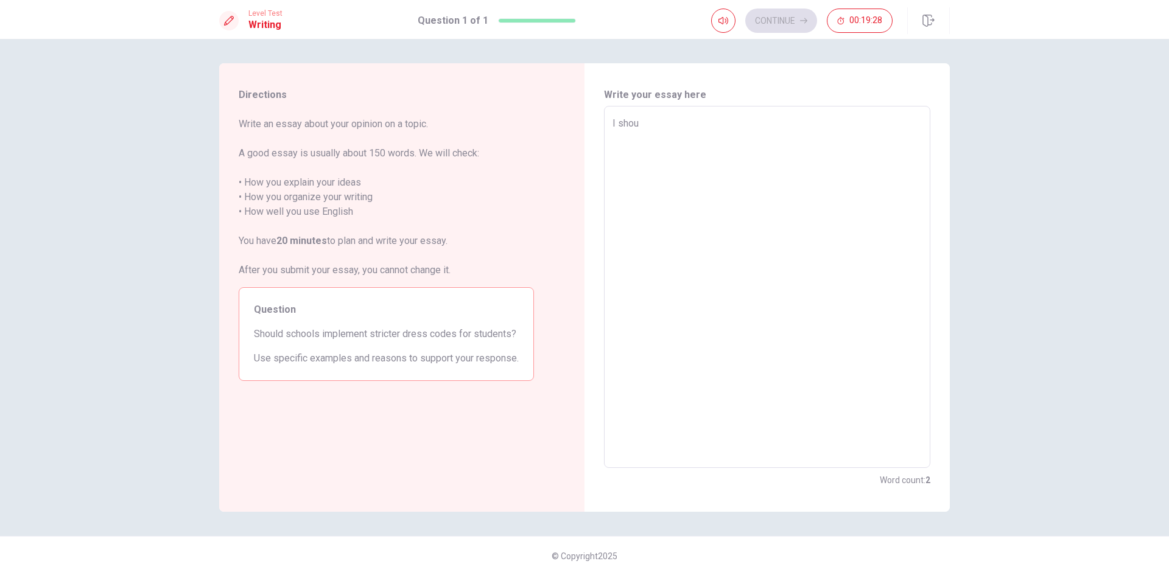
type textarea "x"
type textarea "I shoul"
type textarea "x"
type textarea "I should"
type textarea "x"
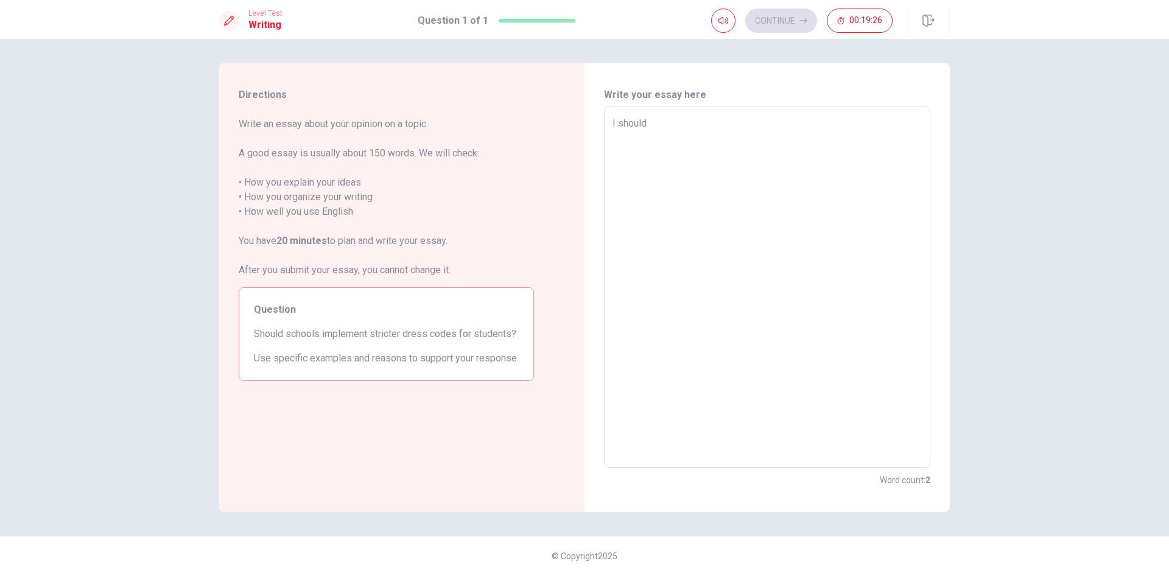
type textarea "I shouldn"
type textarea "x"
type textarea "I shouldn'"
type textarea "x"
type textarea "I shouldn't"
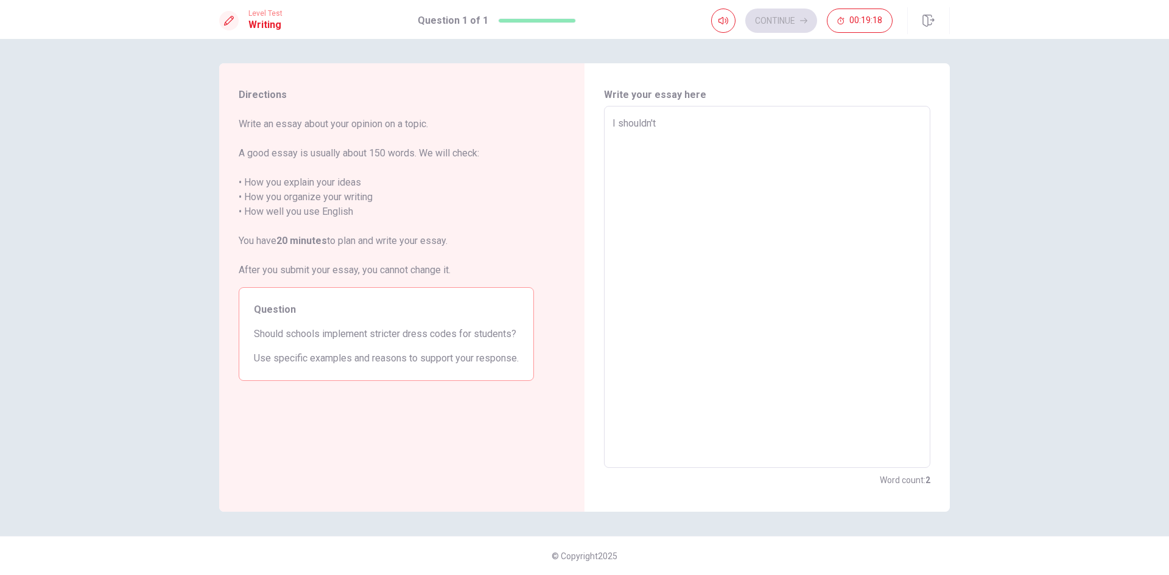
type textarea "x"
type textarea "I shouldn't"
type textarea "x"
type textarea "I shouldn't d"
type textarea "x"
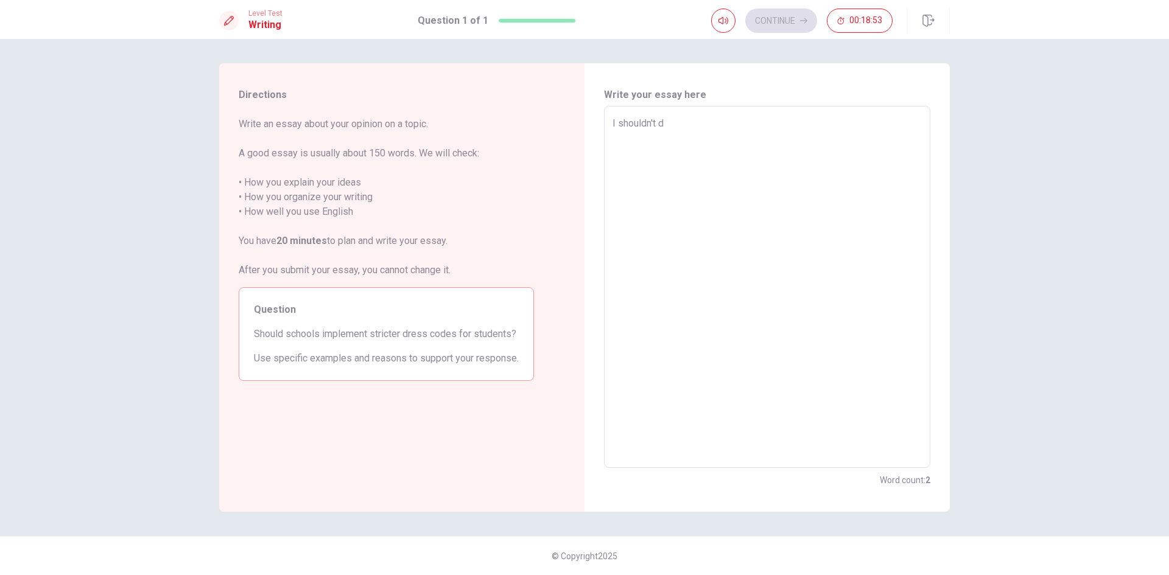
type textarea "I shouldn't do"
type textarea "x"
type textarea "I shouldn't do"
type textarea "x"
type textarea "I shouldn't do t"
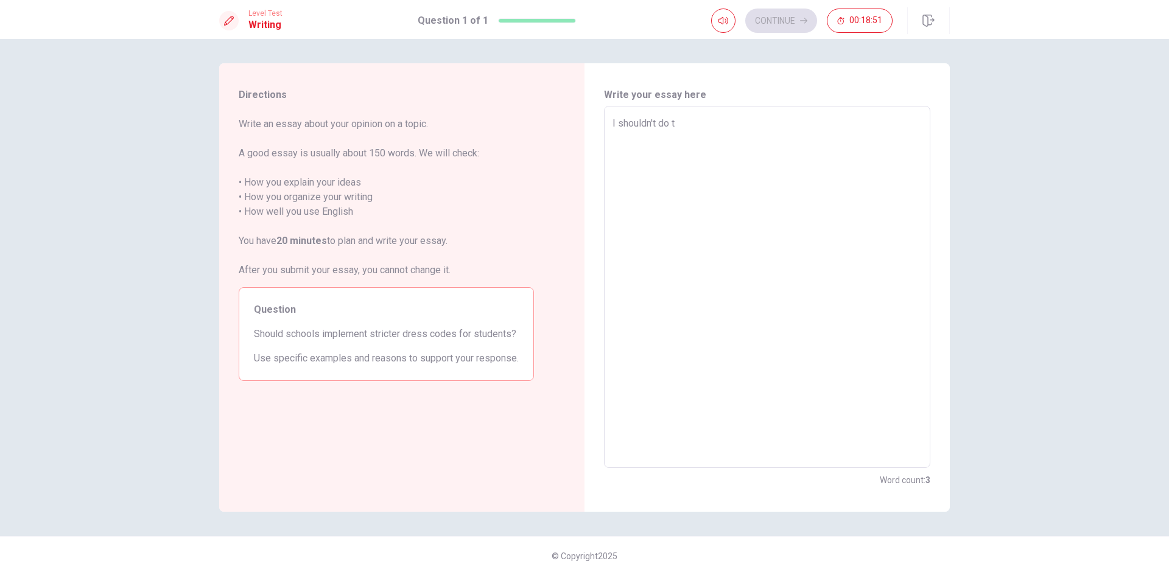
type textarea "x"
type textarea "I shouldn't do th"
type textarea "x"
type textarea "I shouldn't do tha"
type textarea "x"
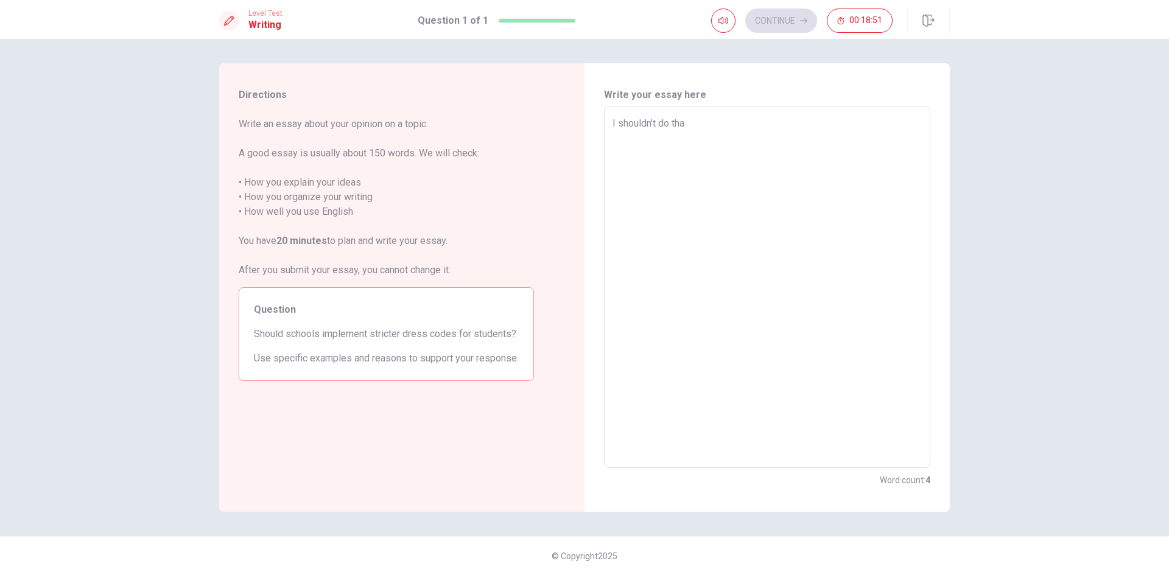
type textarea "I shouldn't do that"
type textarea "x"
type textarea "I shouldn't do that"
type textarea "x"
type textarea "I shouldn't do that ."
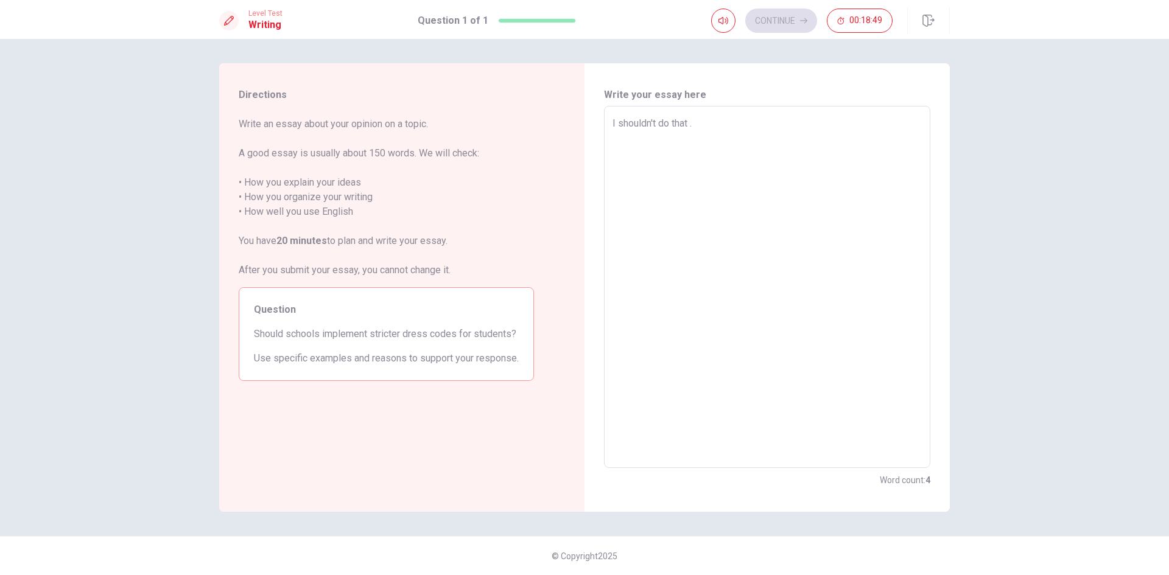
type textarea "x"
type textarea "I shouldn't do that ."
type textarea "x"
type textarea "I shouldn't do that ."
type textarea "x"
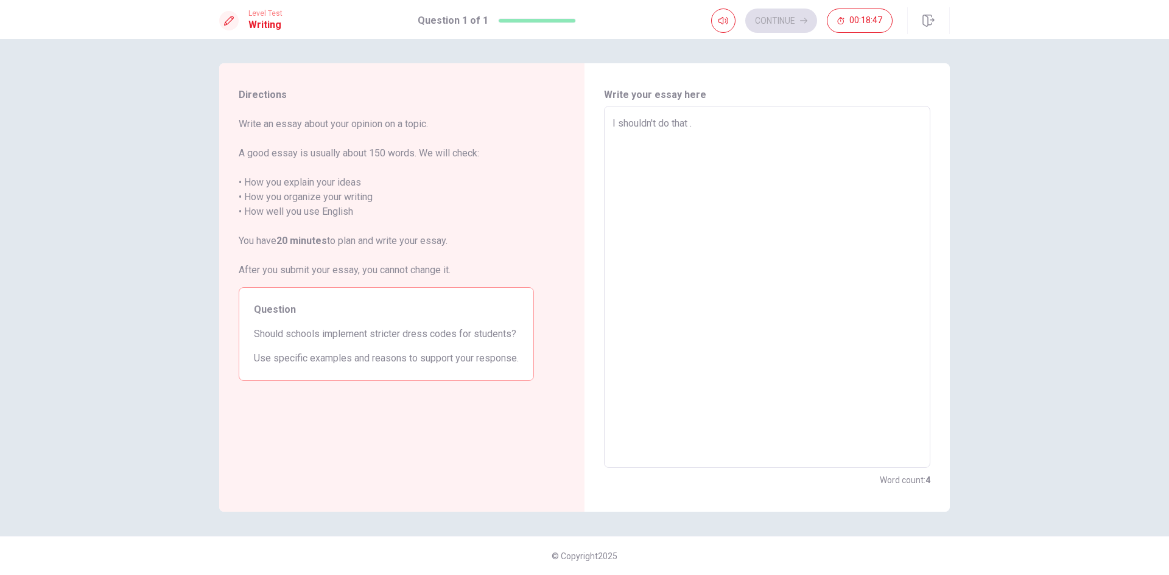
type textarea "I shouldn't do that"
type textarea "x"
type textarea "I shouldn't do that"
type textarea "x"
type textarea "I shouldn't do that"
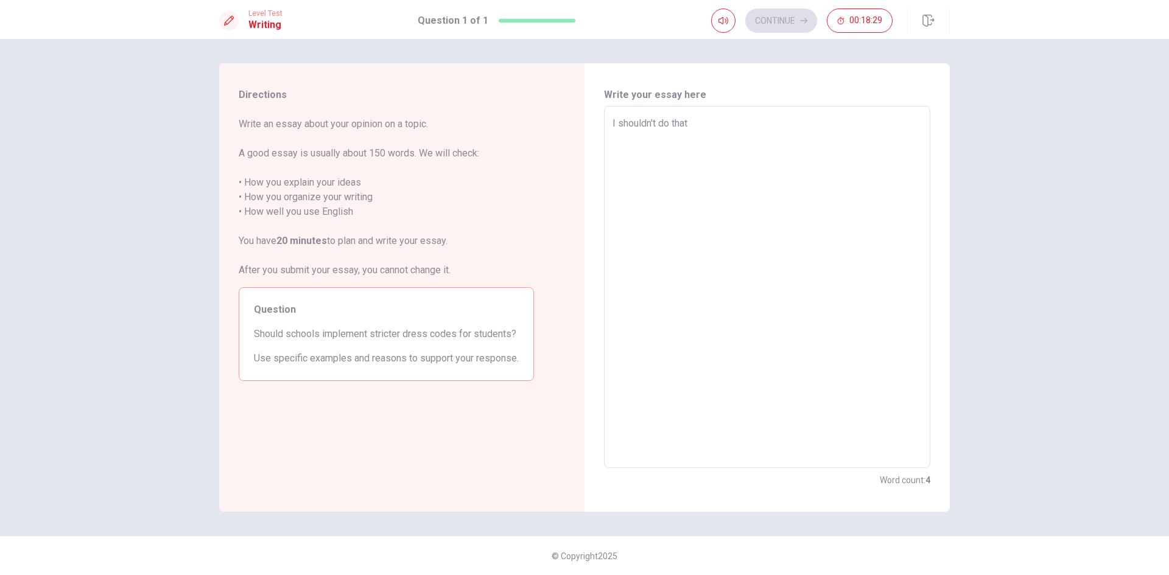
type textarea "x"
type textarea "I shouldn't do that"
type textarea "x"
type textarea "I shouldn't do that."
type textarea "x"
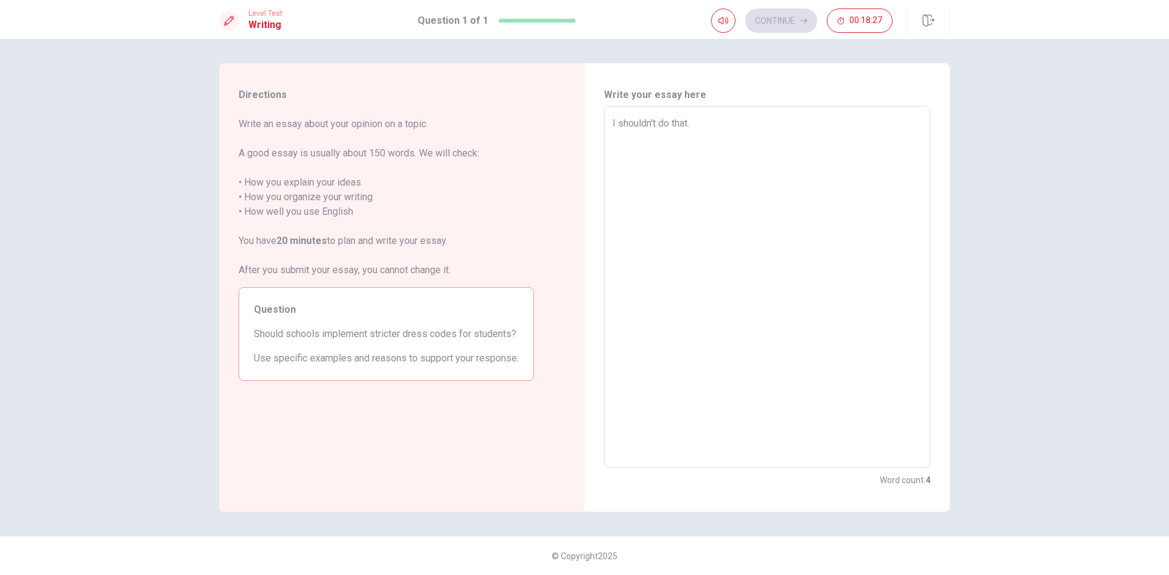
type textarea "I shouldn't do that."
type textarea "x"
type textarea "I shouldn't do that. I"
type textarea "x"
type textarea "I shouldn't do that. I"
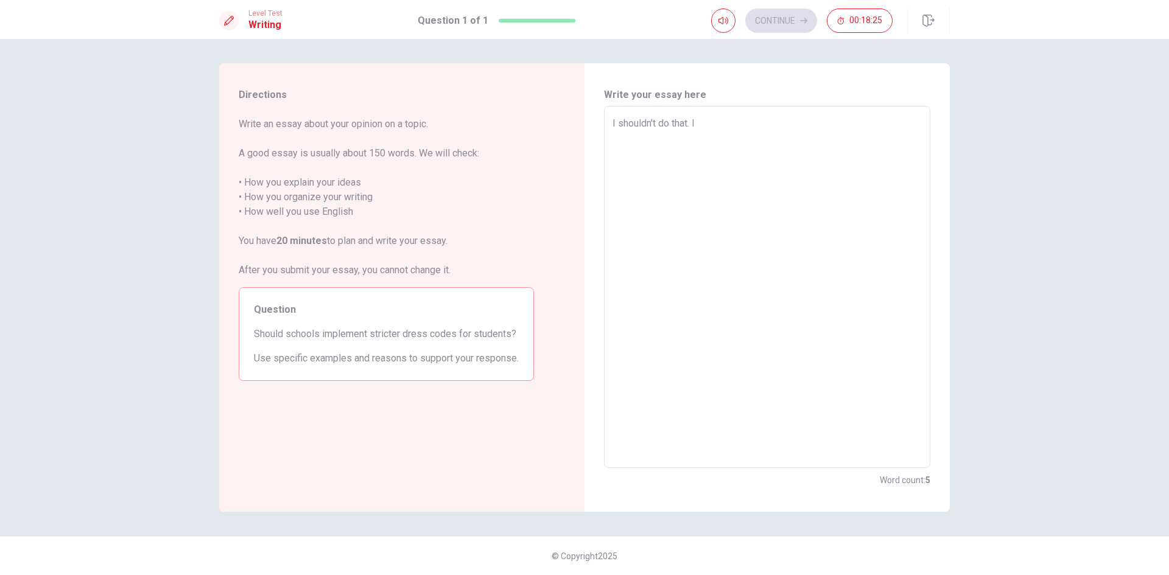
type textarea "x"
type textarea "I shouldn't do that. I h"
type textarea "x"
type textarea "I shouldn't do that. I ha"
type textarea "x"
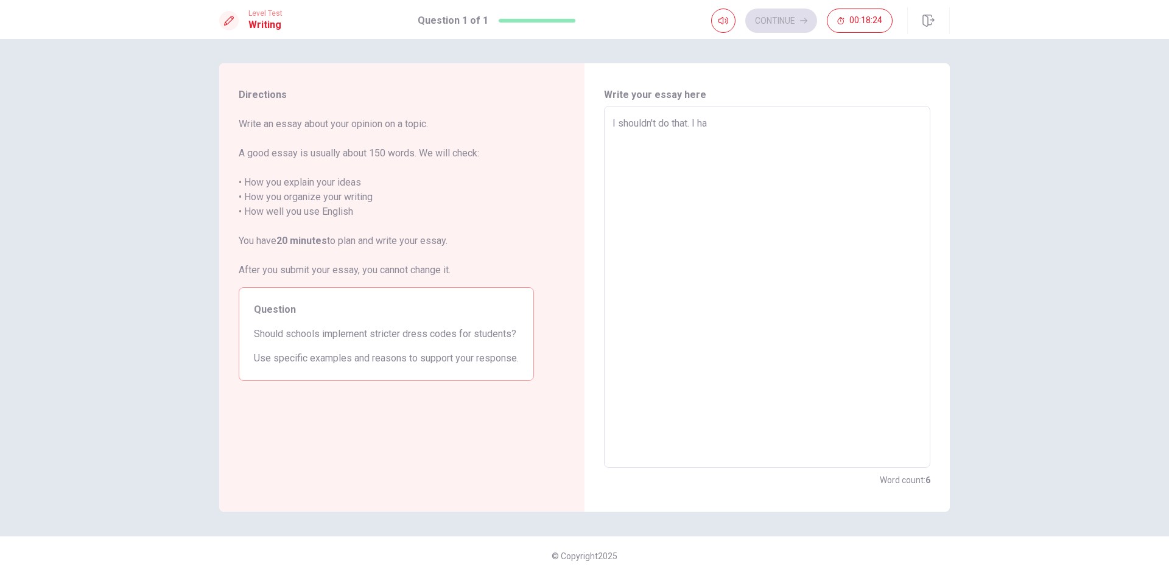
type textarea "I shouldn't do that. I hav"
type textarea "x"
type textarea "I shouldn't do that. I have"
type textarea "x"
type textarea "I shouldn't do that. I have"
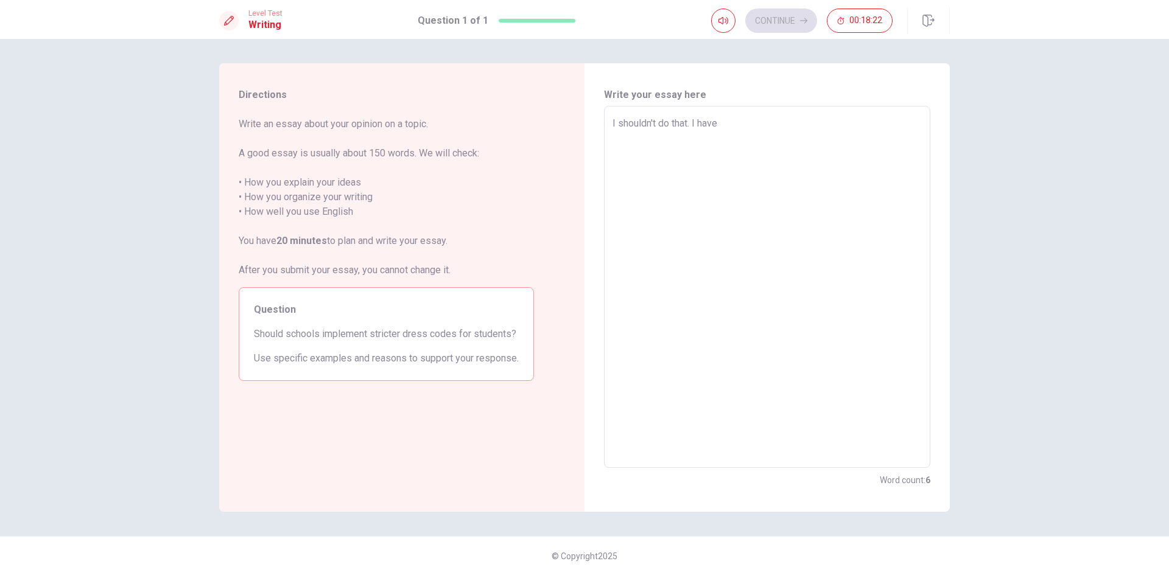
type textarea "x"
type textarea "I shouldn't do that. I have r"
type textarea "x"
type textarea "I shouldn't do that. I have re"
type textarea "x"
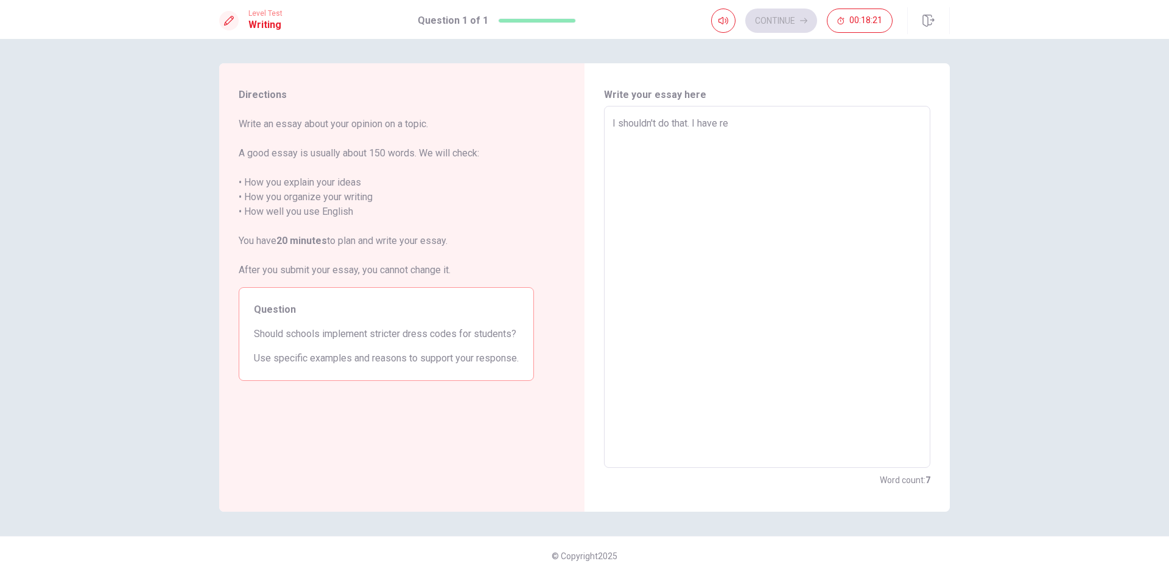
type textarea "I shouldn't do that. I have r"
type textarea "x"
type textarea "I shouldn't do that. I have"
type textarea "x"
type textarea "I shouldn't do that. I have t"
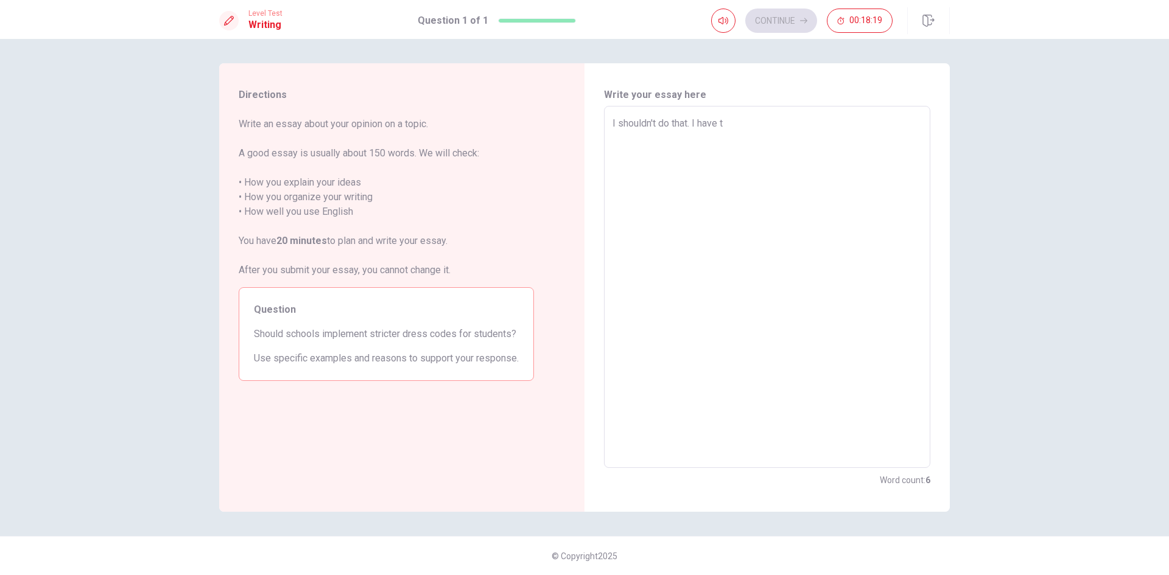
type textarea "x"
type textarea "I shouldn't do that. I have tw"
type textarea "x"
type textarea "I shouldn't do that. I have two"
type textarea "x"
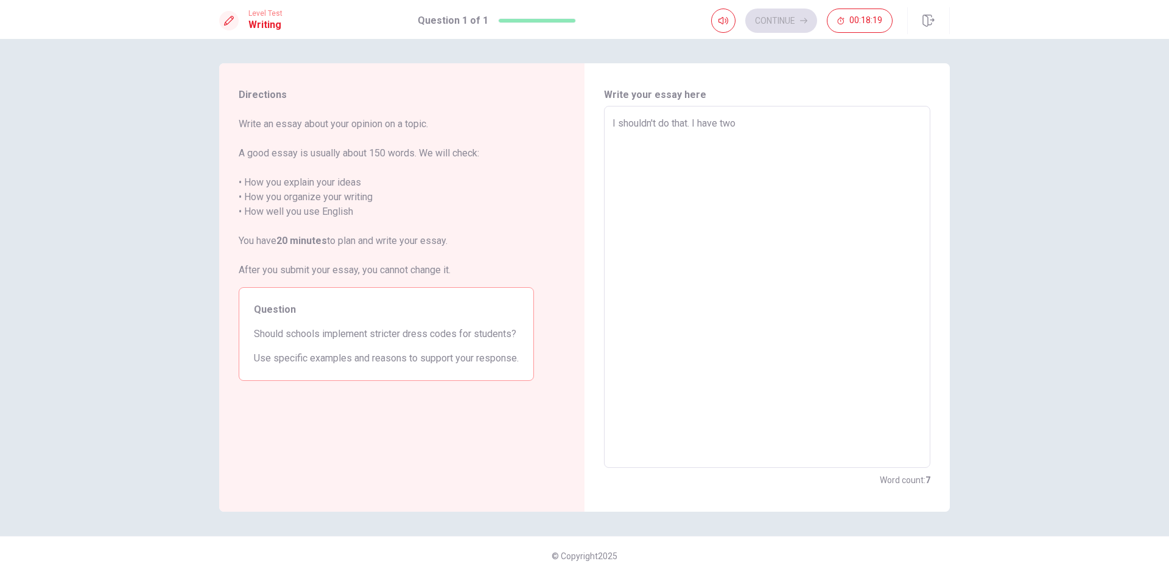
type textarea "I shouldn't do that. I have two"
type textarea "x"
type textarea "I shouldn't do that. I have two r"
type textarea "x"
type textarea "I shouldn't do that. I have two re"
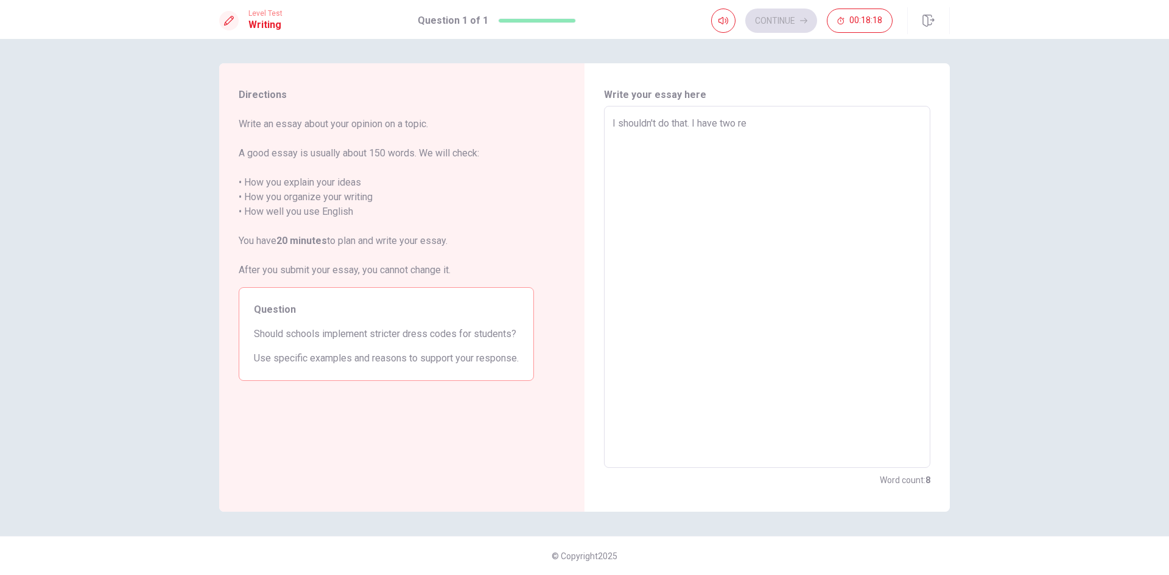
type textarea "x"
type textarea "I shouldn't do that. I have two rea"
type textarea "x"
type textarea "I shouldn't do that. I have two reas"
type textarea "x"
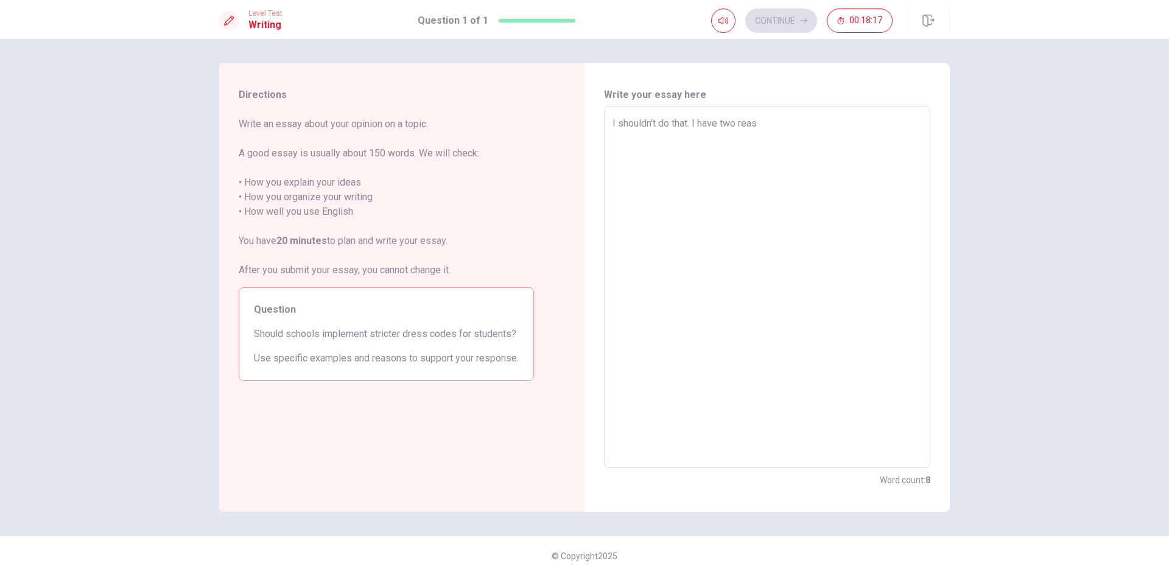
type textarea "I shouldn't do that. I have two reaso"
type textarea "x"
type textarea "I shouldn't do that. I have two reason"
type textarea "x"
type textarea "I shouldn't do that. I have two reasons"
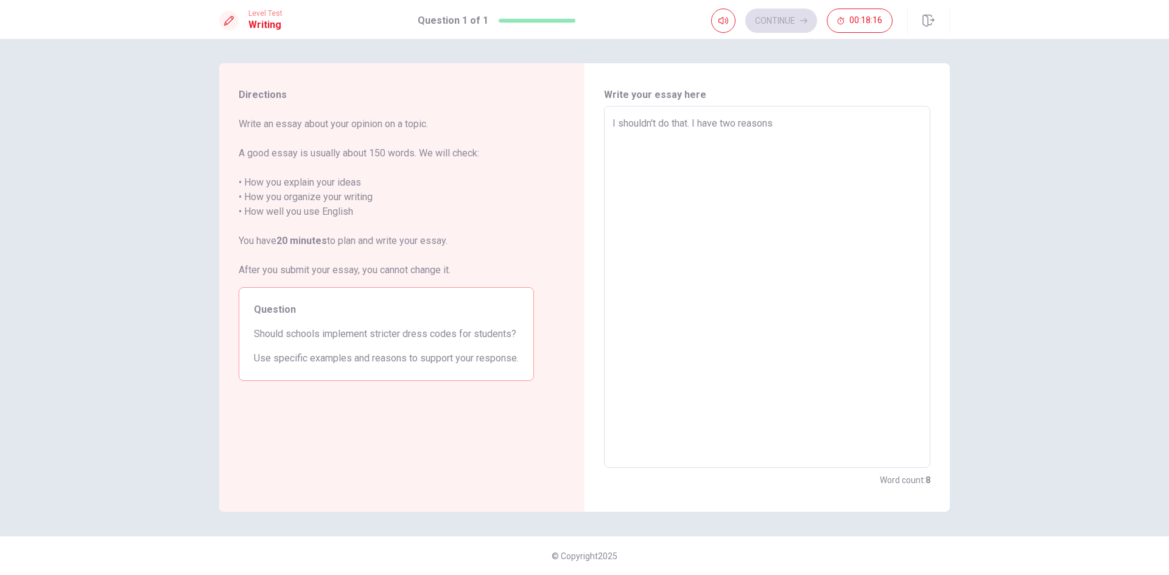
type textarea "x"
type textarea "I shouldn't do that. I have two reasons"
type textarea "x"
type textarea "I shouldn't do that. I have two reasons a"
type textarea "x"
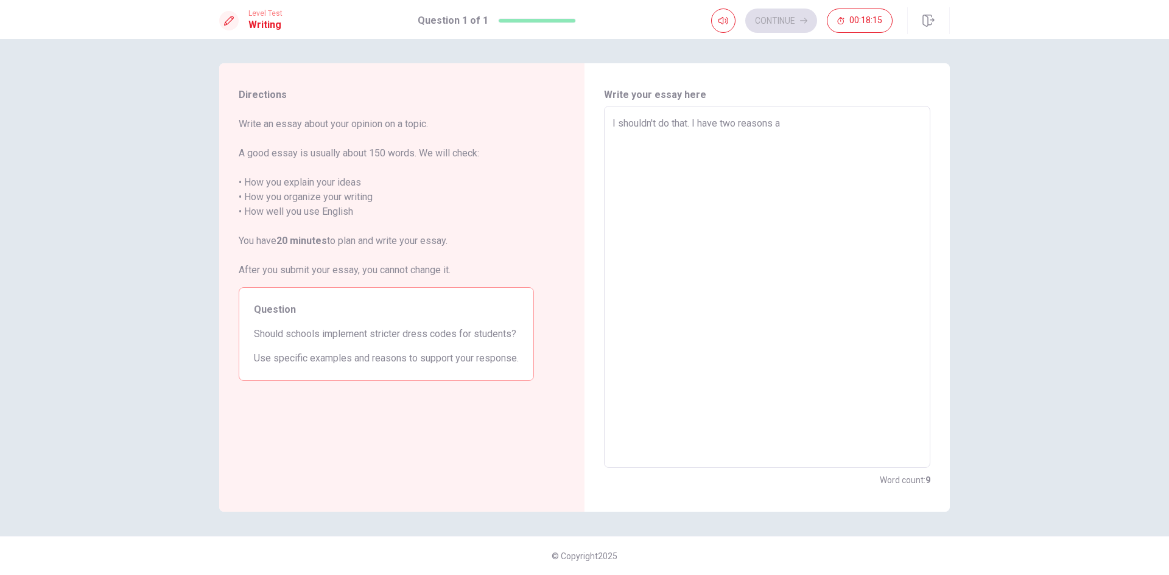
type textarea "I shouldn't do that. I have two reasons ab"
type textarea "x"
type textarea "I shouldn't do that. I have two reasons abo"
type textarea "x"
type textarea "I shouldn't do that. I have two reasons abou"
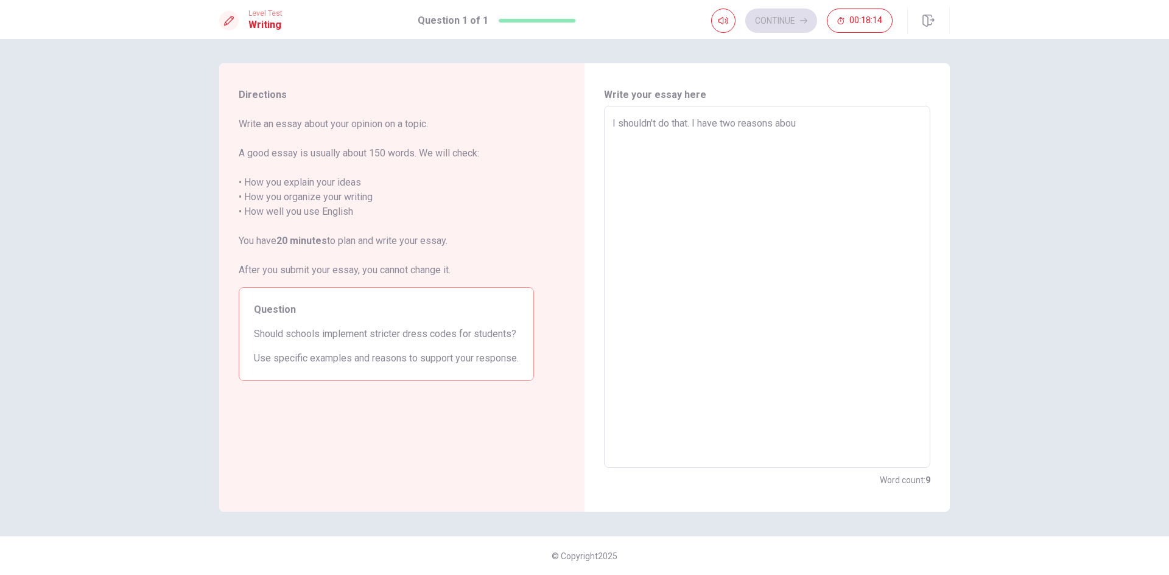
type textarea "x"
type textarea "I shouldn't do that. I have two reasons about"
type textarea "x"
type textarea "I shouldn't do that. I have two reasons about"
type textarea "x"
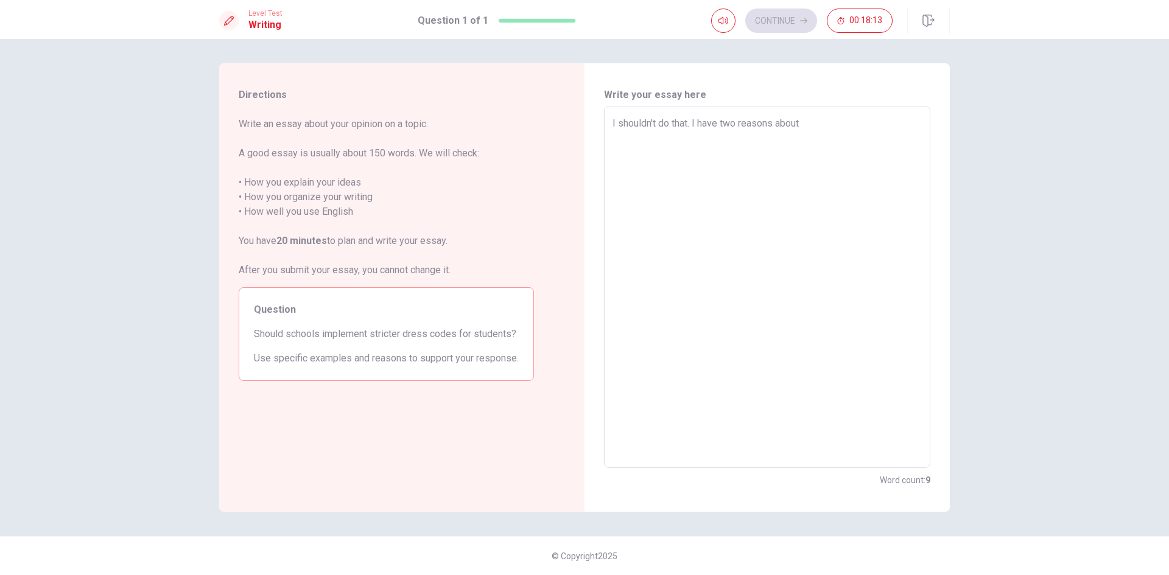
type textarea "I shouldn't do that. I have two reasons about t"
type textarea "x"
type textarea "I shouldn't do that. I have two reasons about th"
type textarea "x"
type textarea "I shouldn't do that. I have two reasons about tha"
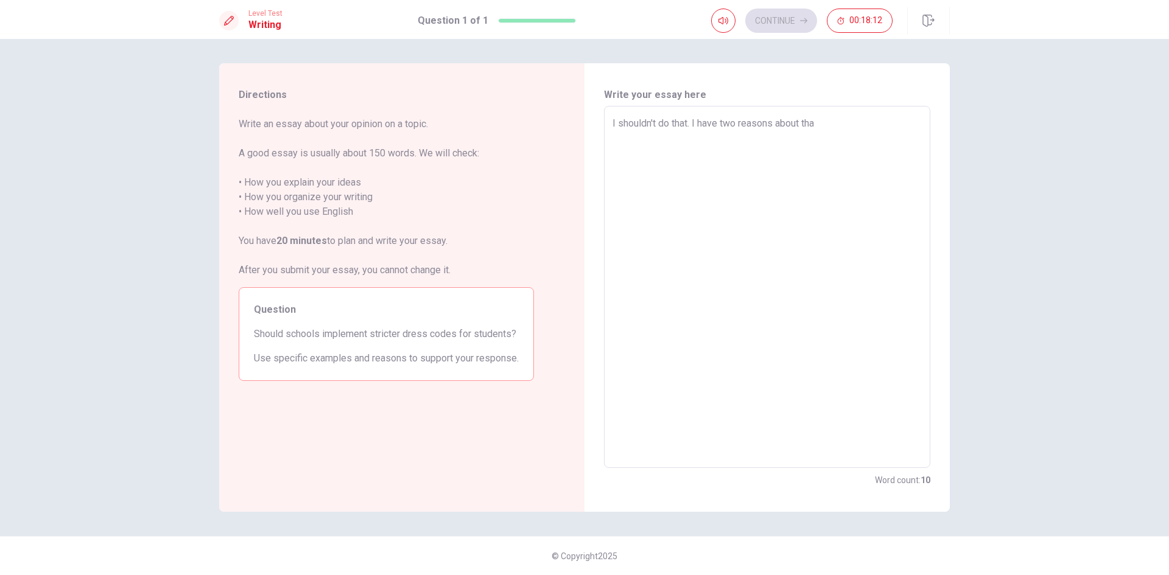
type textarea "x"
type textarea "I shouldn't do that. I have two reasons about that"
type textarea "x"
type textarea "I shouldn't do that. I have two reasons about that."
type textarea "x"
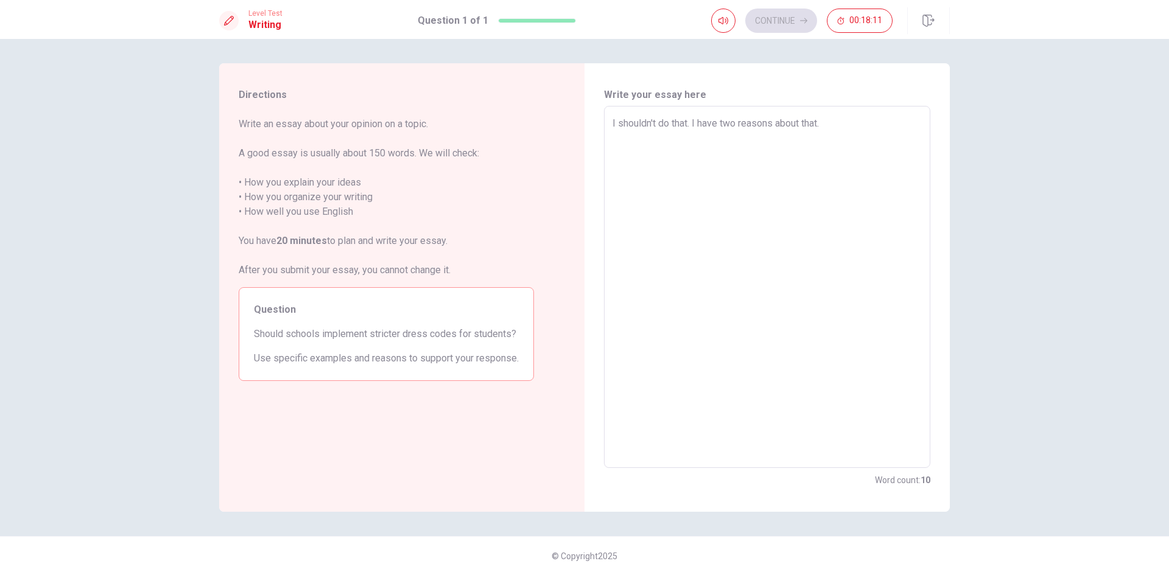
type textarea "I shouldn't do that. I have two reasons about that.\"
type textarea "x"
type textarea "I shouldn't do that. I have two reasons about that."
type textarea "x"
type textarea "I shouldn't do that. I have two reasons about that."
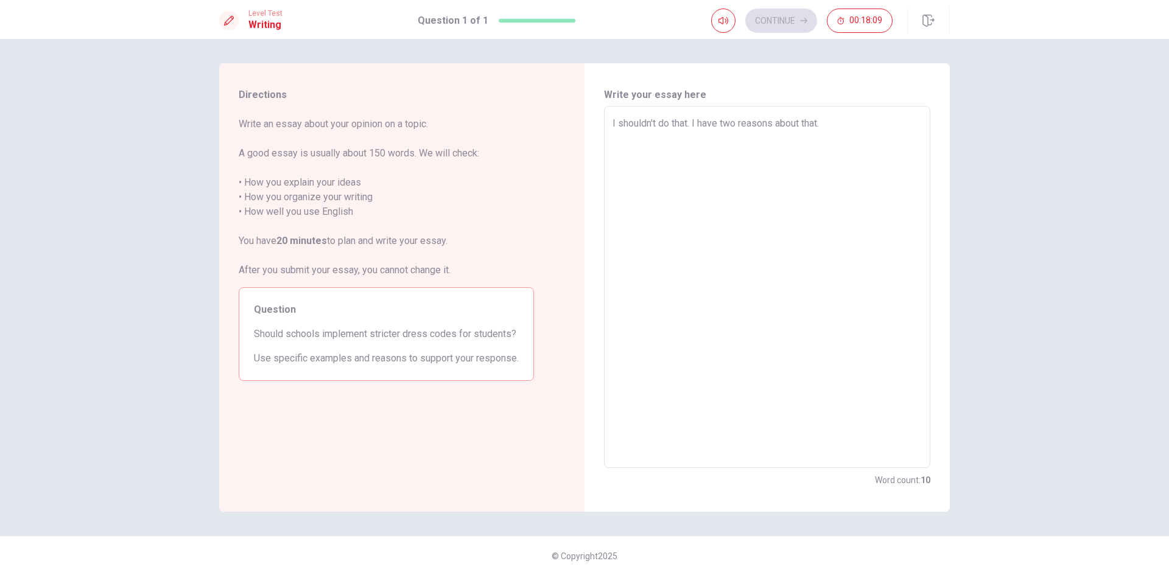
type textarea "x"
type textarea "I shouldn't do that. I have two reasons about that. A"
type textarea "x"
type textarea "I shouldn't do that. I have two reasons about that. At"
type textarea "x"
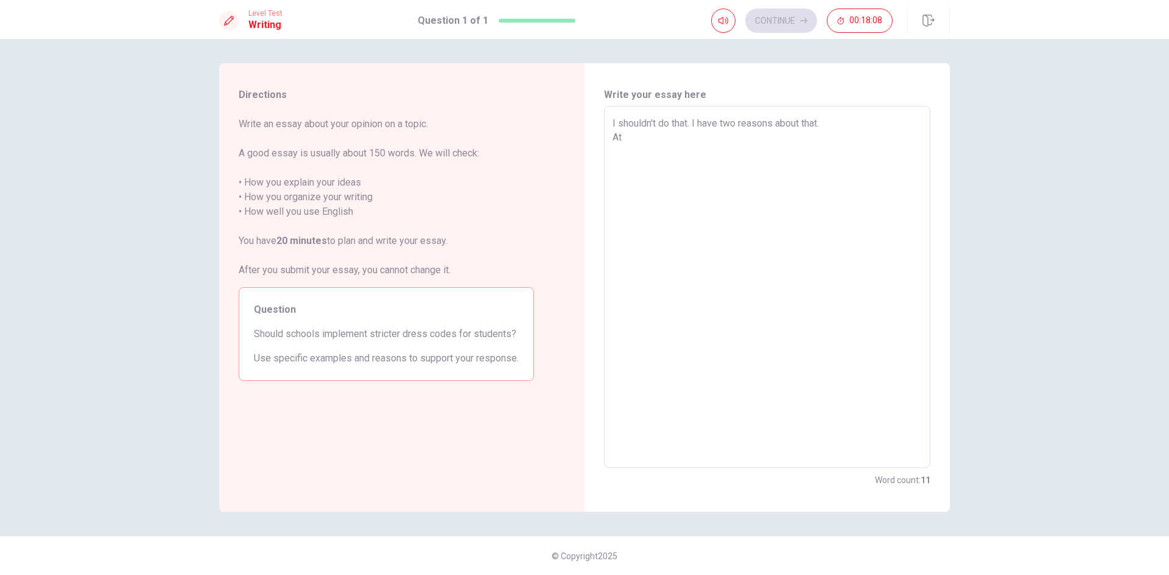
type textarea "I shouldn't do that. I have two reasons about that. At"
type textarea "x"
type textarea "I shouldn't do that. I have two reasons about that. At f"
type textarea "x"
type textarea "I shouldn't do that. I have two reasons about that. At fi"
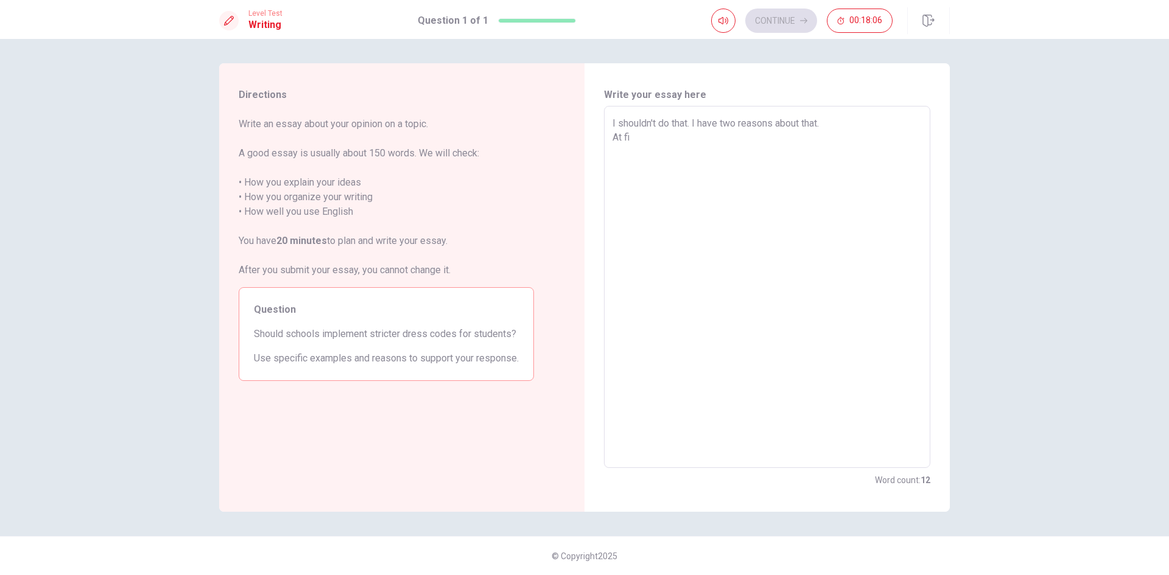
type textarea "x"
type textarea "I shouldn't do that. I have two reasons about that. At fir"
type textarea "x"
type textarea "I shouldn't do that. I have two reasons about that. At firs"
type textarea "x"
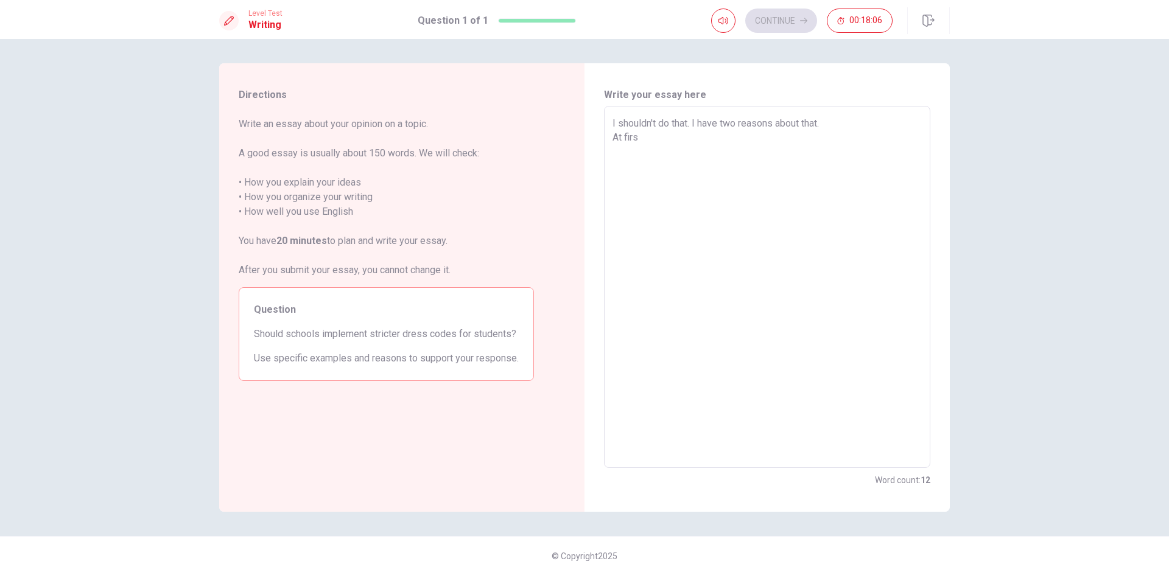
type textarea "I shouldn't do that. I have two reasons about that. At first"
type textarea "x"
type textarea "I shouldn't do that. I have two reasons about that. At first,"
type textarea "x"
type textarea "I shouldn't do that. I have two reasons about that. At first,"
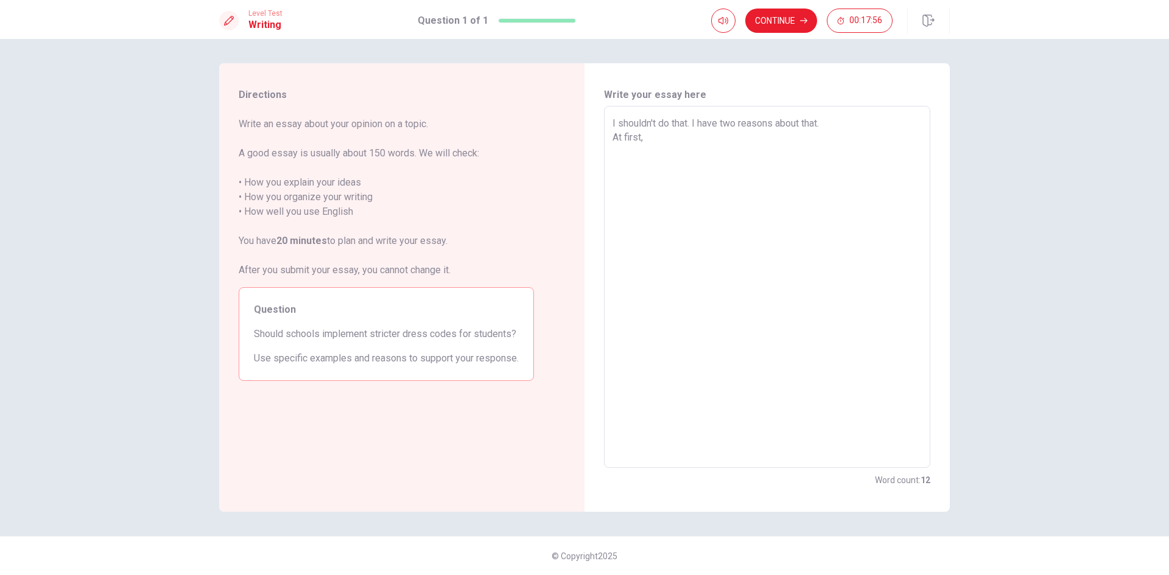
click at [687, 121] on textarea "I shouldn't do that. I have two reasons about that. At first," at bounding box center [767, 287] width 309 height 342
type textarea "x"
type textarea "I shouldn't do tha. I have two reasons about that. At first,"
type textarea "x"
type textarea "I shouldn't do th. I have two reasons about that. At first,"
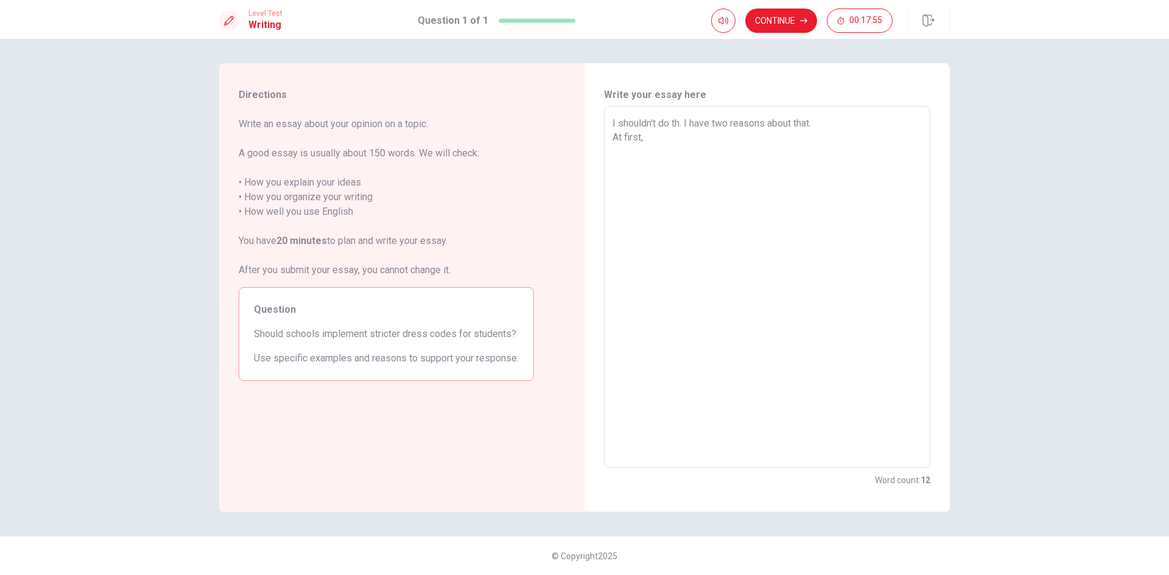
type textarea "x"
type textarea "I shouldn't do t. I have two reasons about that. At first,"
type textarea "x"
type textarea "I shouldn't do . I have two reasons about that. At first,"
type textarea "x"
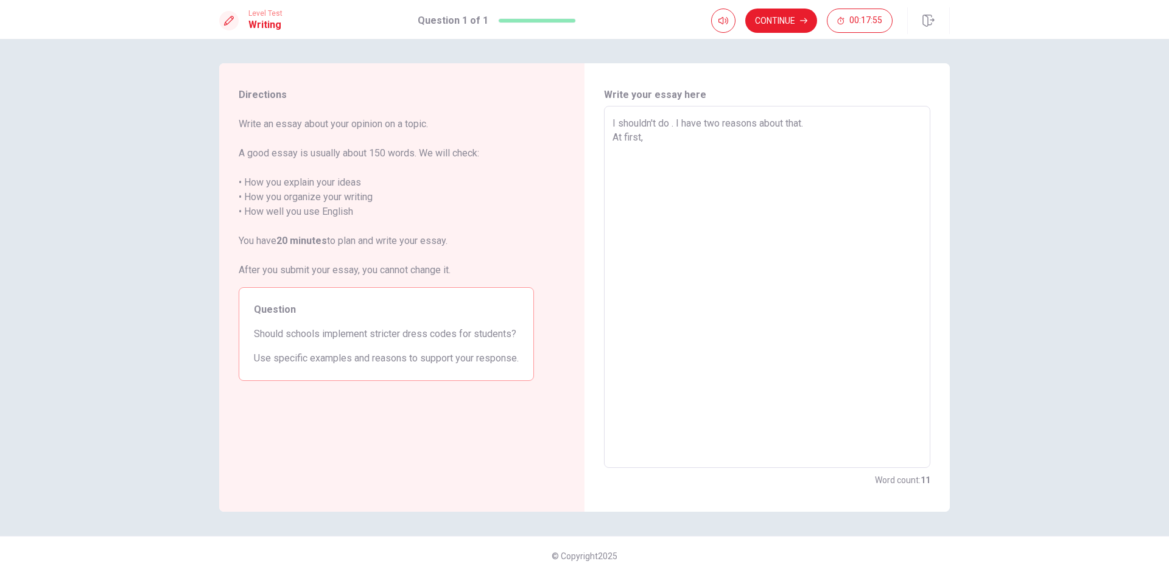
type textarea "I shouldn't do. I have two reasons about that. At first,"
type textarea "x"
type textarea "I shouldn't d. I have two reasons about that. At first,"
type textarea "x"
type textarea "I shouldn't . I have two reasons about that. At first,"
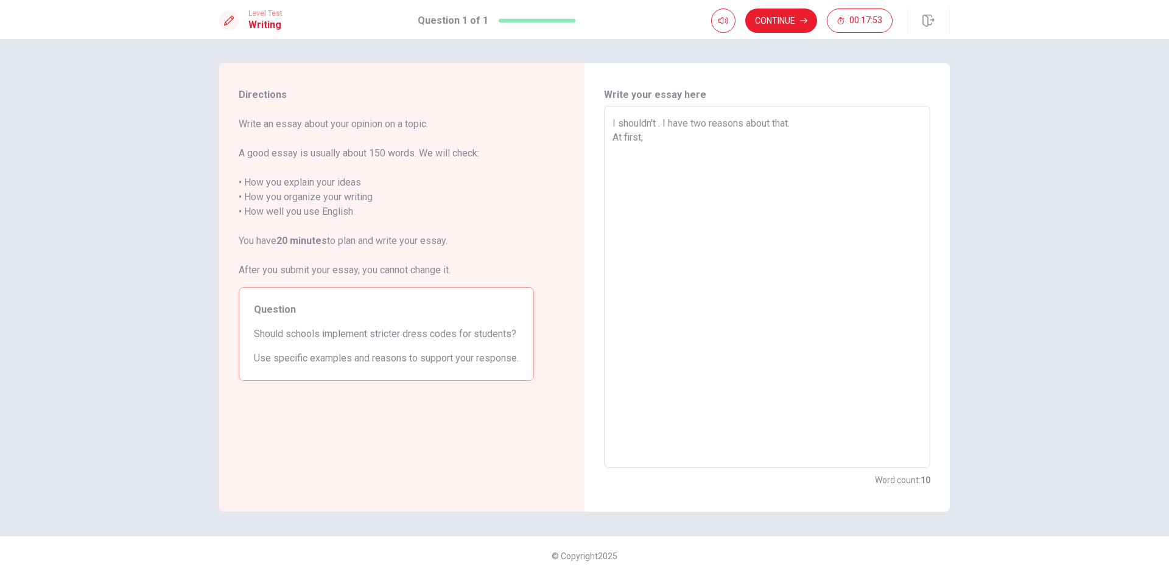
type textarea "x"
type textarea "I shouldn't i. I have two reasons about that. At first,"
type textarea "x"
type textarea "I shouldn't im. I have two reasons about that. At first,"
type textarea "x"
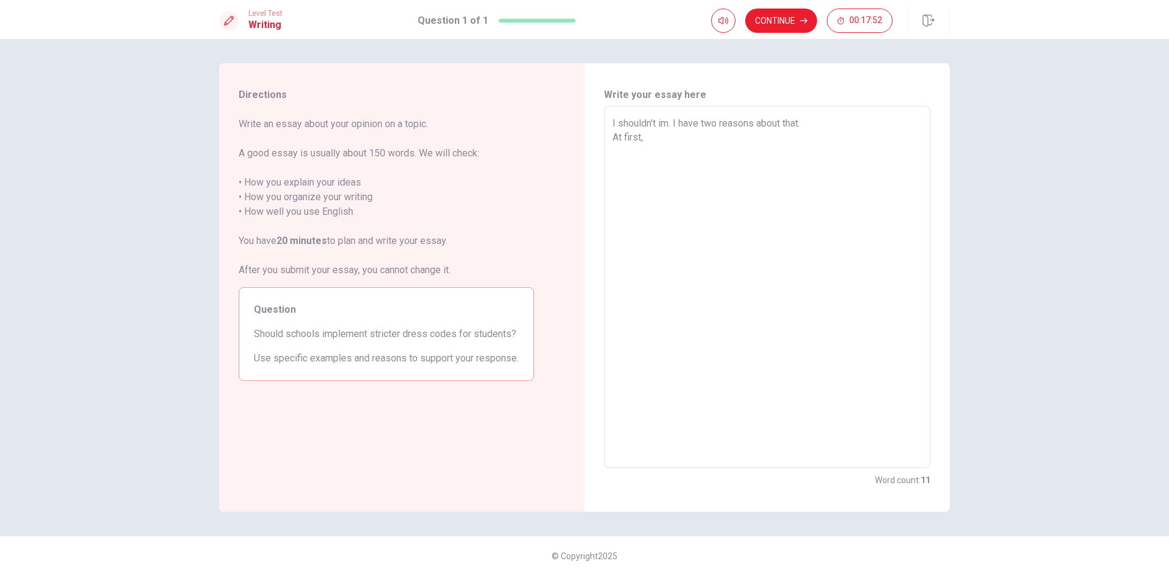
type textarea "I shouldn't imp. I have two reasons about that. At first,"
type textarea "x"
type textarea "I shouldn't impl. I have two reasons about that. At first,"
type textarea "x"
type textarea "I shouldn't imple. I have two reasons about that. At first,"
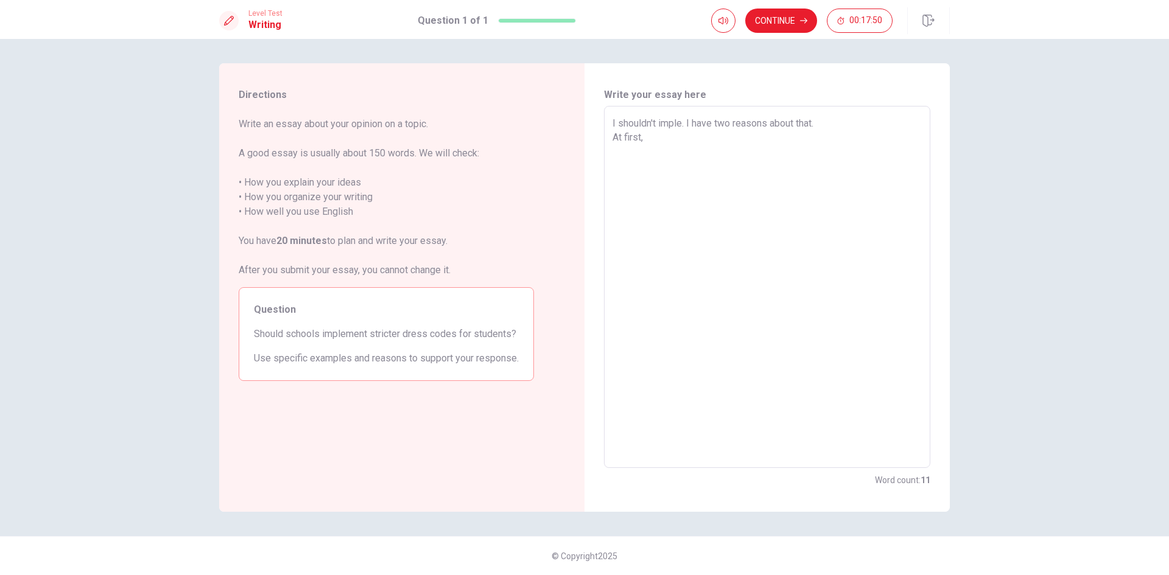
type textarea "x"
type textarea "I shouldn't imple,. I have two reasons about that. At first,"
type textarea "x"
type textarea "I shouldn't imple,e. I have two reasons about that. At first,"
type textarea "x"
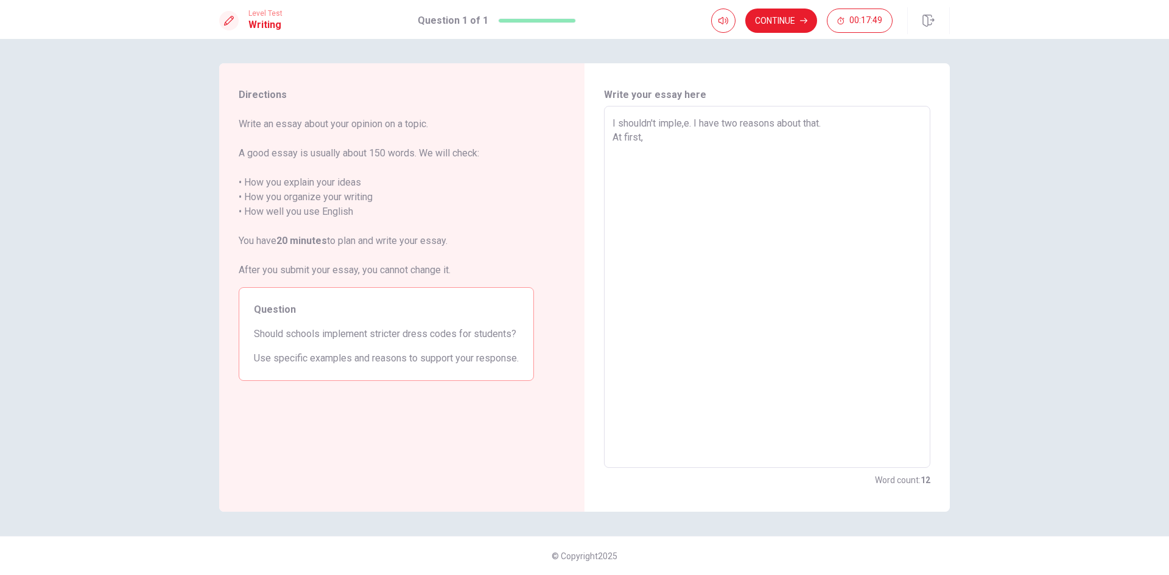
type textarea "I shouldn't imple,. I have two reasons about that. At first,"
type textarea "x"
type textarea "I shouldn't imple,m. I have two reasons about that. At first,"
type textarea "x"
type textarea "I shouldn't imple,me. I have two reasons about that. At first,"
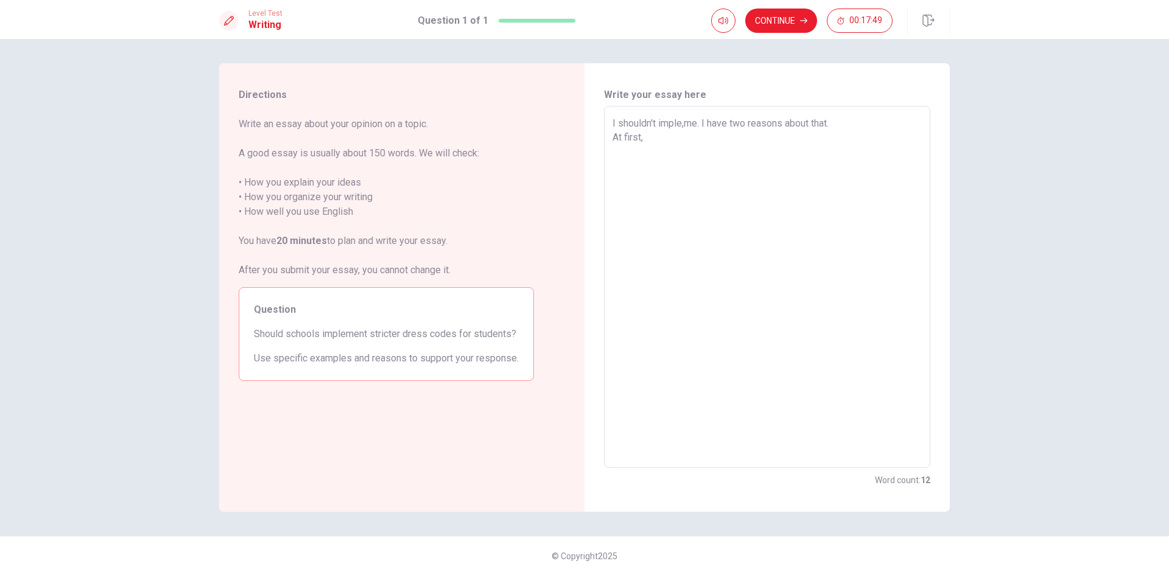
type textarea "x"
type textarea "I shouldn't imple,men. I have two reasons about that. At first,"
type textarea "x"
type textarea "I shouldn't imple,ment. I have two reasons about that. At first,"
type textarea "x"
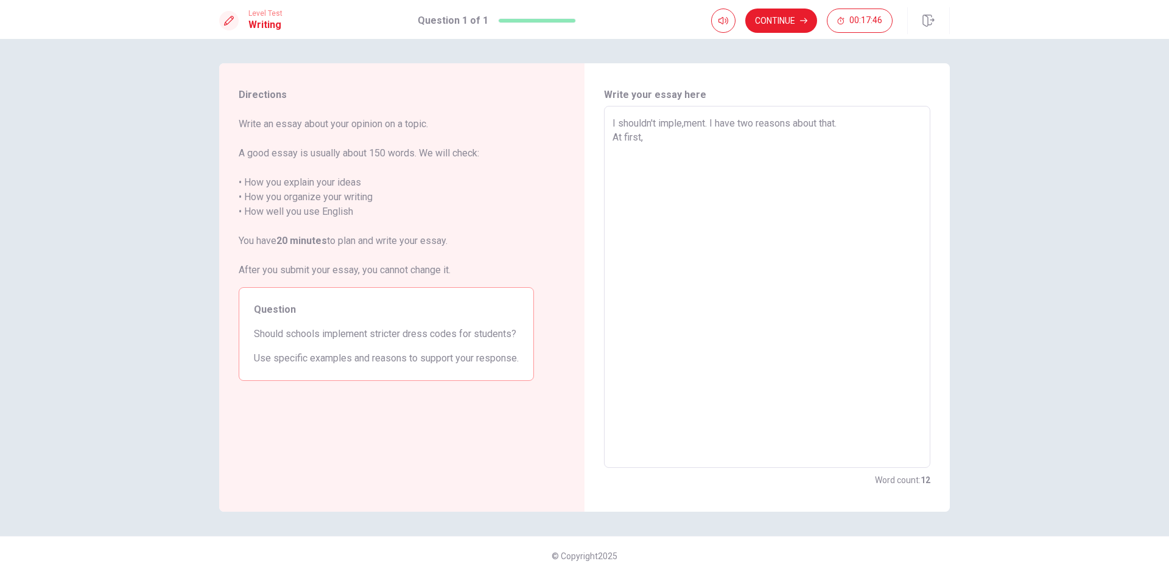
type textarea "I shouldn't imple,ment . I have two reasons about that. At first,"
type textarea "x"
click at [666, 154] on textarea "I shouldn't implement stricter dress codes for students . I have two reasons ab…" at bounding box center [767, 287] width 309 height 342
click at [780, 166] on textarea "I shouldn't implement stricter dress codes for students . I have two reasons ab…" at bounding box center [767, 287] width 309 height 342
click at [767, 188] on textarea "I shouldn't implement stricter dress codes for students . I have two reasons ab…" at bounding box center [767, 287] width 309 height 342
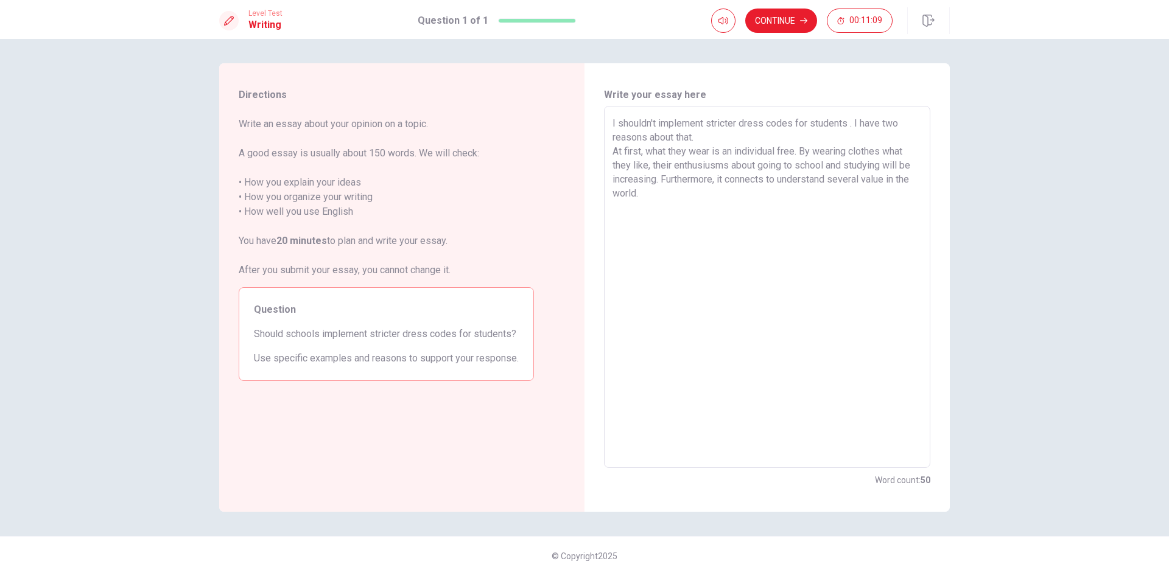
click at [833, 175] on textarea "I shouldn't implement stricter dress codes for students . I have two reasons ab…" at bounding box center [767, 287] width 309 height 342
click at [845, 180] on textarea "I shouldn't implement stricter dress codes for students . I have two reasons ab…" at bounding box center [767, 287] width 309 height 342
click at [727, 191] on textarea "I shouldn't implement stricter dress codes for students . I have two reasons ab…" at bounding box center [767, 287] width 309 height 342
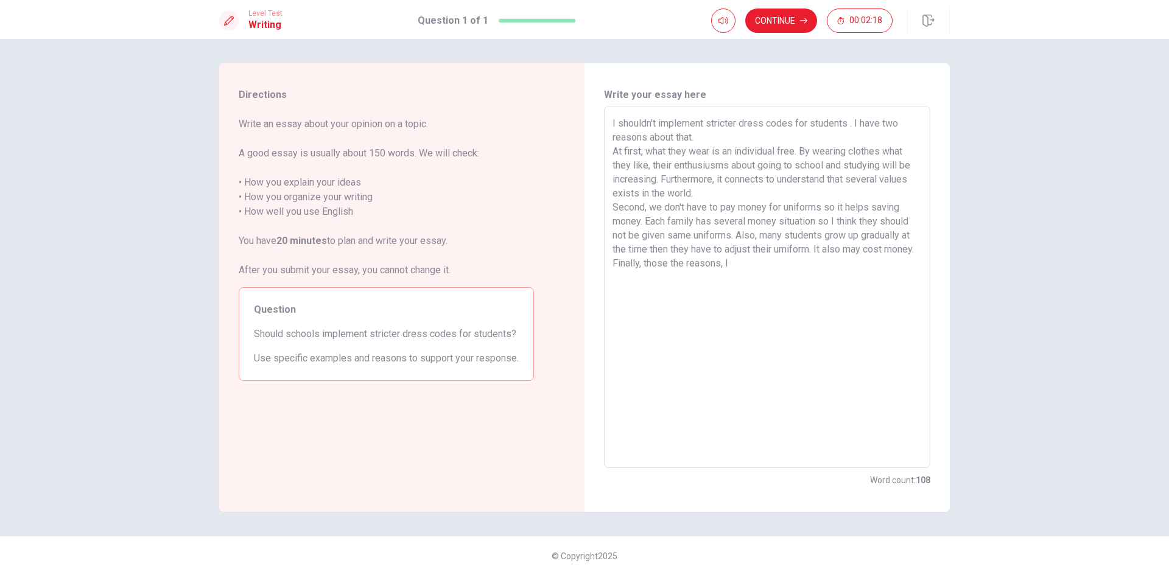
drag, startPoint x: 616, startPoint y: 121, endPoint x: 848, endPoint y: 116, distance: 232.0
click at [848, 116] on textarea "I shouldn't implement stricter dress codes for students . I have two reasons ab…" at bounding box center [767, 287] width 309 height 342
click at [754, 273] on textarea "I shouldn't implement stricter dress codes for students . I have two reasons ab…" at bounding box center [767, 287] width 309 height 342
click at [772, 289] on textarea "I shouldn't implement stricter dress codes for students . I have two reasons ab…" at bounding box center [767, 287] width 309 height 342
click at [820, 293] on textarea "I shouldn't implement stricter dress codes for students . I have two reasons ab…" at bounding box center [767, 287] width 309 height 342
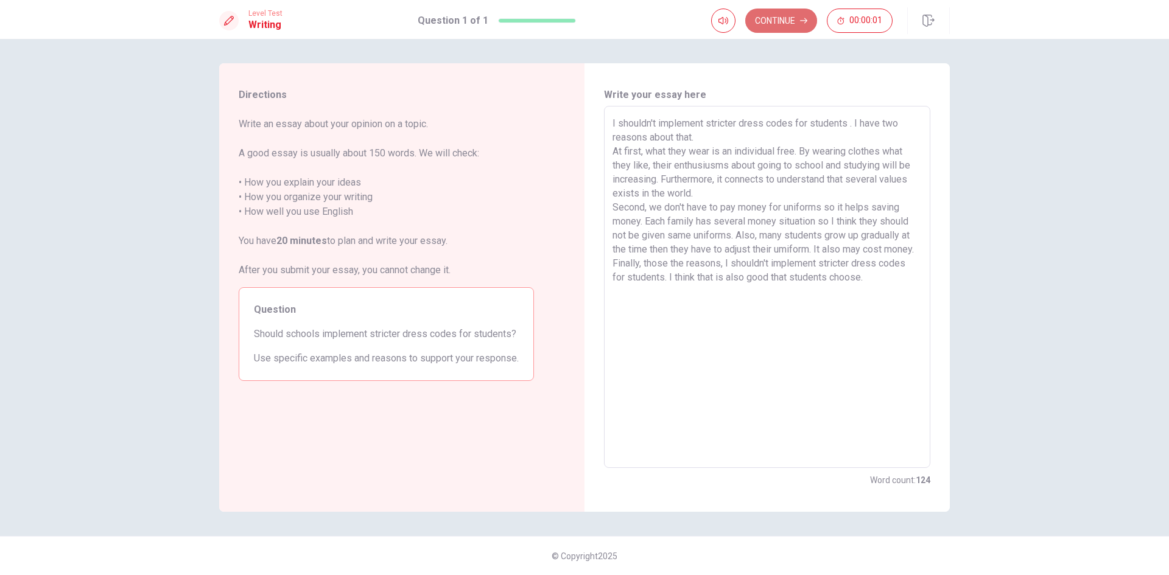
click at [785, 15] on button "Continue" at bounding box center [781, 21] width 72 height 24
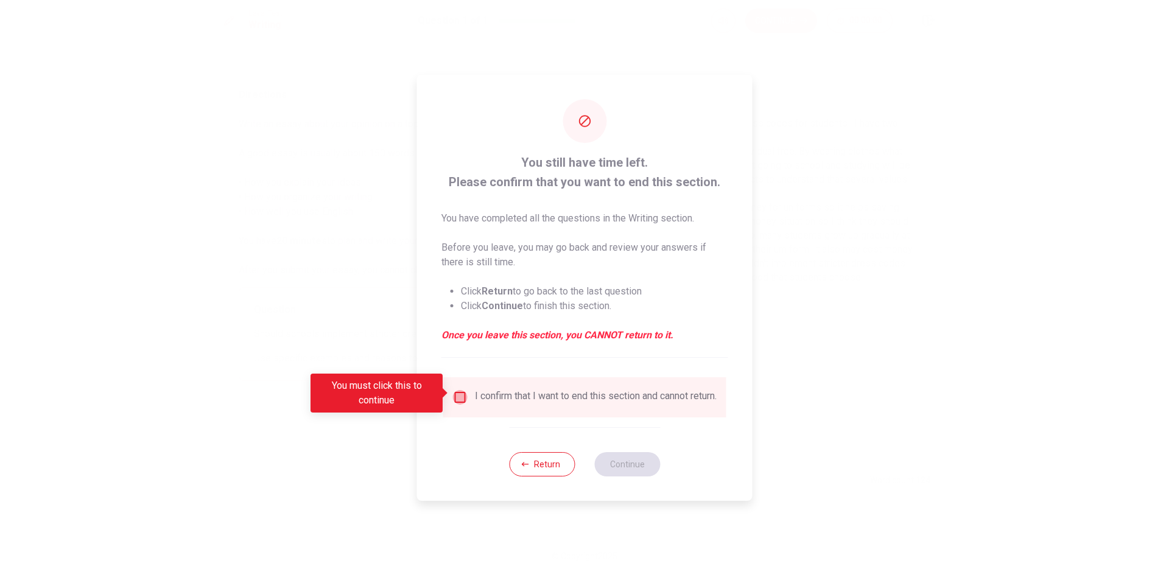
click at [459, 393] on input "You must click this to continue" at bounding box center [460, 397] width 15 height 15
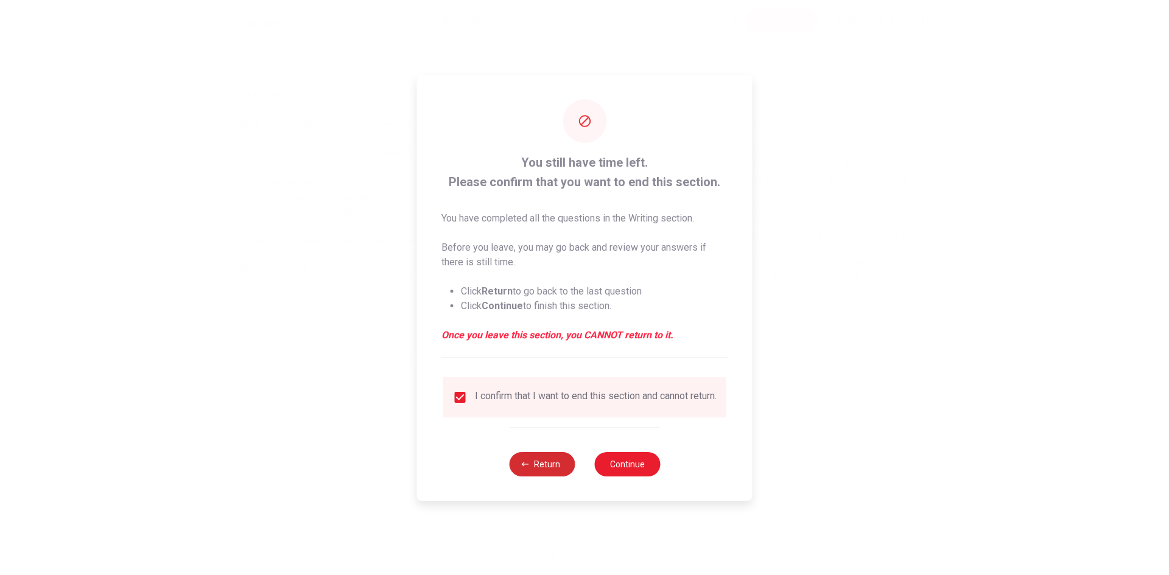
click at [564, 457] on button "Return" at bounding box center [542, 464] width 66 height 24
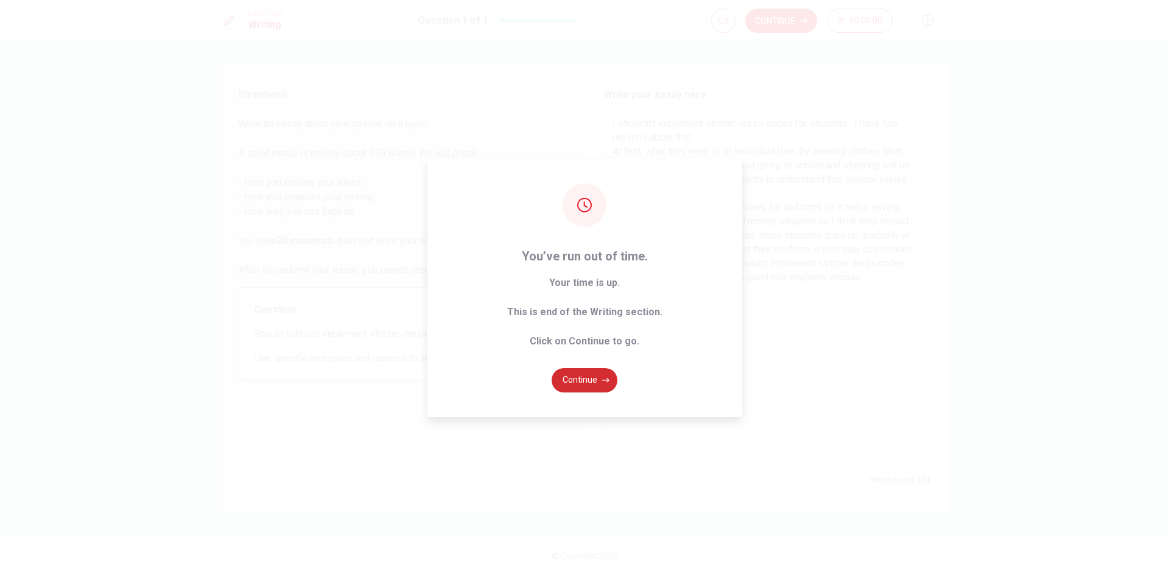
click at [585, 376] on button "Continue" at bounding box center [585, 380] width 66 height 24
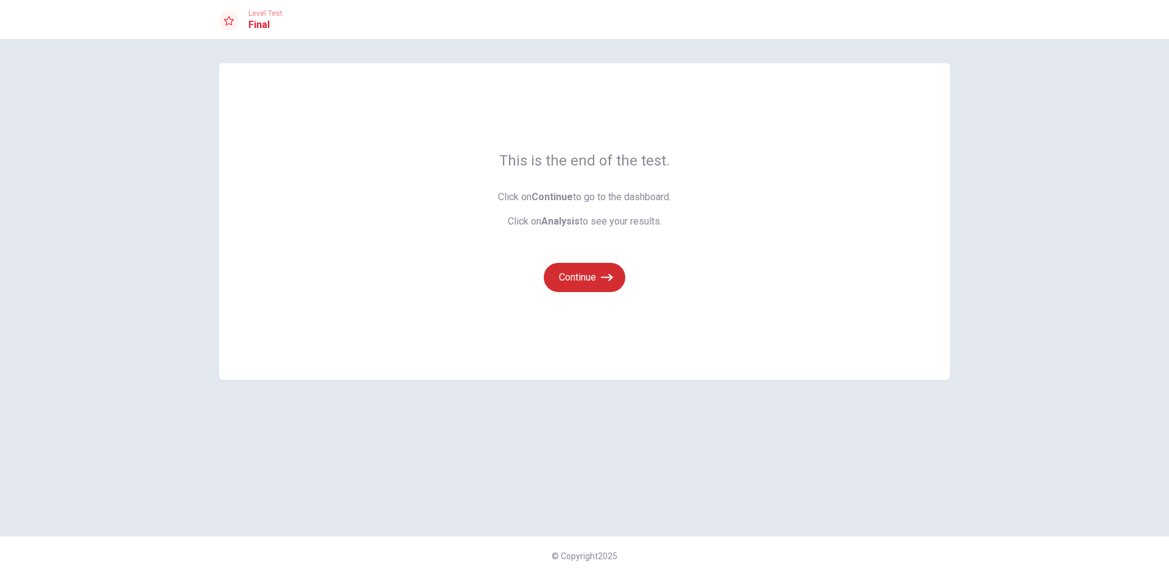
click at [596, 272] on button "Continue" at bounding box center [585, 277] width 82 height 29
